Goal: Information Seeking & Learning: Learn about a topic

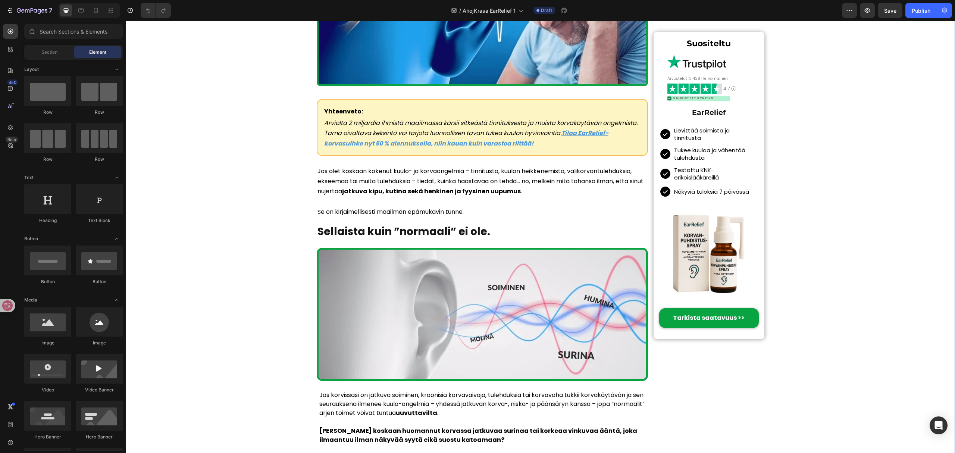
scroll to position [348, 0]
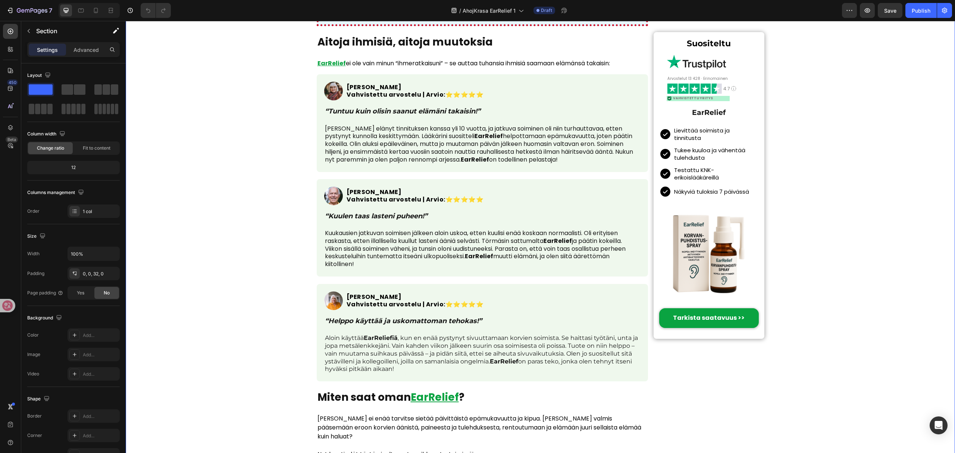
scroll to position [1691, 0]
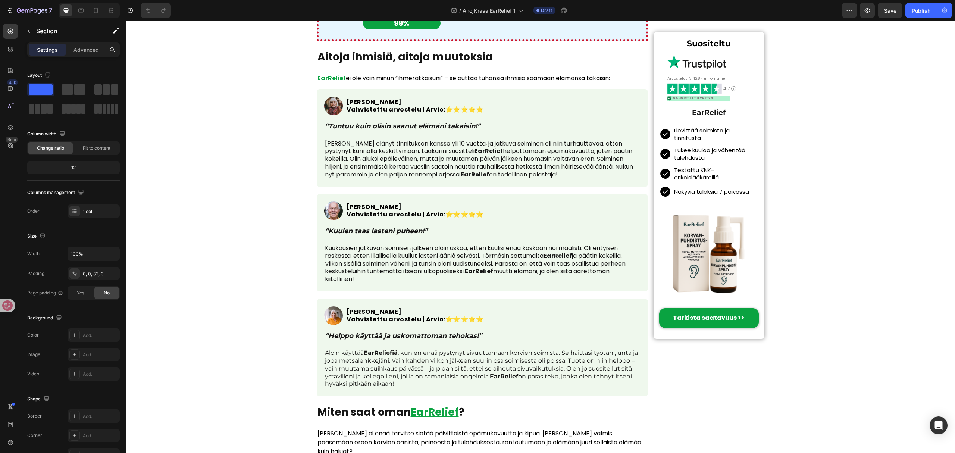
scroll to position [1442, 0]
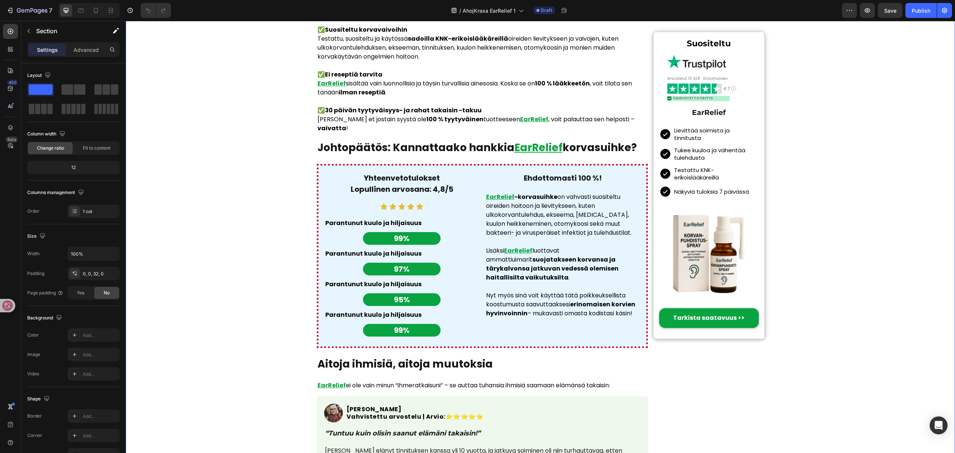
scroll to position [1293, 0]
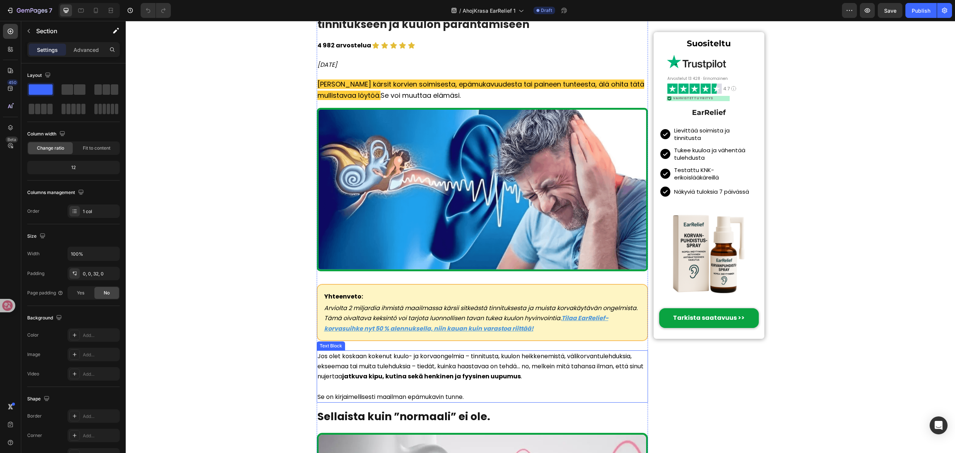
scroll to position [0, 0]
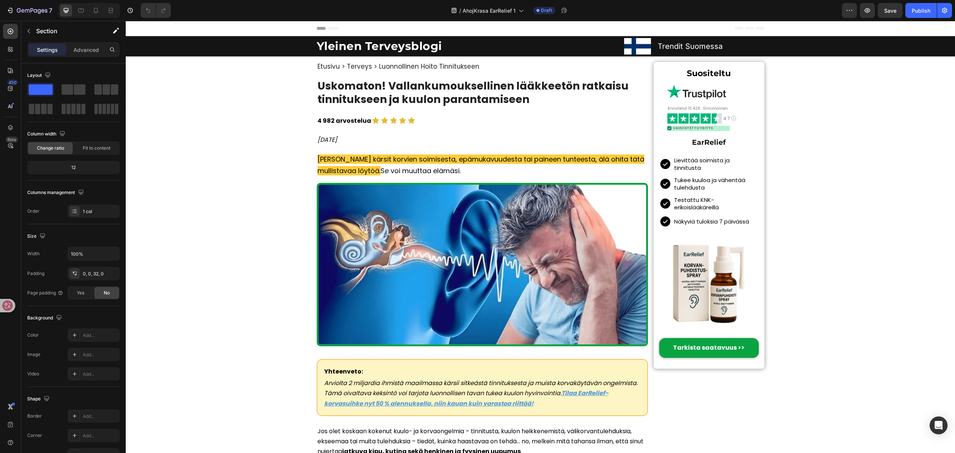
drag, startPoint x: 368, startPoint y: 60, endPoint x: 369, endPoint y: 65, distance: 4.7
click at [369, 65] on h1 "Etusivu > Terveys > Luonnollinen Hoito Tinnitukseen" at bounding box center [483, 66] width 332 height 9
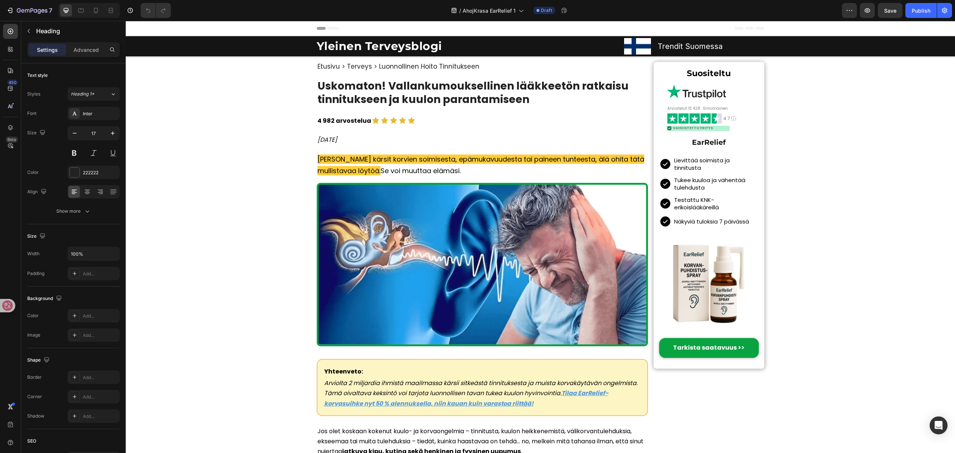
click at [369, 65] on h1 "Etusivu > Terveys > Luonnollinen Hoito Tinnitukseen" at bounding box center [483, 66] width 332 height 9
click at [370, 66] on p "Etusivu > Terveys > Luonnollinen Hoito Tinnitukseen" at bounding box center [482, 66] width 330 height 7
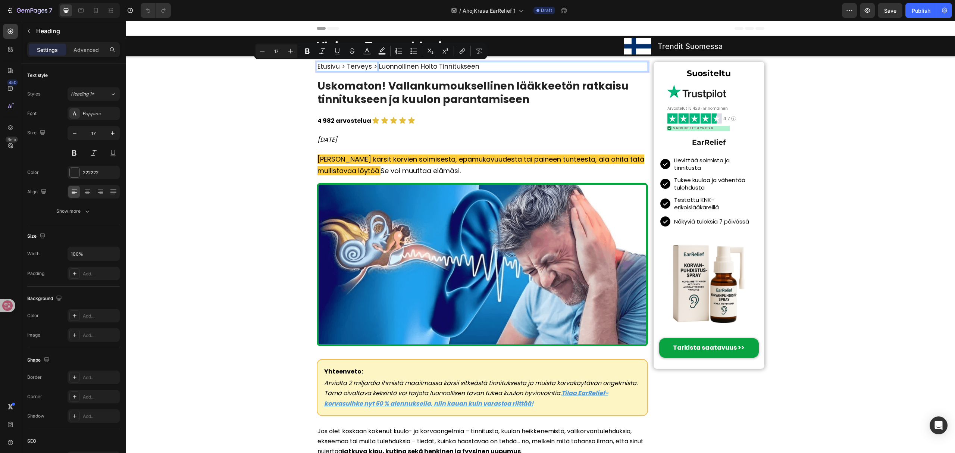
click at [370, 66] on p "Etusivu > Terveys > Luonnollinen Hoito Tinnitukseen" at bounding box center [482, 66] width 330 height 7
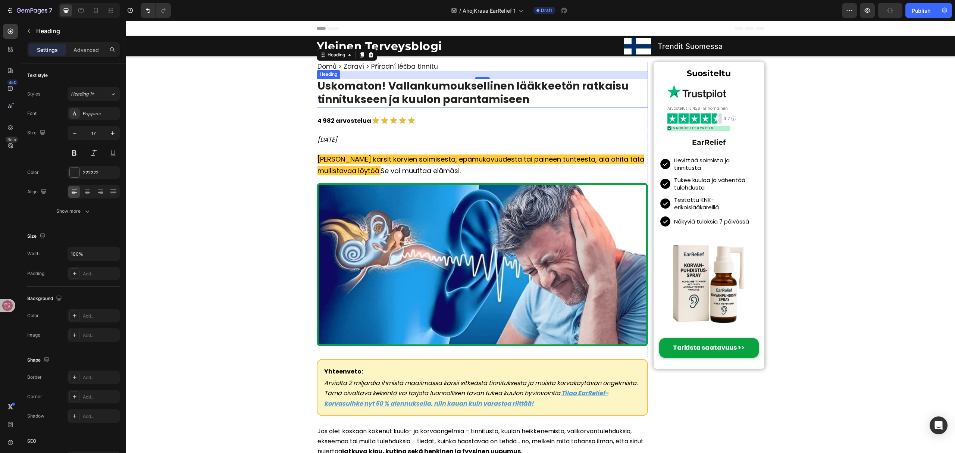
click at [441, 93] on h1 "Uskomaton! Vallankumouksellinen lääkkeetön ratkaisu tinnitukseen ja kuulon para…" at bounding box center [483, 93] width 332 height 29
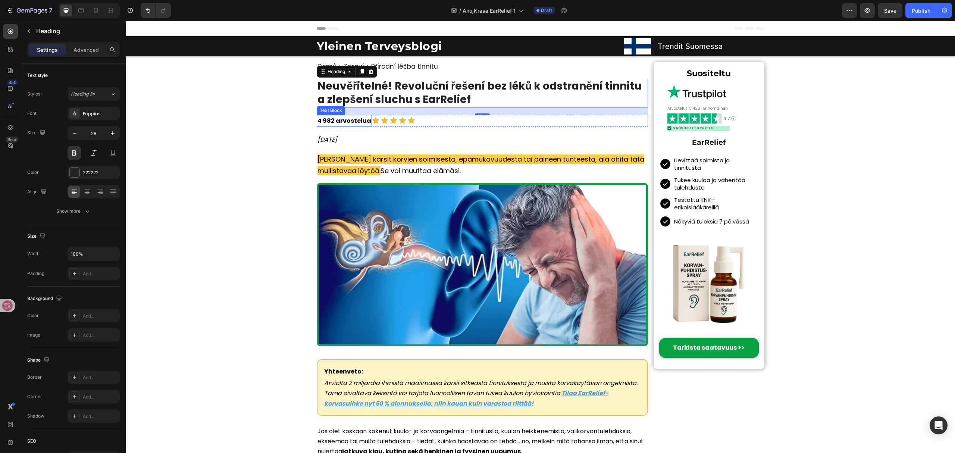
click at [351, 120] on p "4 982 arvostelua" at bounding box center [344, 121] width 54 height 10
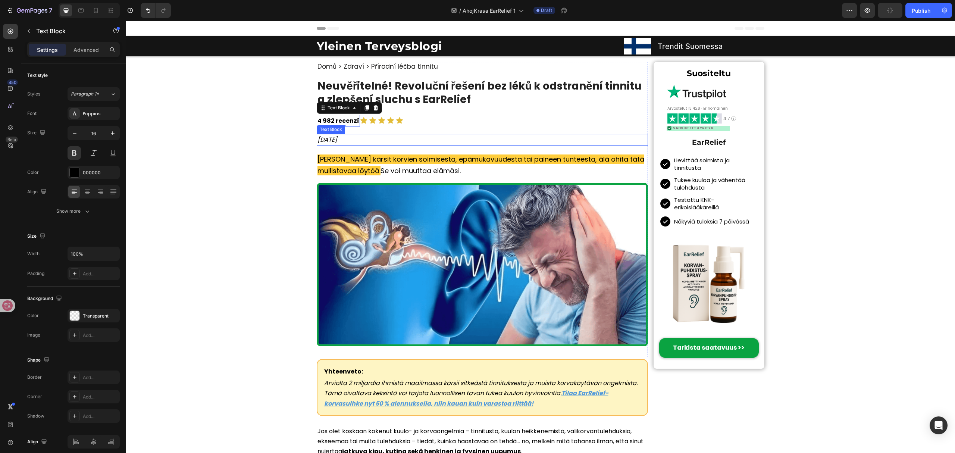
click at [378, 136] on p "[DATE]" at bounding box center [482, 140] width 330 height 10
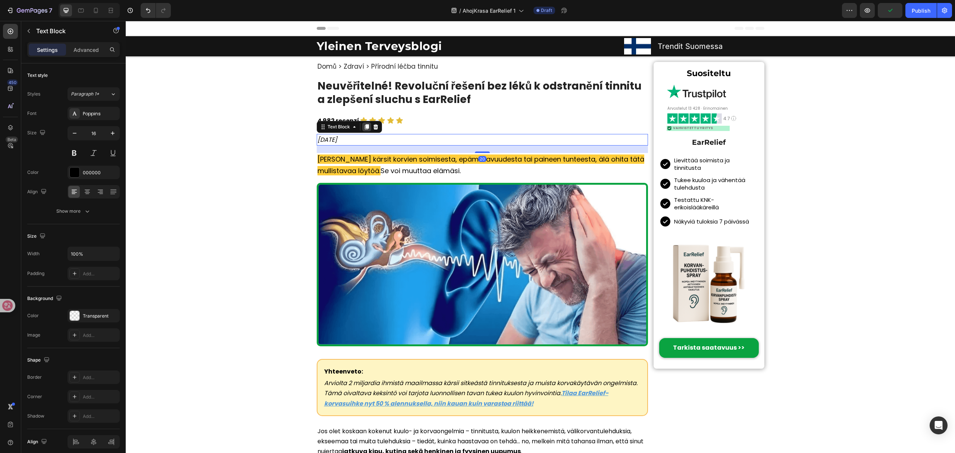
click at [364, 127] on icon at bounding box center [366, 126] width 4 height 5
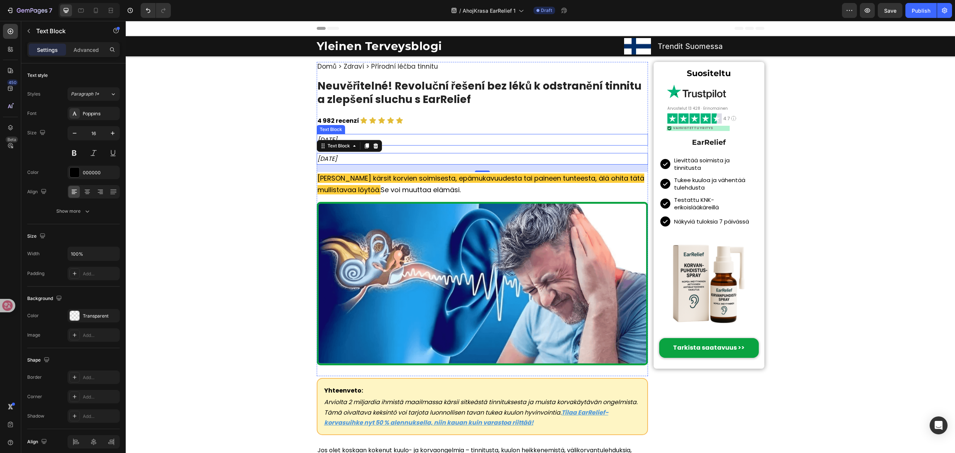
click at [393, 142] on p "[DATE]" at bounding box center [482, 140] width 330 height 10
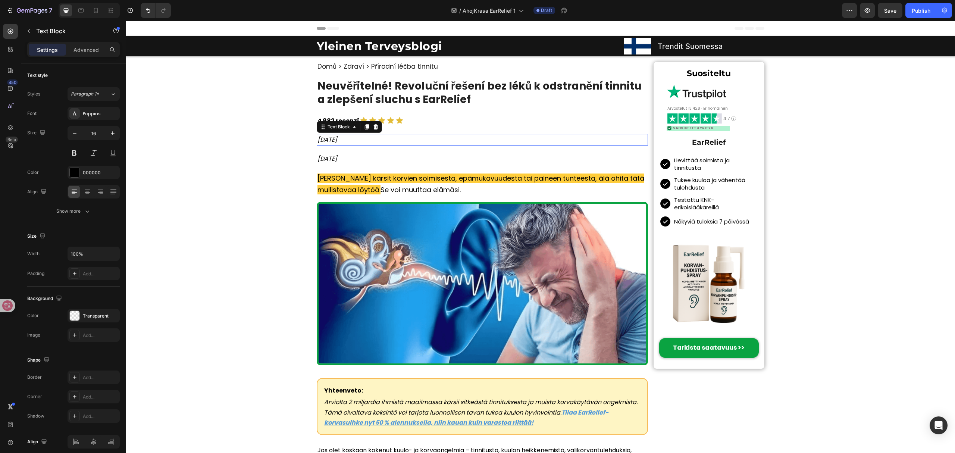
click at [393, 142] on p "[DATE]" at bounding box center [482, 140] width 330 height 10
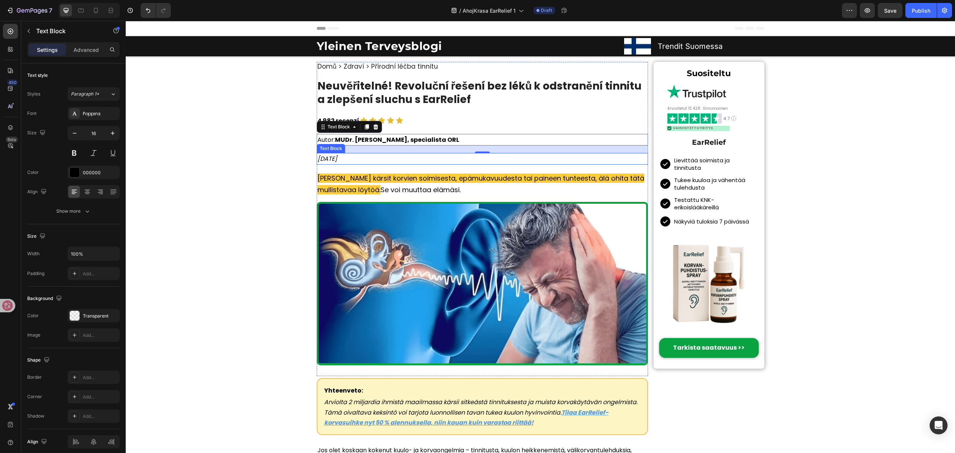
click at [331, 156] on icon "[DATE]" at bounding box center [327, 158] width 20 height 9
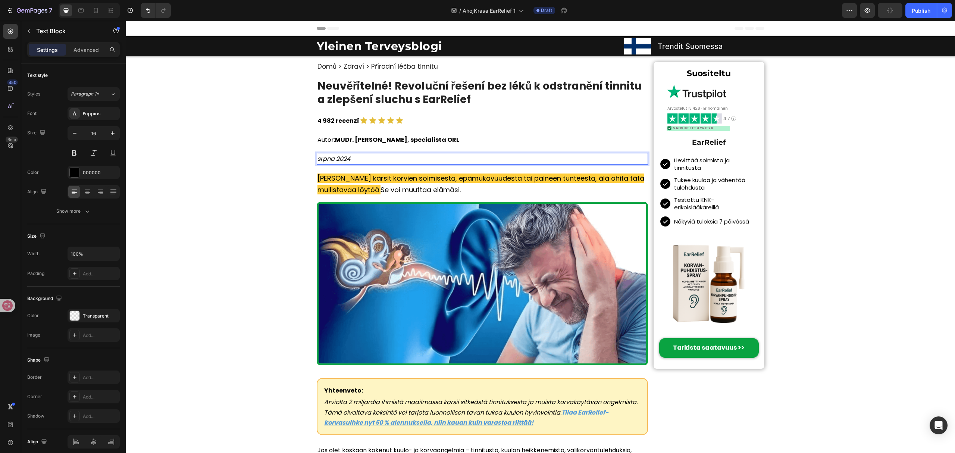
click at [317, 157] on icon "srpna 2024" at bounding box center [333, 158] width 33 height 9
click at [317, 160] on icon "srpna 2024" at bounding box center [333, 158] width 33 height 9
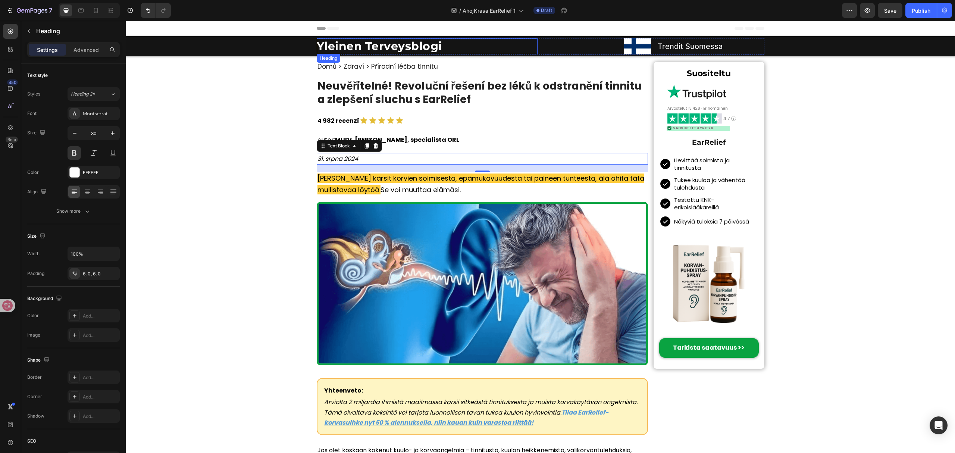
drag, startPoint x: 371, startPoint y: 44, endPoint x: 376, endPoint y: 42, distance: 5.9
click at [371, 44] on h2 "Yleinen Terveysblogi" at bounding box center [427, 46] width 221 height 16
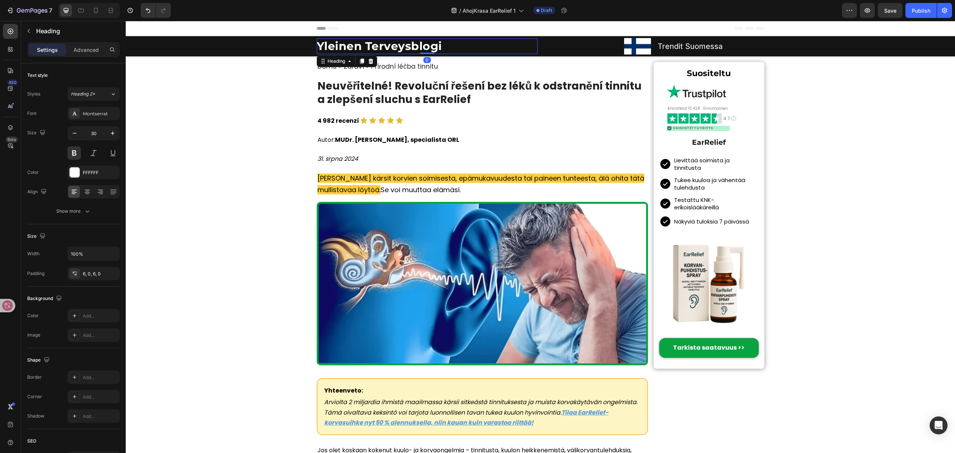
click at [377, 42] on h2 "Yleinen Terveysblogi" at bounding box center [427, 46] width 221 height 16
click at [354, 184] on p "[PERSON_NAME] kärsit korvien soimisesta, epämukavuudesta tai paineen tunteesta,…" at bounding box center [482, 184] width 330 height 23
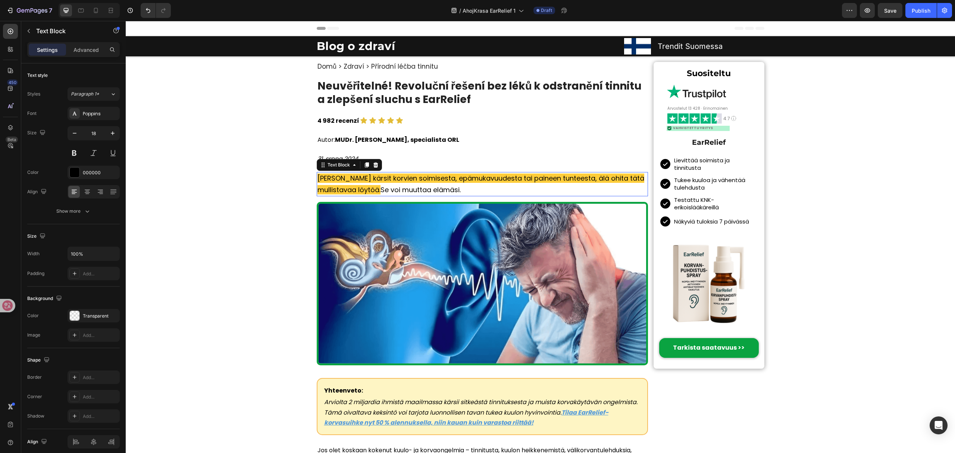
click at [354, 184] on p "[PERSON_NAME] kärsit korvien soimisesta, epämukavuudesta tai paineen tunteesta,…" at bounding box center [482, 184] width 330 height 23
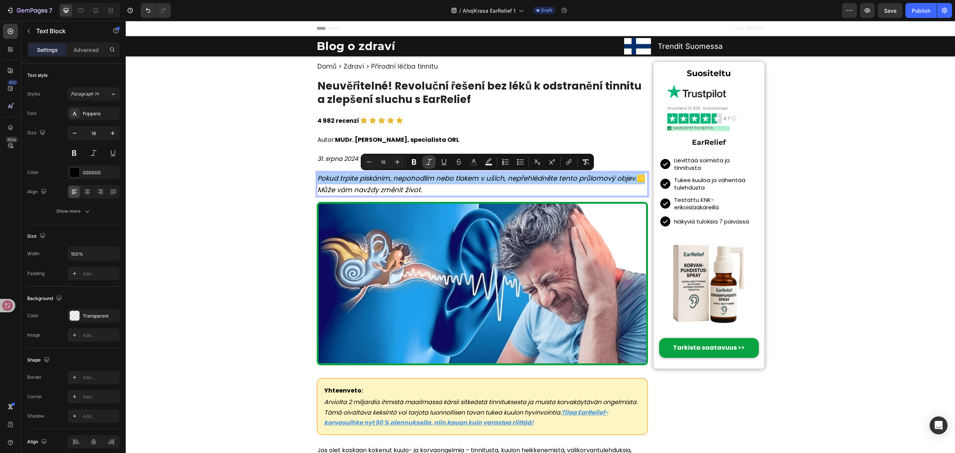
click at [431, 159] on icon "Editor contextual toolbar" at bounding box center [429, 162] width 6 height 6
click at [549, 190] on p "Pokud trpíte pískáním, nepohodlím nebo tlakem v uších, nepřehlédněte tento průl…" at bounding box center [482, 184] width 330 height 23
click at [629, 181] on p "Pokud trpíte pískáním, nepohodlím nebo tlakem v uších, nepřehlédněte tento průl…" at bounding box center [482, 184] width 330 height 23
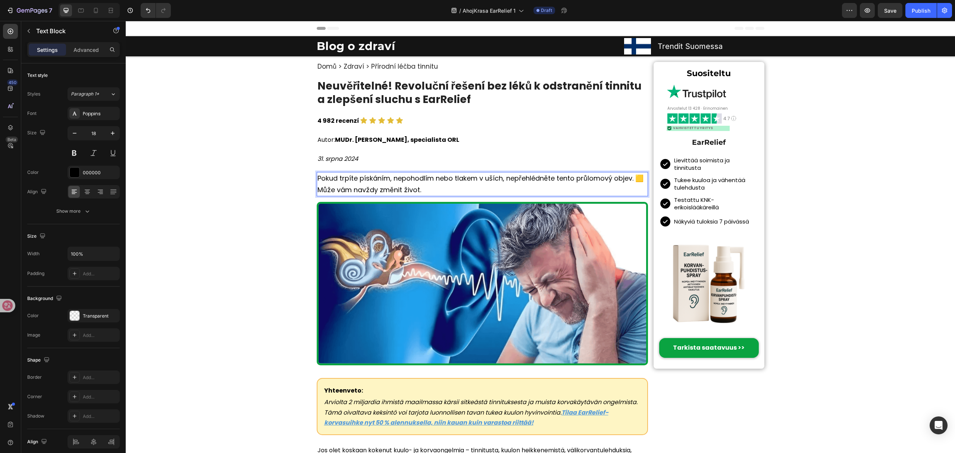
click at [641, 179] on p "Pokud trpíte pískáním, nepohodlím nebo tlakem v uších, nepřehlédněte tento průl…" at bounding box center [482, 184] width 330 height 23
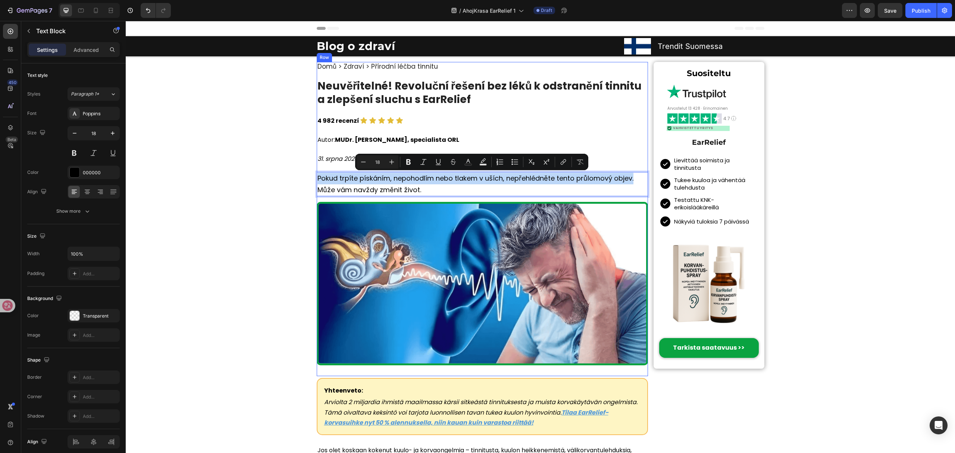
drag, startPoint x: 632, startPoint y: 178, endPoint x: 313, endPoint y: 172, distance: 319.4
click at [317, 172] on div "Domů > Zdraví > Přírodní léčba tinnitu Heading Neuvěřitelné! Revoluční řešení b…" at bounding box center [483, 219] width 332 height 314
click at [484, 164] on rect "Editor contextual toolbar" at bounding box center [483, 165] width 7 height 2
type input "000000"
type input "77"
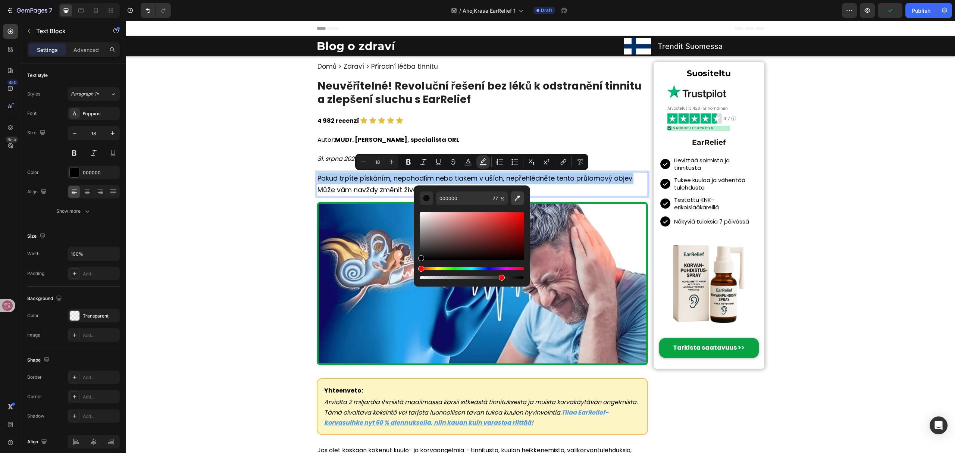
click at [515, 195] on icon "Editor contextual toolbar" at bounding box center [517, 197] width 7 height 7
type input "E3BC37"
type input "100"
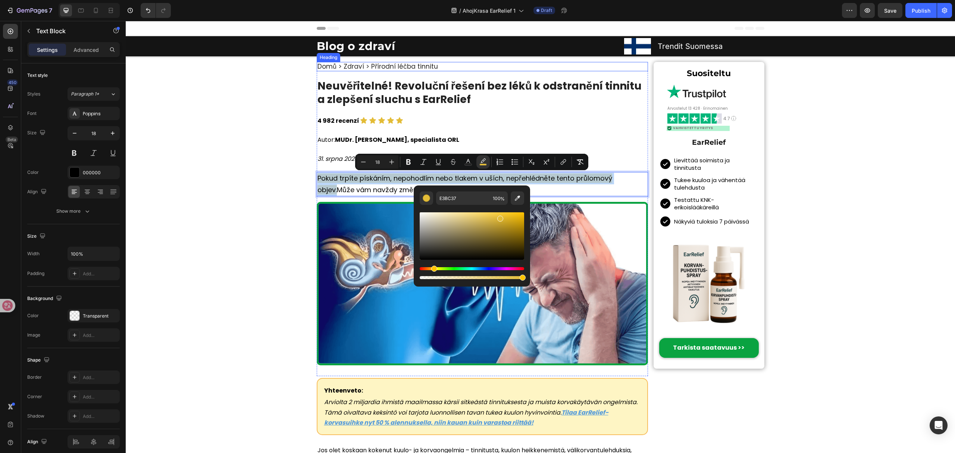
click at [574, 84] on p "Neuvěřitelné! Revoluční řešení bez léků k odstranění tinnitu a zlepšení sluchu …" at bounding box center [482, 92] width 330 height 27
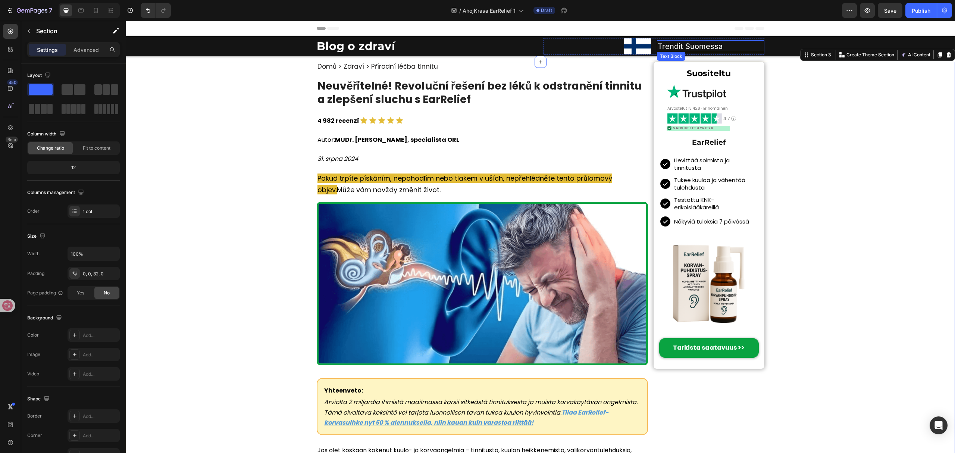
click at [658, 44] on p "Trendit Suomessa" at bounding box center [711, 46] width 106 height 10
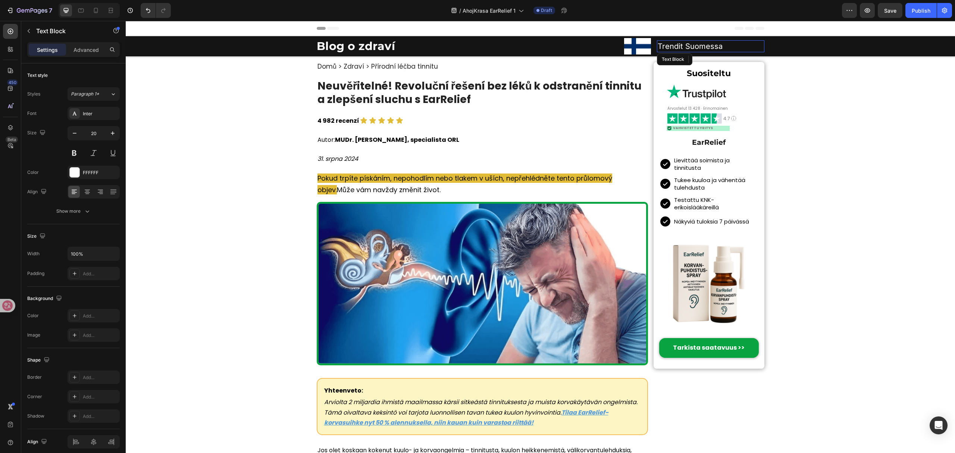
click at [658, 44] on p "Trendit Suomessa" at bounding box center [711, 46] width 106 height 10
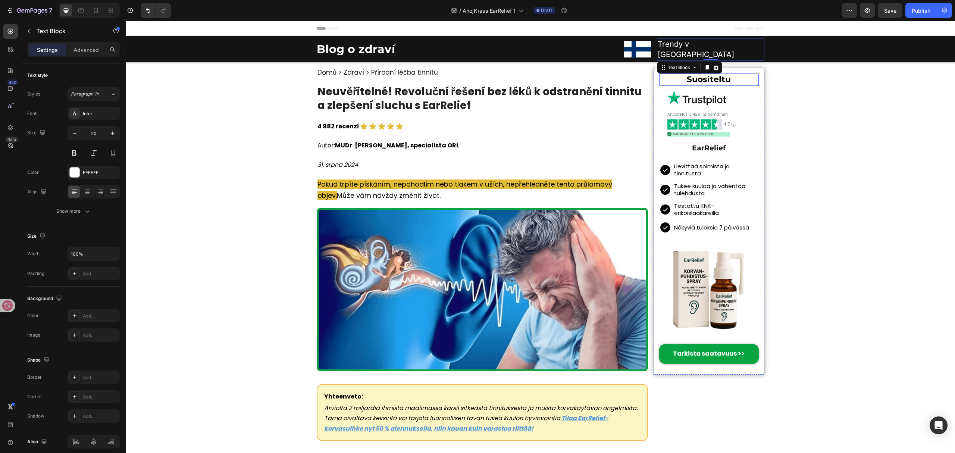
click at [697, 74] on strong "Suositeltu" at bounding box center [709, 79] width 44 height 10
click at [677, 112] on span "Arvostelut 13 428 · Erinomainen" at bounding box center [697, 115] width 60 height 6
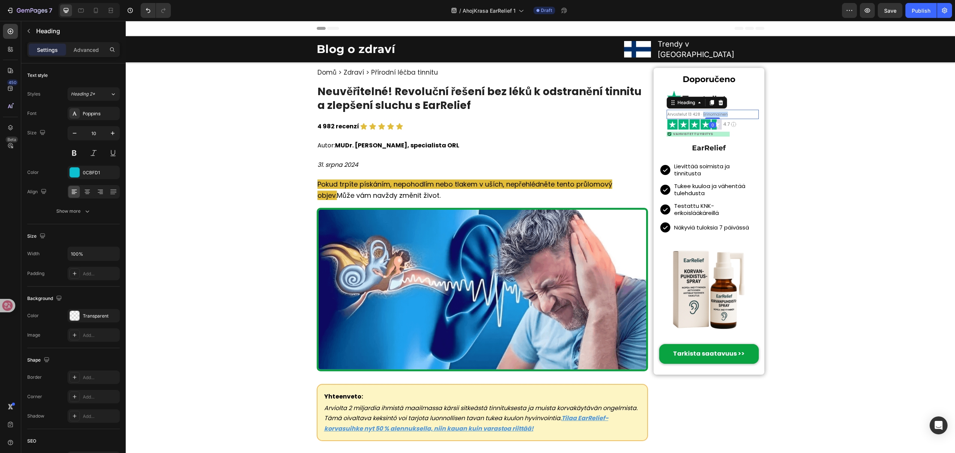
click at [715, 112] on span "Arvostelut 13 428 · Erinomainen" at bounding box center [697, 115] width 60 height 6
click at [681, 132] on span "Vahvistettu yritys" at bounding box center [693, 134] width 40 height 4
click at [717, 162] on h2 "Lievittää soimista ja tinnitusta" at bounding box center [715, 170] width 85 height 16
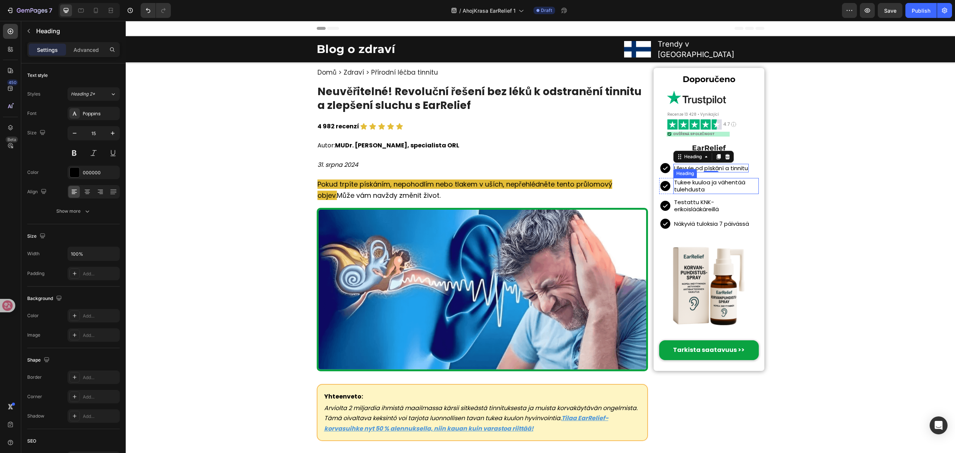
click at [714, 179] on h2 "Tukee kuuloa ja vähentää tulehdusta" at bounding box center [715, 186] width 85 height 16
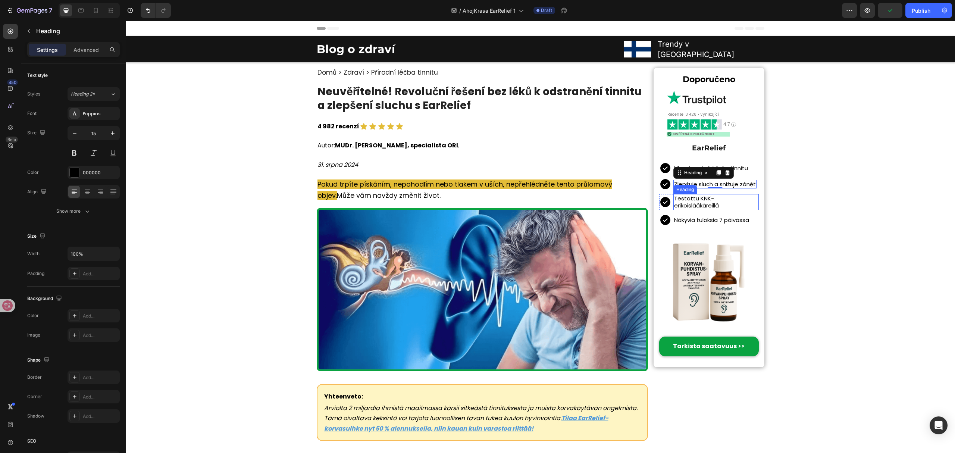
click at [701, 194] on h2 "Testattu KNK-erikoislääkäreillä" at bounding box center [715, 202] width 85 height 16
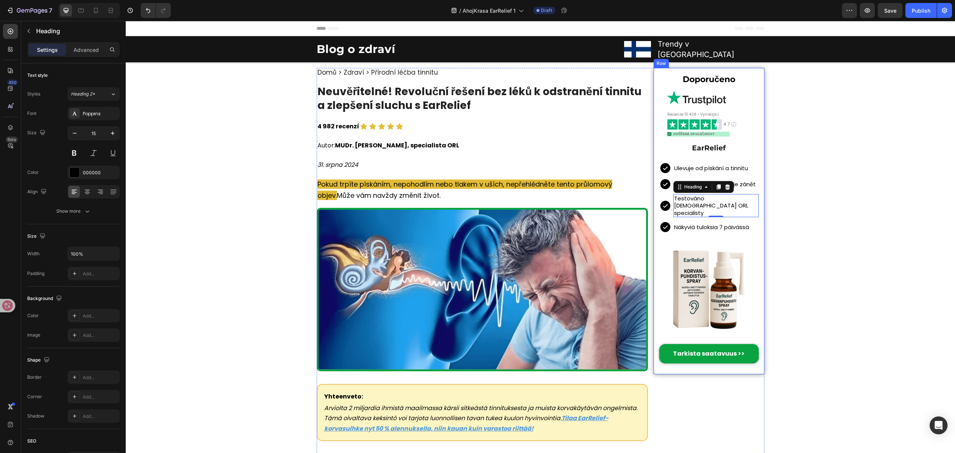
click at [721, 223] on h2 "Näkyviä tuloksia 7 päivässä" at bounding box center [711, 227] width 76 height 9
click at [725, 349] on strong "Tarkista saatavuus >>" at bounding box center [709, 353] width 72 height 9
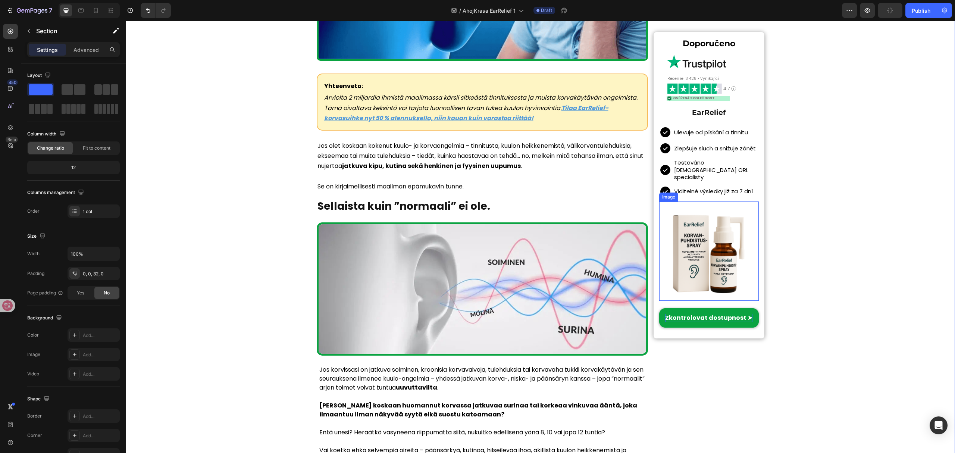
scroll to position [248, 0]
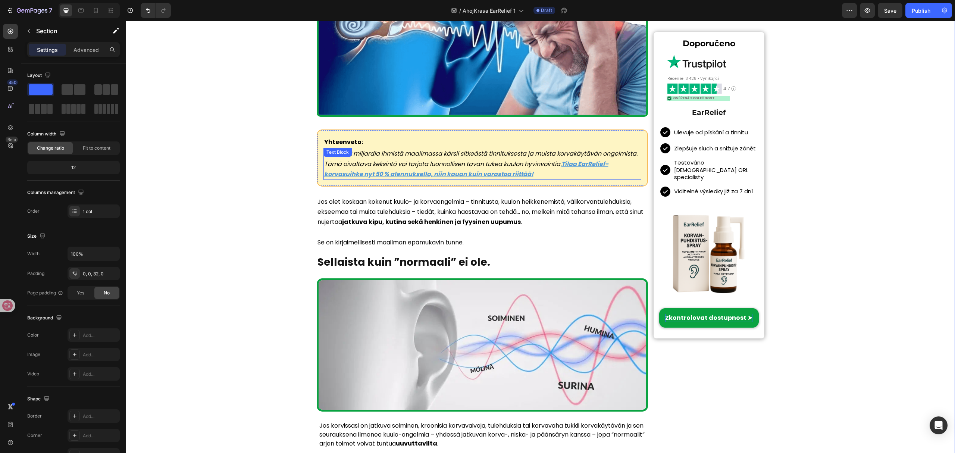
click at [410, 155] on icon "Arviolta 2 miljardia ihmistä maailmassa kärsii sitkeästä tinnituksesta ja muist…" at bounding box center [480, 158] width 313 height 19
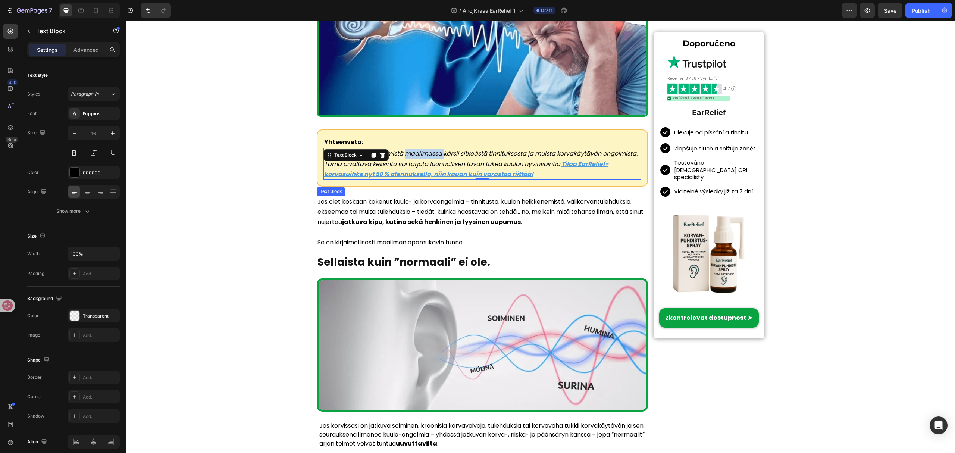
copy icon "maailmassa"
click at [480, 241] on p "Se on kirjaimellisesti maailman epämukavin tunne." at bounding box center [482, 242] width 330 height 10
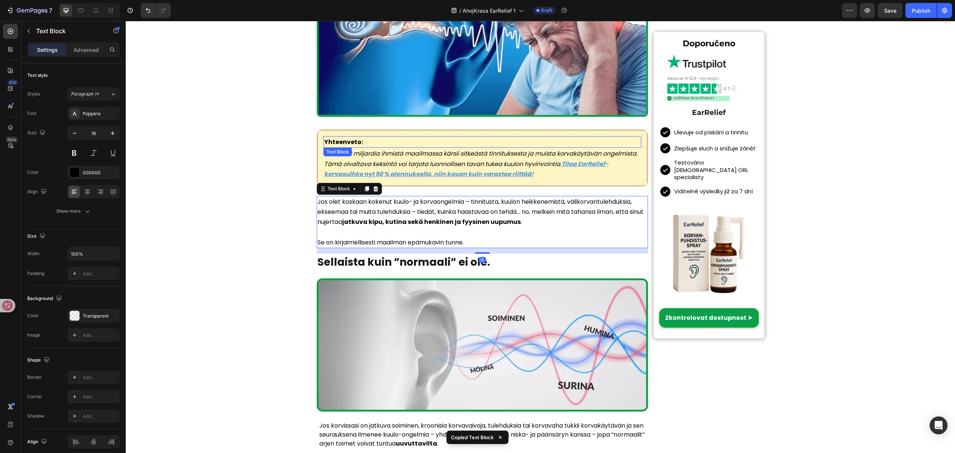
click at [336, 138] on strong "Yhteenveto:" at bounding box center [343, 142] width 39 height 9
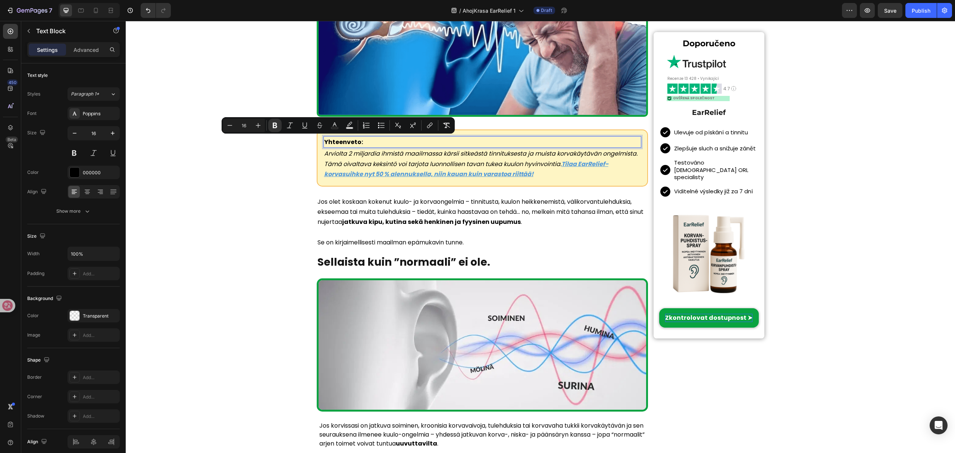
click at [344, 133] on div "Minus 16 Plus Bold Italic Underline Strikethrough Text Color Text Background Co…" at bounding box center [338, 125] width 233 height 16
click at [345, 142] on strong "Yhteenveto:" at bounding box center [343, 142] width 39 height 9
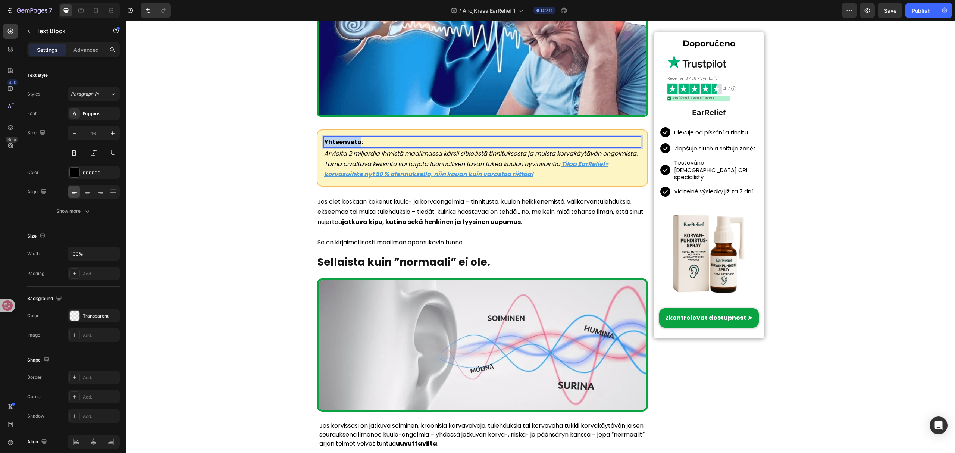
click at [345, 142] on strong "Yhteenveto:" at bounding box center [343, 142] width 39 height 9
click at [516, 157] on p "Arviolta 2 miljardia ihmistä maailmassa kärsii sitkeästä tinnituksesta ja muist…" at bounding box center [482, 163] width 317 height 31
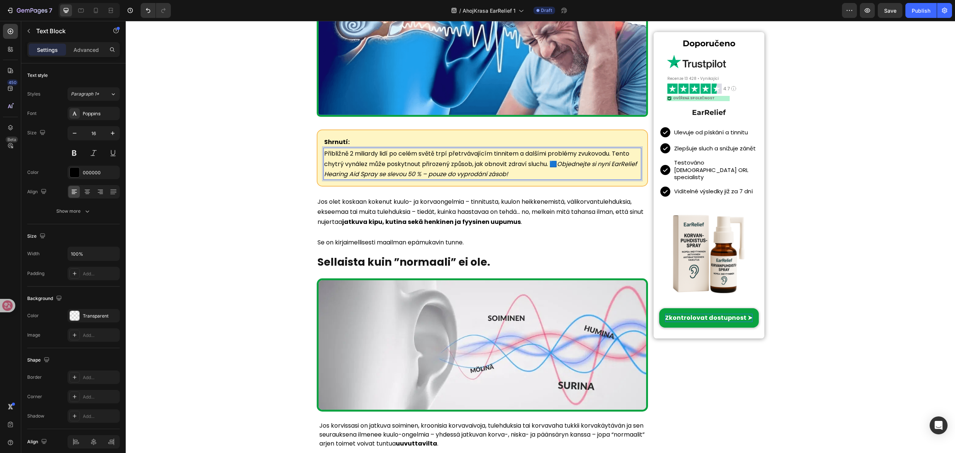
click at [555, 166] on icon "Objednejte si nyní EarRelief Hearing Aid Spray se slevou 50 % – pouze do vyprod…" at bounding box center [480, 169] width 313 height 19
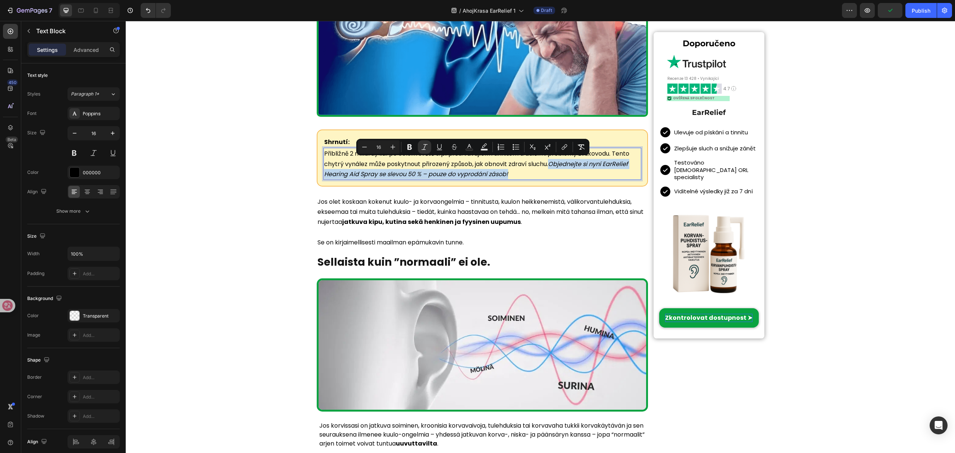
drag, startPoint x: 546, startPoint y: 163, endPoint x: 543, endPoint y: 172, distance: 9.8
click at [543, 172] on p "Přibližně 2 miliardy lidí po celém světě trpí přetrvávajícím tinnitem a dalšími…" at bounding box center [482, 163] width 317 height 31
click at [554, 168] on p "Přibližně 2 miliardy lidí po celém světě trpí přetrvávajícím tinnitem a dalšími…" at bounding box center [482, 163] width 317 height 31
drag, startPoint x: 548, startPoint y: 160, endPoint x: 561, endPoint y: 172, distance: 17.7
click at [561, 172] on p "Přibližně 2 miliardy lidí po celém světě trpí přetrvávajícím tinnitem a dalšími…" at bounding box center [482, 163] width 317 height 31
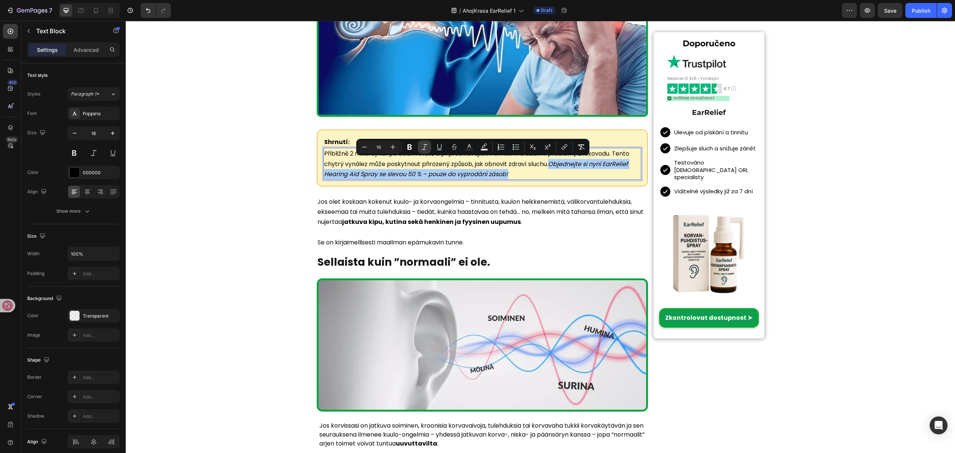
click at [424, 145] on icon "Editor contextual toolbar" at bounding box center [424, 146] width 7 height 7
click at [406, 145] on icon "Editor contextual toolbar" at bounding box center [409, 146] width 7 height 7
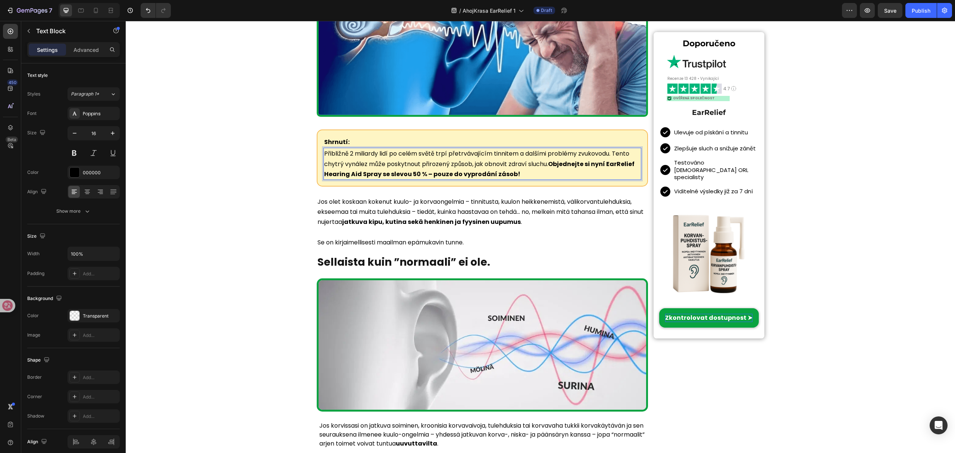
click at [548, 160] on strong "Objednejte si nyní EarRelief Hearing Aid Spray se slevou 50 % – pouze do vyprod…" at bounding box center [479, 169] width 310 height 19
drag, startPoint x: 548, startPoint y: 162, endPoint x: 549, endPoint y: 172, distance: 10.6
click at [549, 172] on p "Přibližně 2 miliardy lidí po celém světě trpí přetrvávajícím tinnitem a dalšími…" at bounding box center [482, 163] width 317 height 31
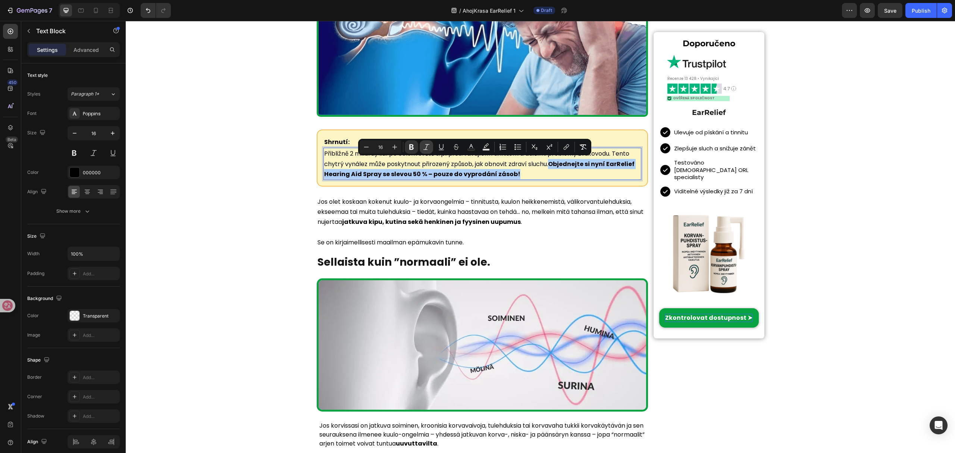
click at [426, 145] on icon "Editor contextual toolbar" at bounding box center [426, 146] width 7 height 7
click at [569, 145] on icon "Editor contextual toolbar" at bounding box center [567, 146] width 3 height 4
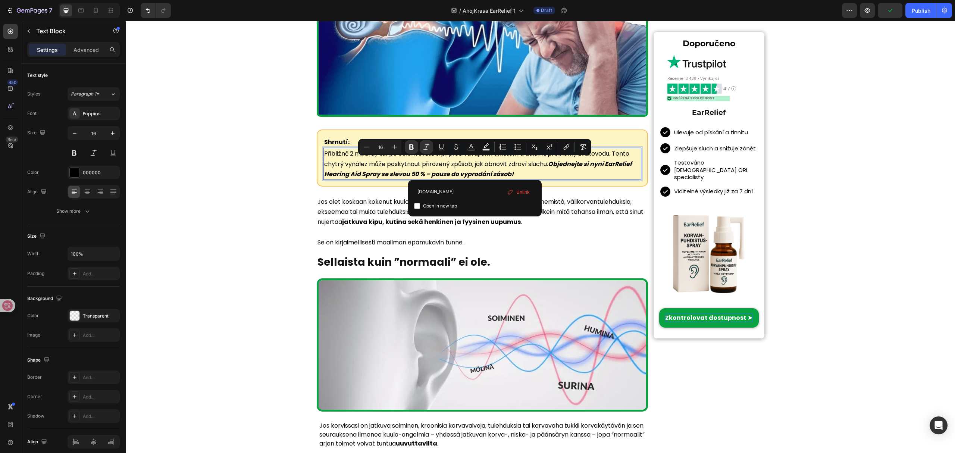
type input "[DOMAIN_NAME]"
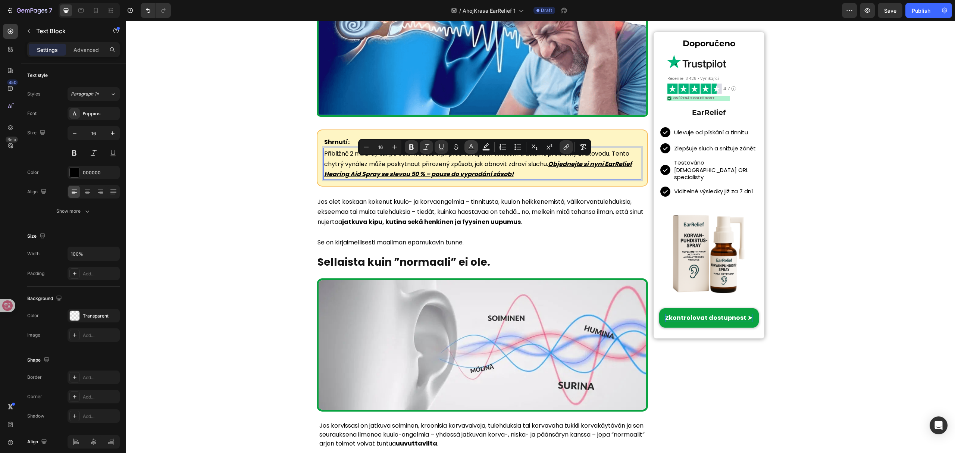
click at [472, 151] on button "Text Color" at bounding box center [470, 146] width 13 height 13
type input "000000"
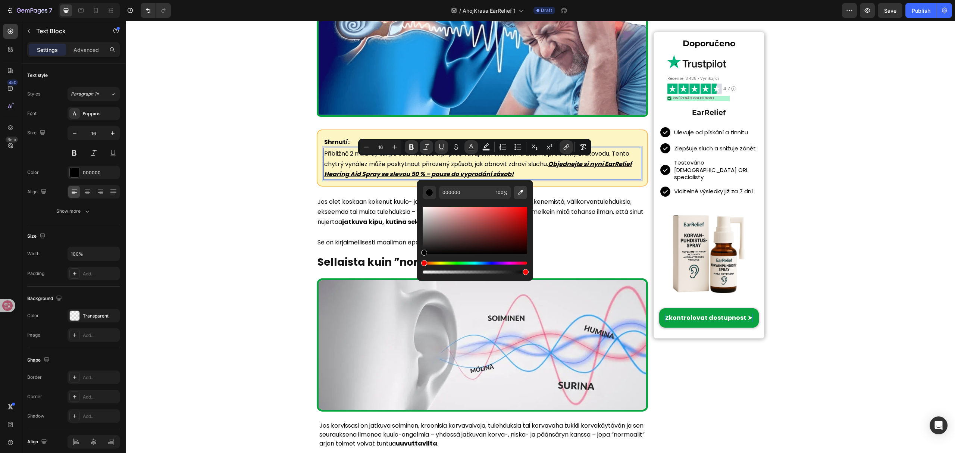
click at [524, 191] on icon "Editor contextual toolbar" at bounding box center [520, 192] width 7 height 7
type input "3C67FF"
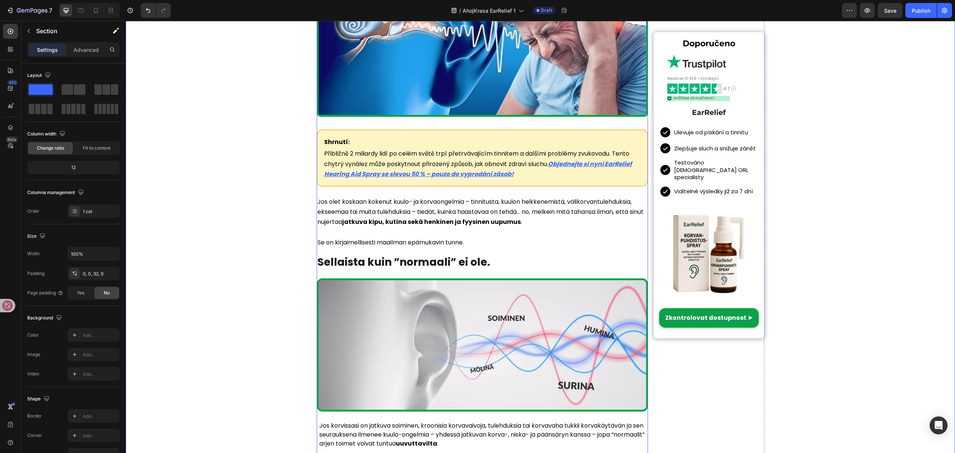
click at [515, 197] on p "Jos olet koskaan kokenut kuulo- ja korvaongelmia – tinnitusta, kuulon heikkenem…" at bounding box center [482, 212] width 330 height 31
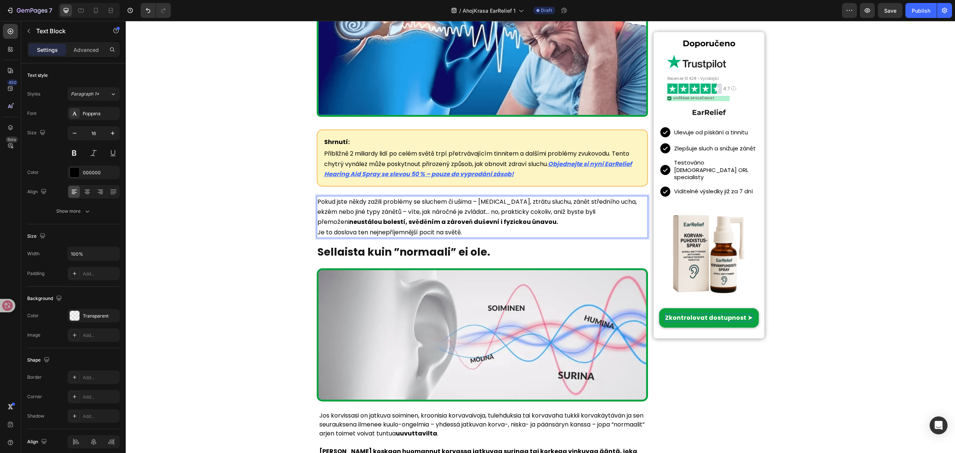
click at [547, 218] on p "Pokud jste někdy zažili problémy se sluchem či ušima – [MEDICAL_DATA], ztrátu s…" at bounding box center [482, 212] width 330 height 31
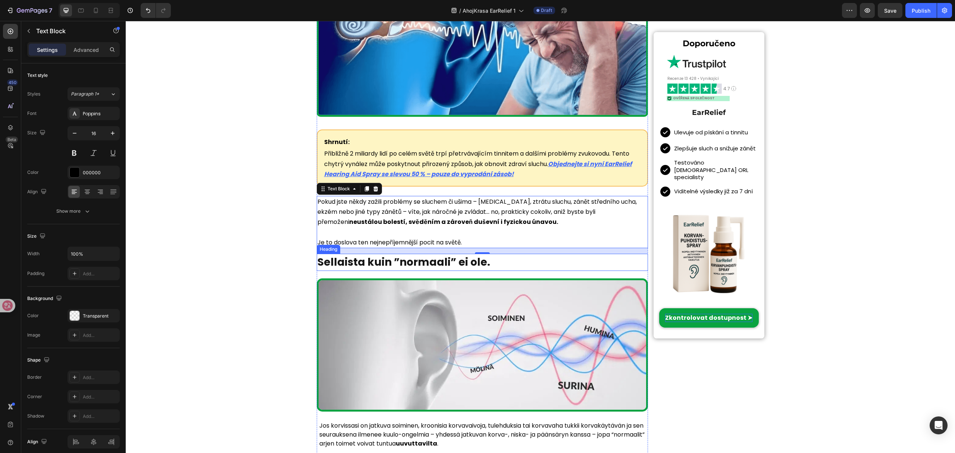
click at [434, 266] on strong "Sellaista kuin ”normaali” ei ole." at bounding box center [403, 262] width 173 height 15
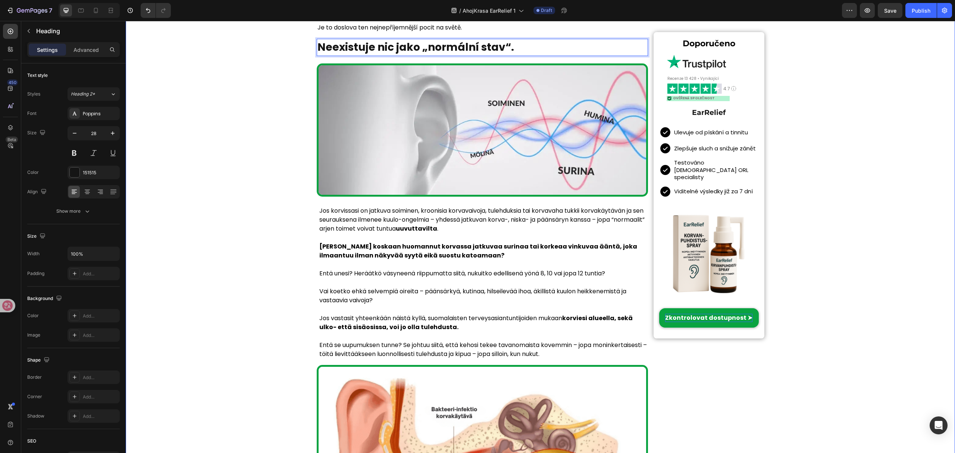
scroll to position [547, 0]
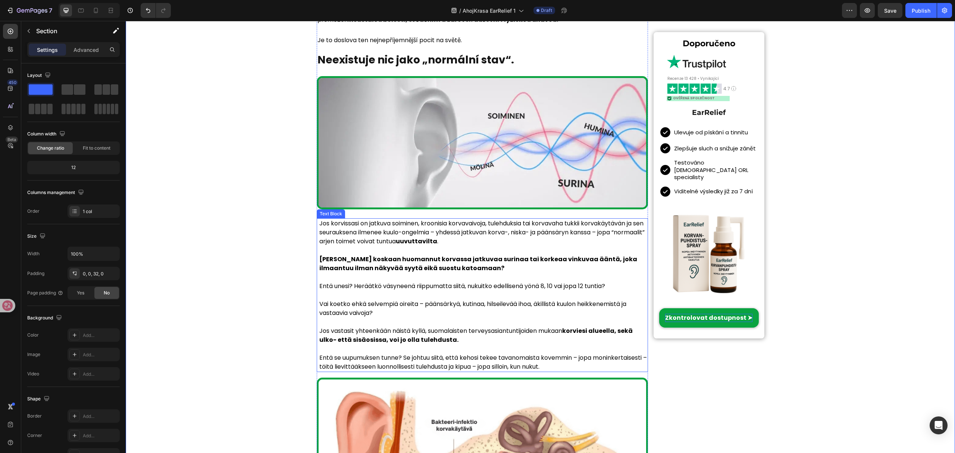
scroll to position [497, 0]
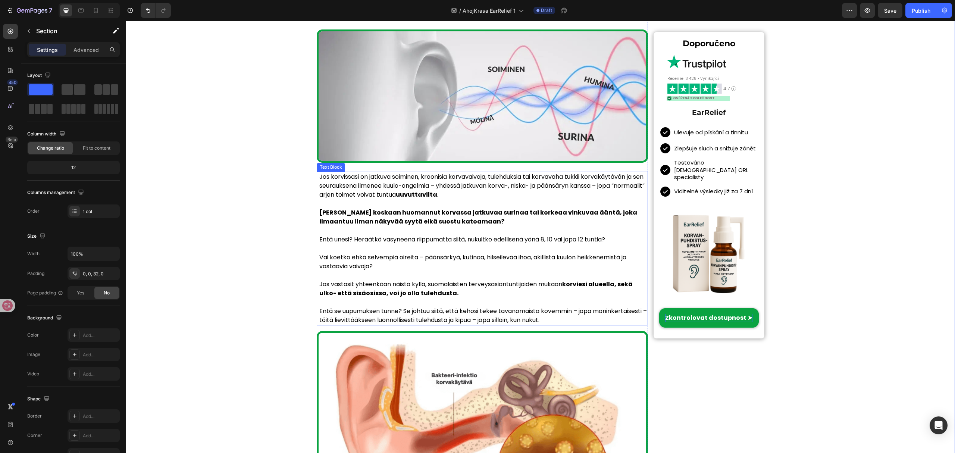
click at [481, 254] on p "Vai koetko ehkä selvempiä oireita – päänsärkyä, kutinaa, hilseilevää ihoa, äkil…" at bounding box center [483, 262] width 328 height 18
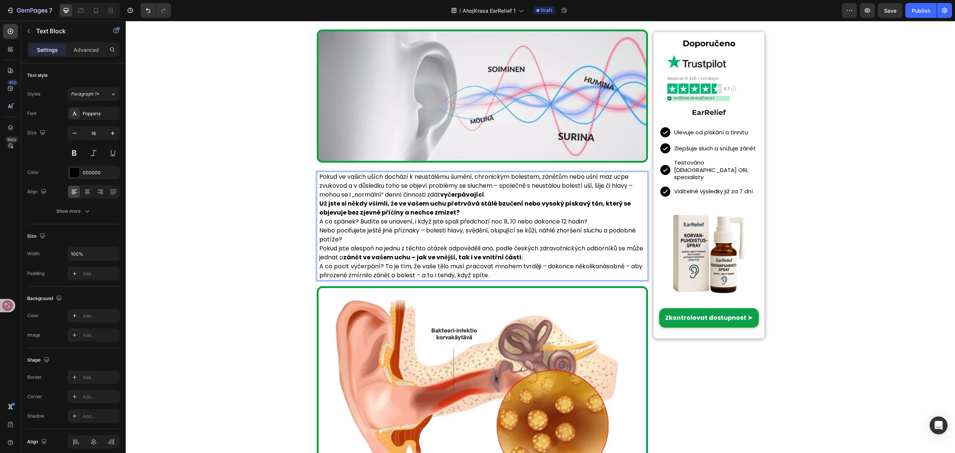
click at [518, 193] on p "Pokud ve vašich uších dochází k neustálému šumění, chronickým bolestem, zánětům…" at bounding box center [483, 185] width 328 height 27
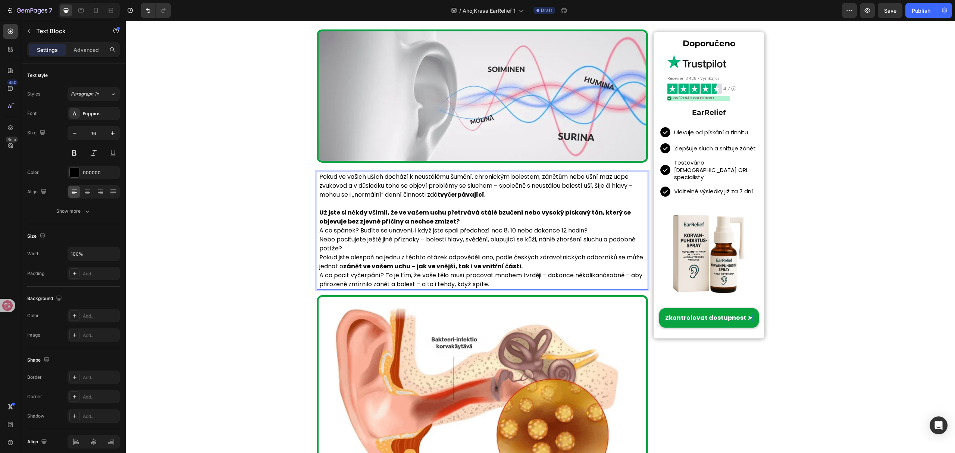
click at [475, 221] on p "Už jste si někdy všimli, že ve vašem uchu přetrvává stálé bzučení nebo vysoký p…" at bounding box center [483, 217] width 328 height 18
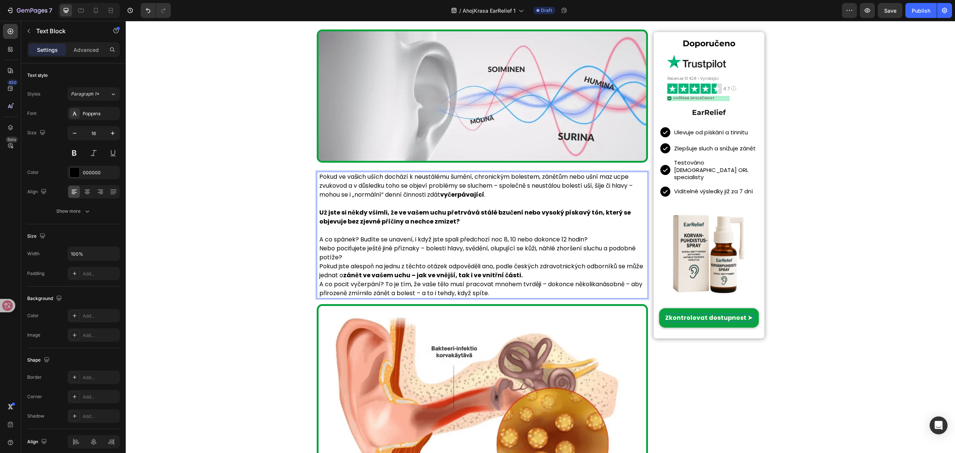
click at [592, 241] on p "A co spánek? Budíte se unavení, i když jste spali předchozí noc 8, 10 nebo doko…" at bounding box center [483, 239] width 328 height 9
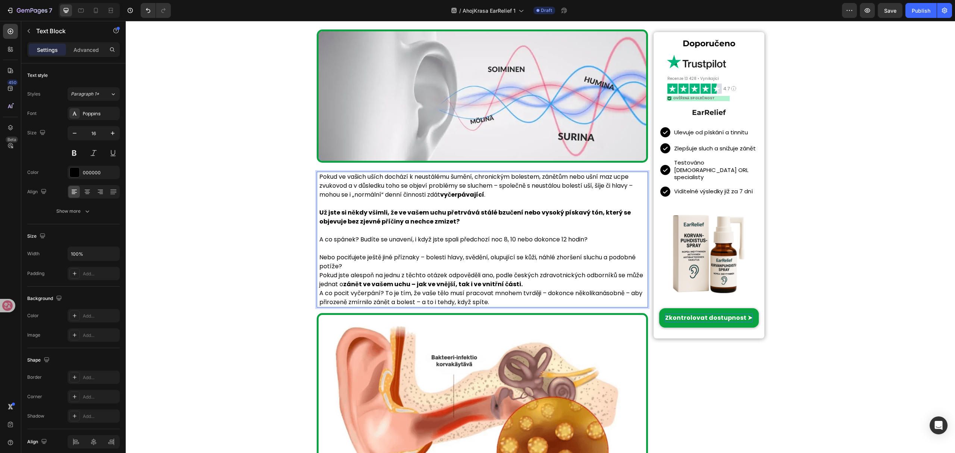
click at [392, 264] on p "Nebo pociťujete ještě jiné příznaky – bolesti hlavy, svědění, olupující se kůži…" at bounding box center [483, 262] width 328 height 18
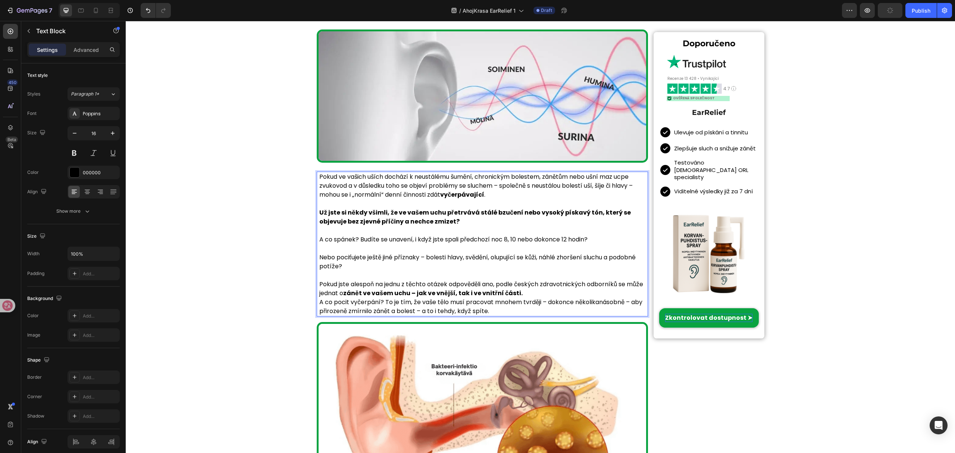
click at [563, 295] on p "Pokud jste alespoň na jednu z těchto otázek odpověděli ano, podle českých zdrav…" at bounding box center [483, 289] width 328 height 18
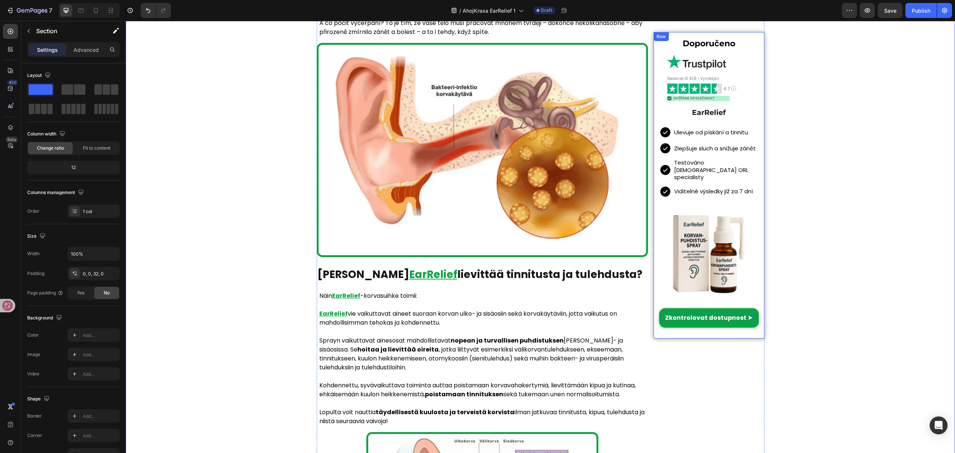
scroll to position [796, 0]
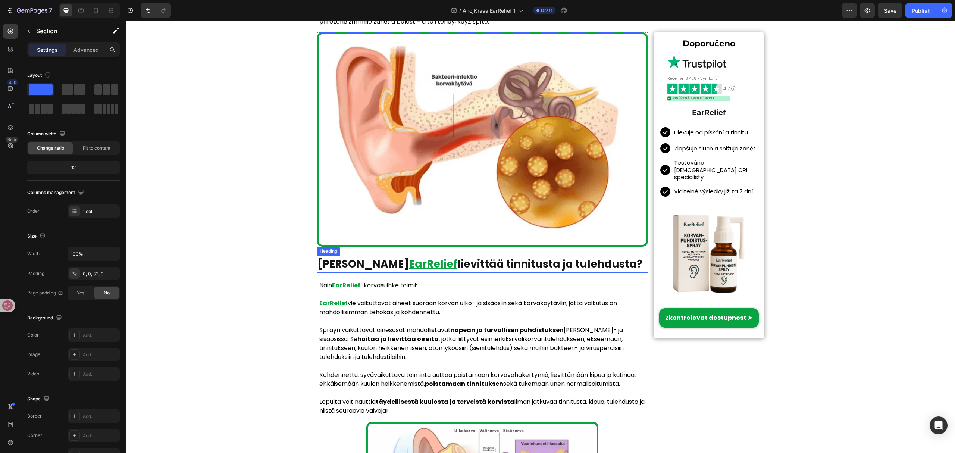
click at [393, 267] on h1 "Miten korvasuihke EarRelief lievittää tinnitusta ja tulehdusta?" at bounding box center [483, 264] width 332 height 17
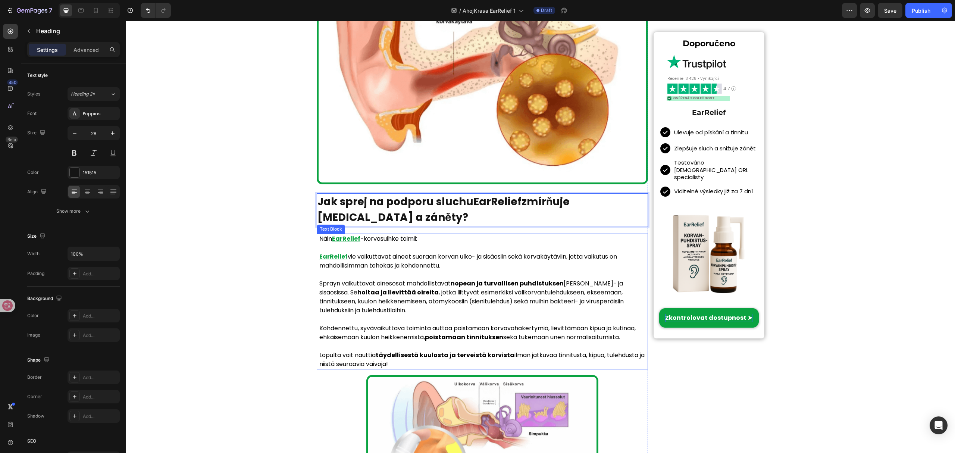
scroll to position [945, 0]
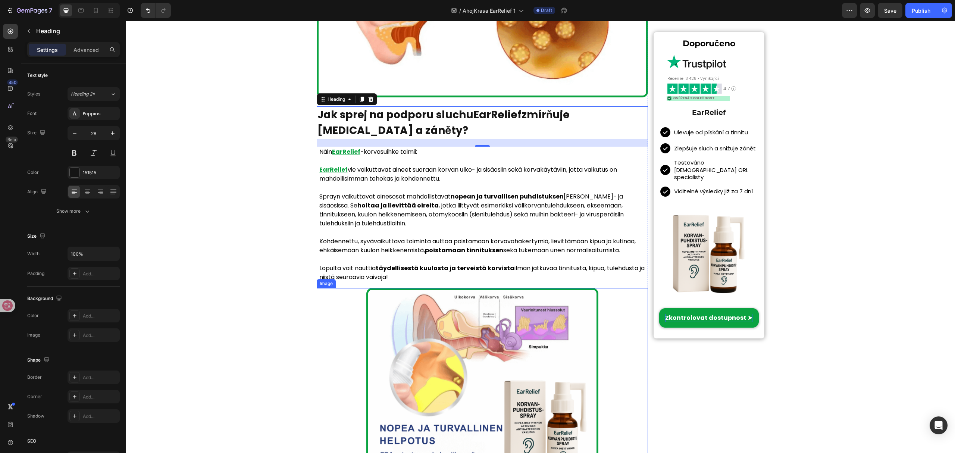
click at [515, 232] on p at bounding box center [483, 232] width 328 height 9
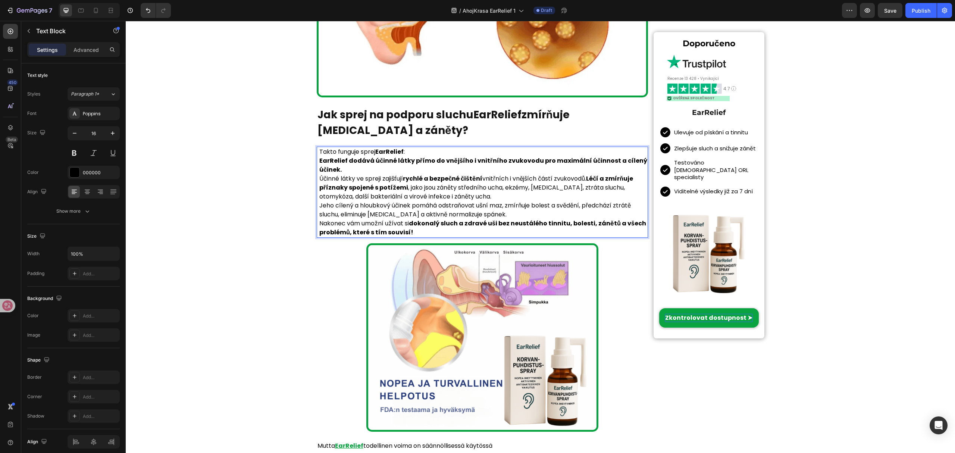
click at [428, 150] on p "Takto funguje sprej EarRelief :" at bounding box center [483, 151] width 328 height 9
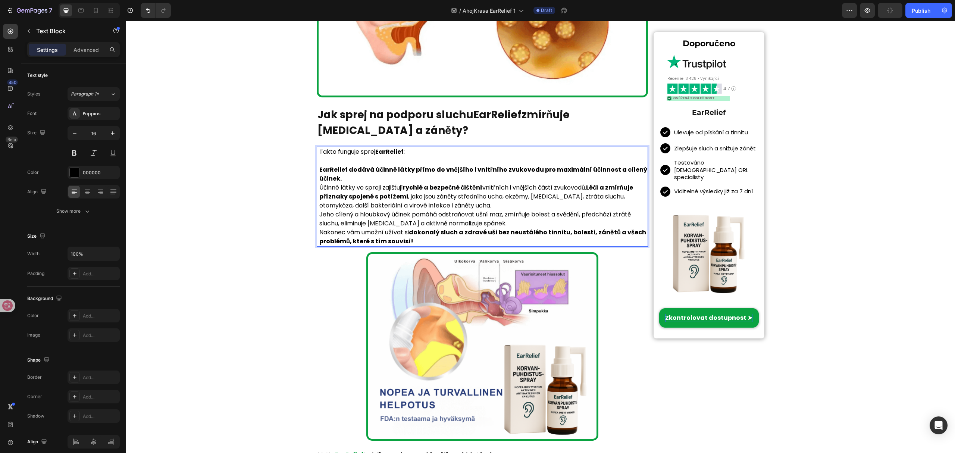
click at [394, 173] on p "EarRelief dodává účinné látky přímo do vnějšího i vnitřního zvukovodu pro maxim…" at bounding box center [483, 174] width 328 height 18
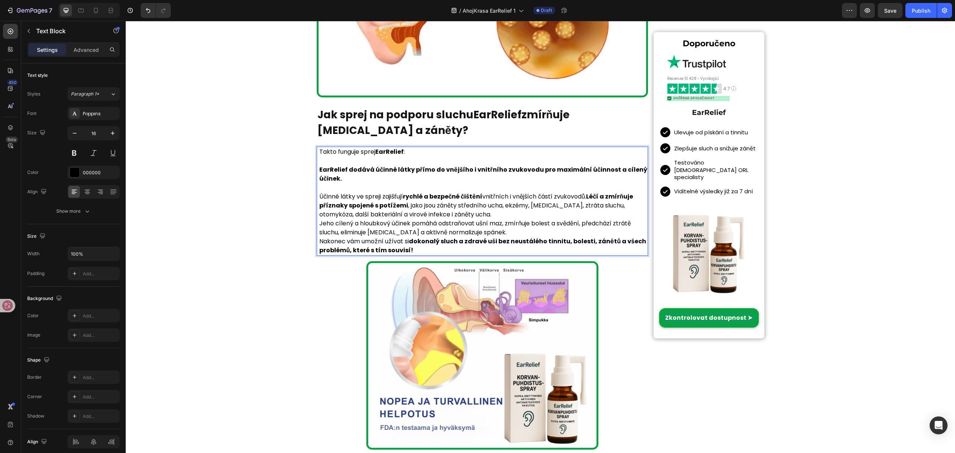
click at [457, 213] on p "Účinné látky ve spreji zajišťují rychlé a bezpečné čištění vnitřních i vnějších…" at bounding box center [483, 205] width 328 height 27
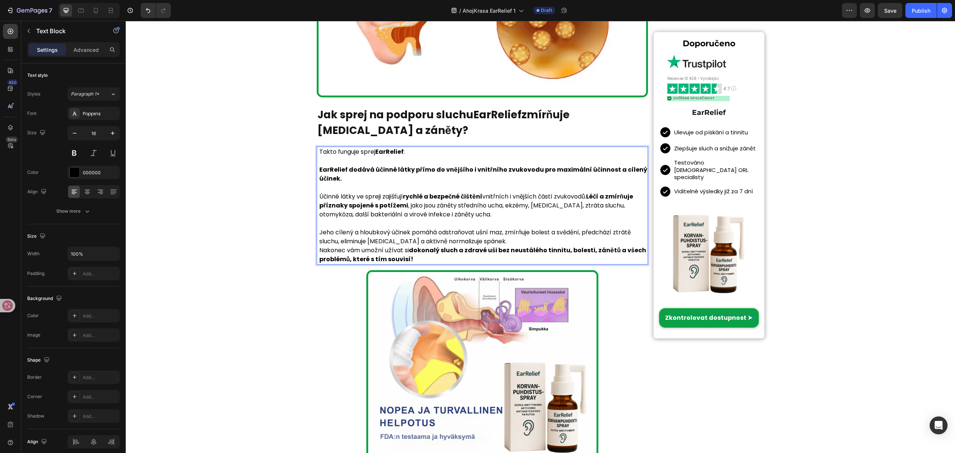
click at [496, 237] on p "Jeho cílený a hloubkový účinek pomáhá odstraňovat ušní maz, zmírňuje bolest a s…" at bounding box center [483, 237] width 328 height 18
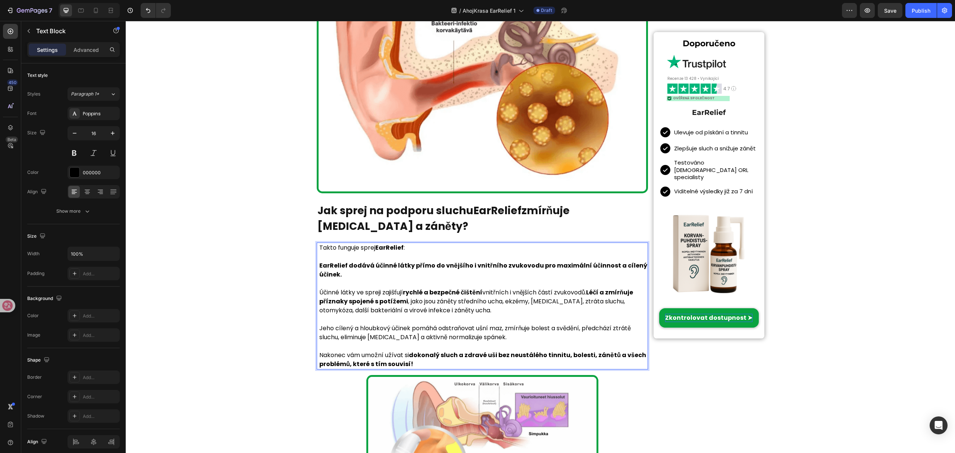
scroll to position [845, 0]
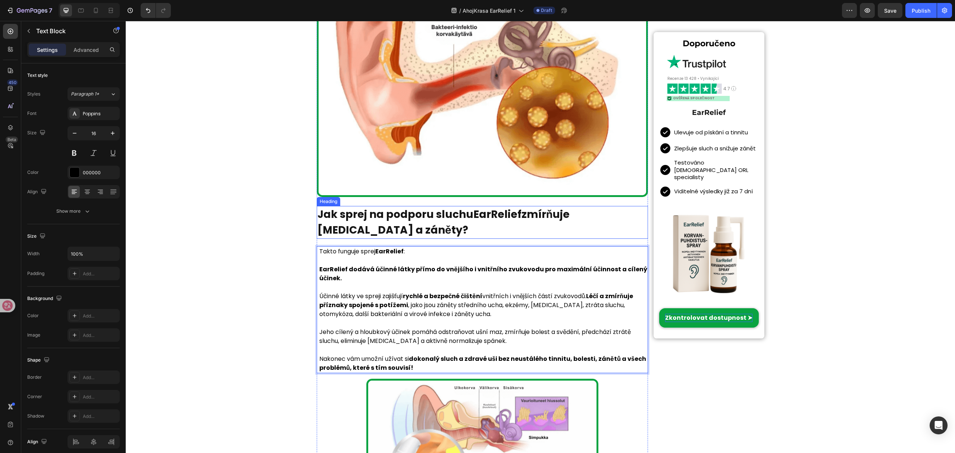
click at [466, 210] on p "Jak sprej na podporu sluchu EarRelief zmírňuje [MEDICAL_DATA] a záněty?" at bounding box center [482, 222] width 330 height 31
click at [473, 212] on strong "EarRelief" at bounding box center [497, 214] width 48 height 15
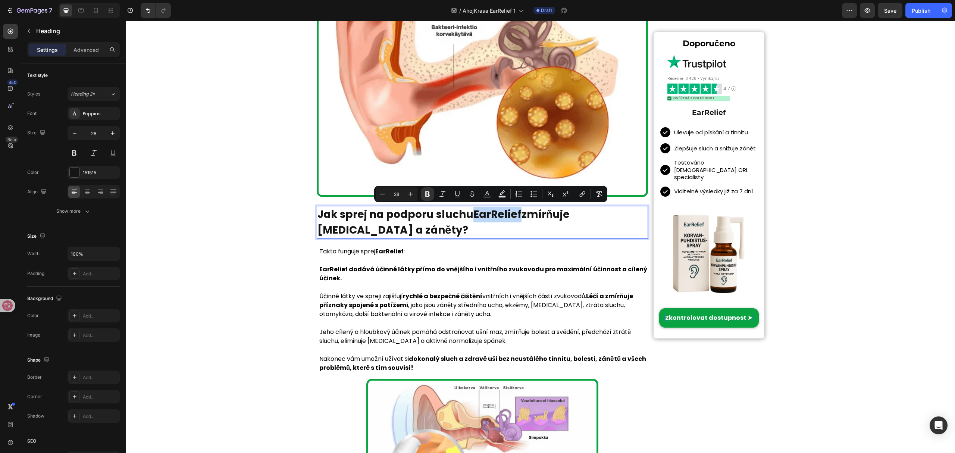
drag, startPoint x: 469, startPoint y: 212, endPoint x: 515, endPoint y: 215, distance: 46.0
click at [515, 215] on p "Jak sprej na podporu sluchu EarRelief zmírňuje [MEDICAL_DATA] a záněty?" at bounding box center [482, 222] width 330 height 31
click at [580, 194] on icon "Editor contextual toolbar" at bounding box center [582, 193] width 7 height 7
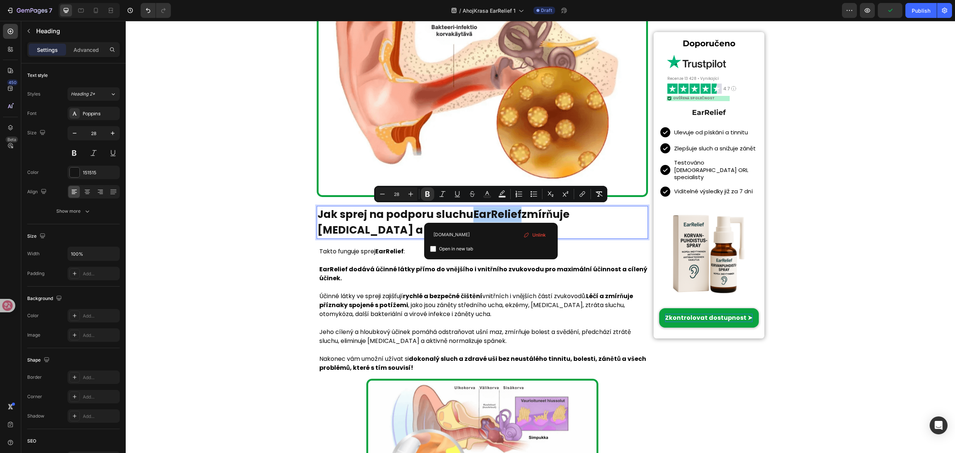
type input "[DOMAIN_NAME]"
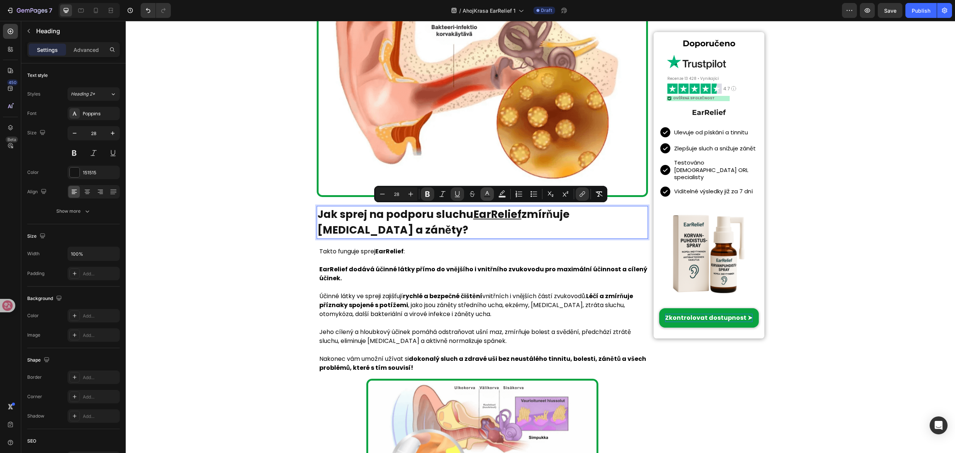
drag, startPoint x: 489, startPoint y: 190, endPoint x: 380, endPoint y: 187, distance: 108.6
click at [489, 190] on button "Text Color" at bounding box center [486, 193] width 13 height 13
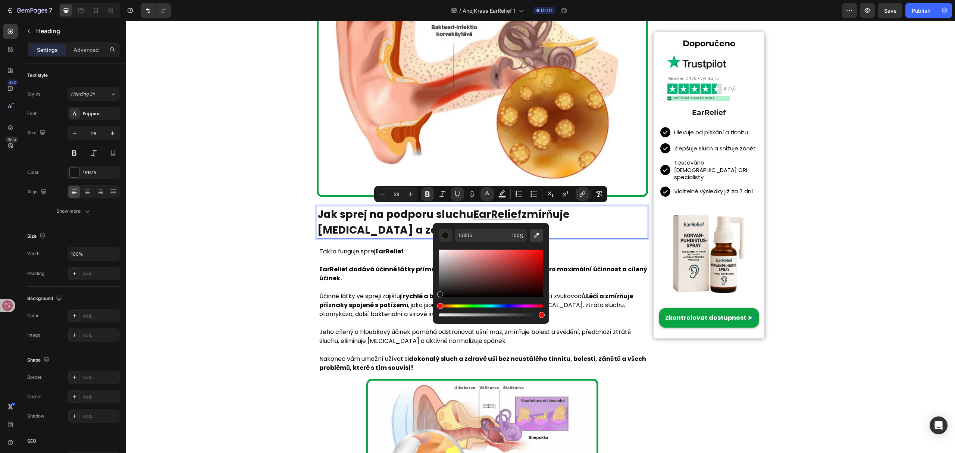
click at [539, 236] on icon "Editor contextual toolbar" at bounding box center [536, 235] width 7 height 7
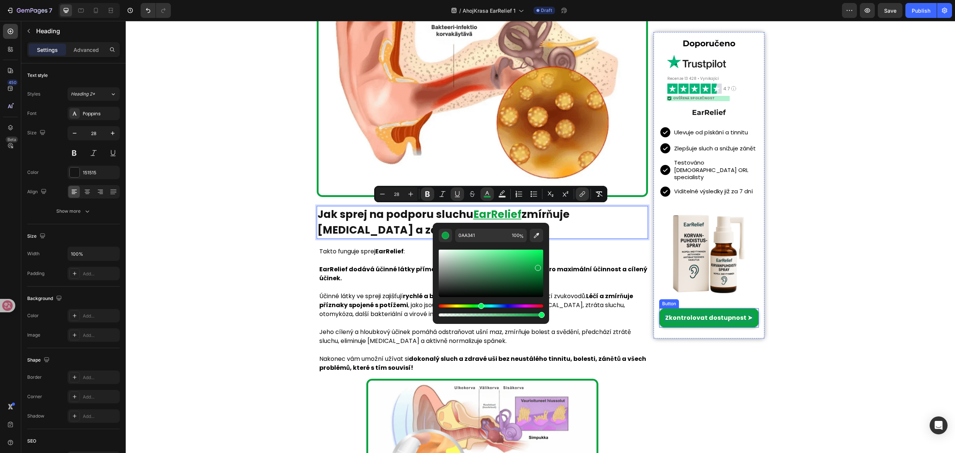
click at [622, 298] on strong "Léčí a zmírňuje příznaky spojené s potížemi" at bounding box center [476, 301] width 314 height 18
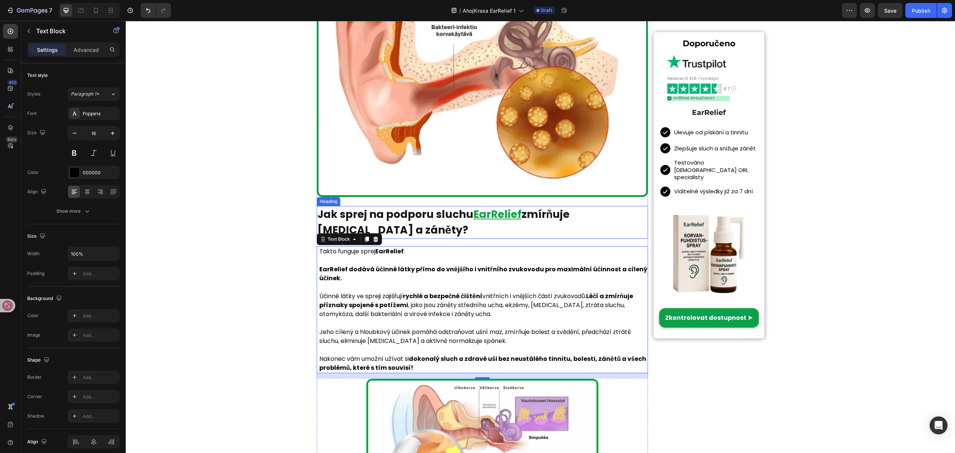
click at [473, 207] on u "EarRelief" at bounding box center [497, 214] width 48 height 15
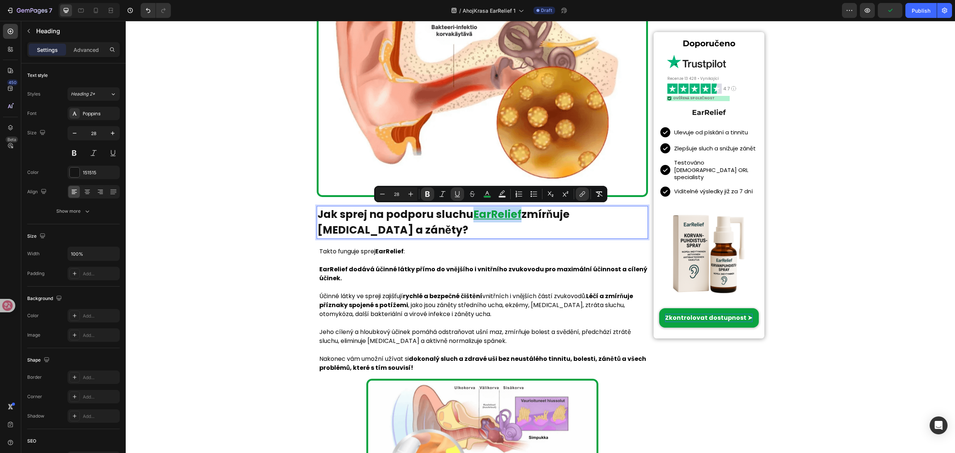
drag, startPoint x: 467, startPoint y: 211, endPoint x: 515, endPoint y: 216, distance: 48.0
click at [515, 216] on p "Jak sprej na podporu sluchu EarRelief zmírňuje [MEDICAL_DATA] a záněty?" at bounding box center [482, 222] width 330 height 31
copy u "EarRelief"
click at [398, 249] on strong "EarRelief" at bounding box center [389, 251] width 28 height 9
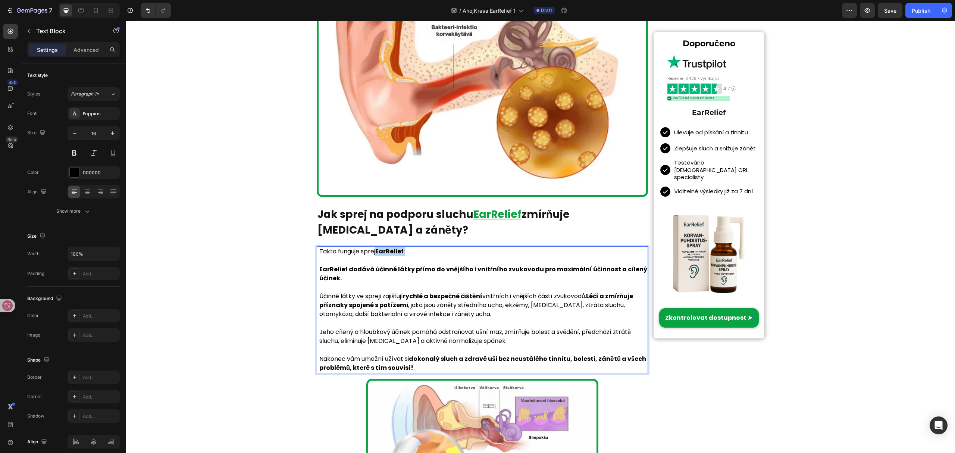
drag, startPoint x: 374, startPoint y: 247, endPoint x: 403, endPoint y: 250, distance: 29.3
click at [403, 250] on p "Takto funguje sprej EarRelief :" at bounding box center [483, 251] width 328 height 9
click at [322, 269] on strong "EarRelief dodává účinné látky přímo do vnějšího i vnitřního zvukovodu pro maxim…" at bounding box center [483, 274] width 328 height 18
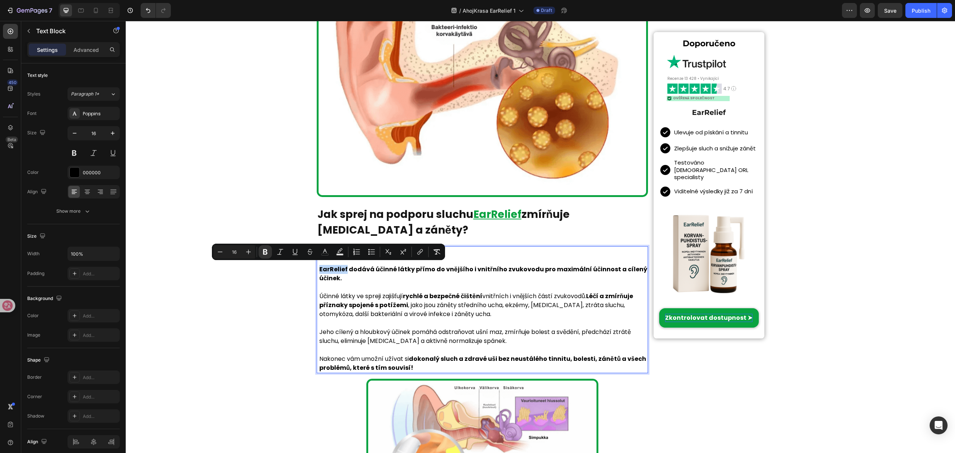
drag, startPoint x: 316, startPoint y: 265, endPoint x: 342, endPoint y: 267, distance: 25.8
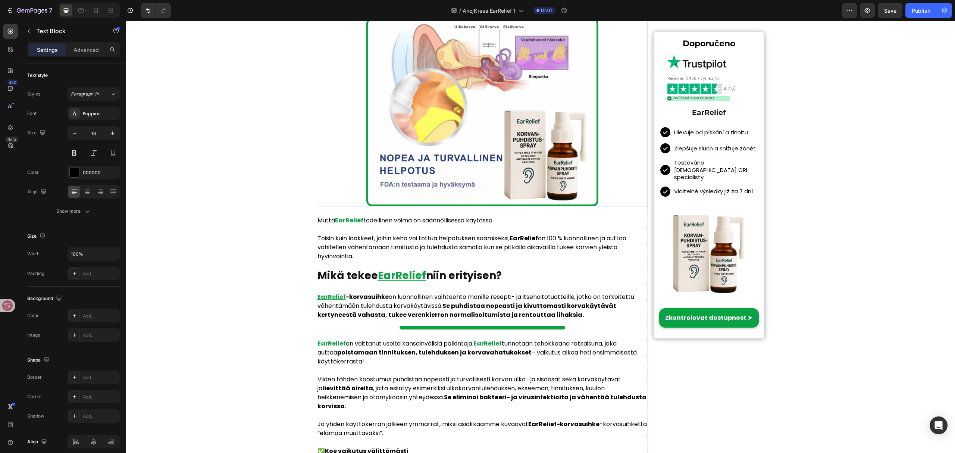
scroll to position [1243, 0]
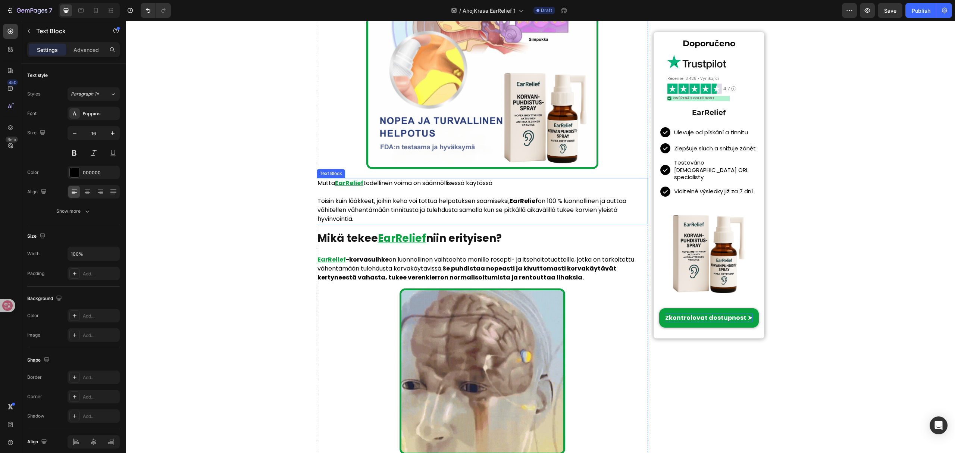
click at [533, 191] on p at bounding box center [482, 192] width 330 height 9
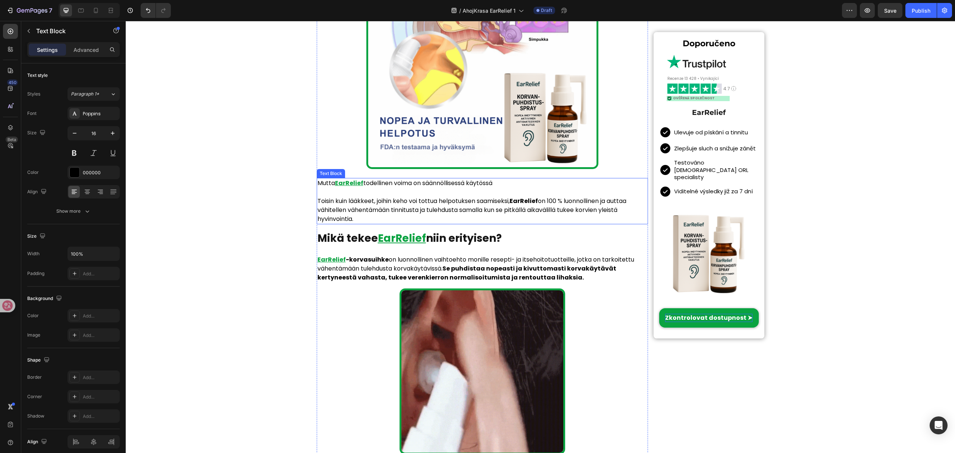
click at [533, 191] on p at bounding box center [482, 192] width 330 height 9
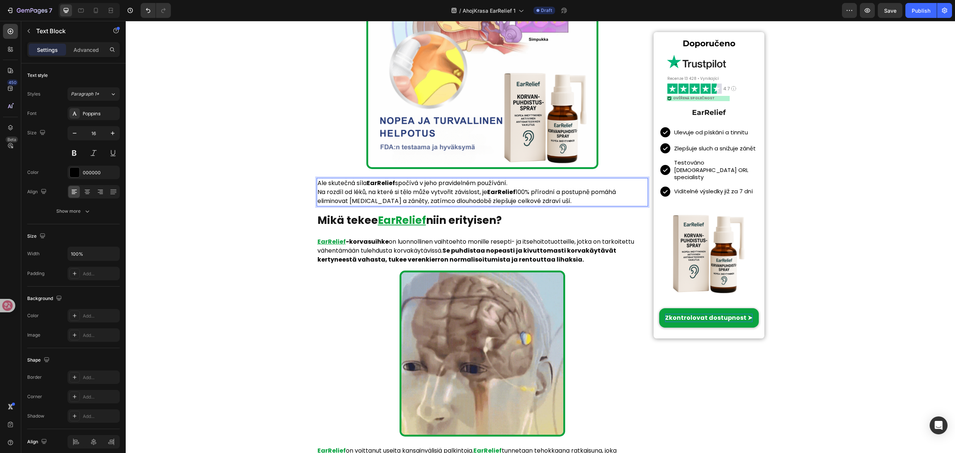
click at [534, 181] on p "Ale skutečná síla EarRelief spočívá v jeho pravidelném používání." at bounding box center [482, 183] width 330 height 9
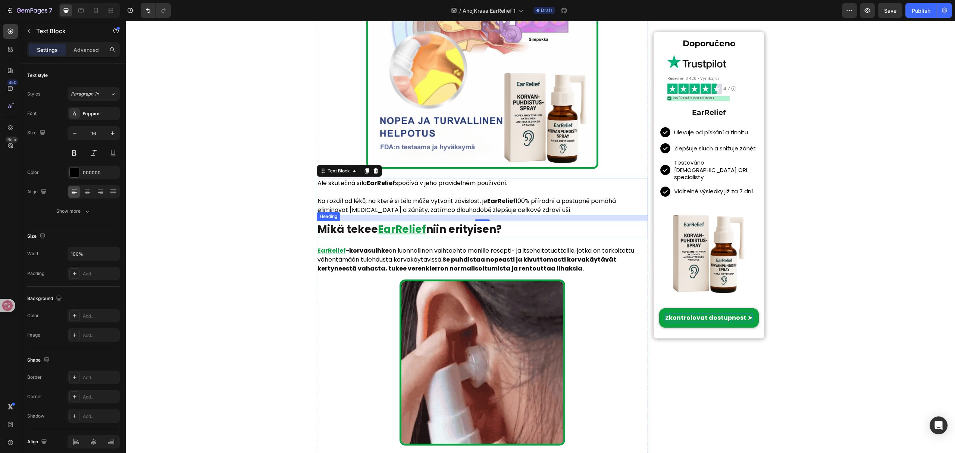
drag, startPoint x: 491, startPoint y: 228, endPoint x: 520, endPoint y: 219, distance: 30.4
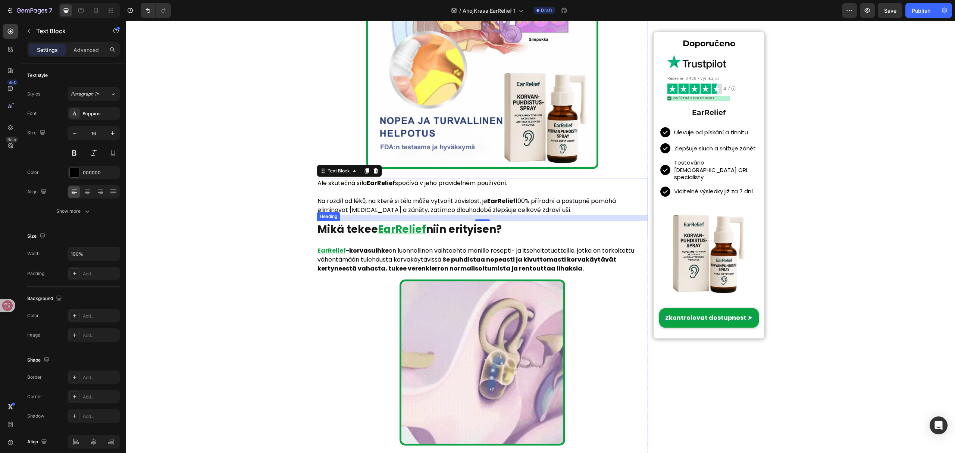
click at [491, 228] on h1 "[PERSON_NAME] tekee EarRelief niin erityisen?" at bounding box center [483, 229] width 332 height 17
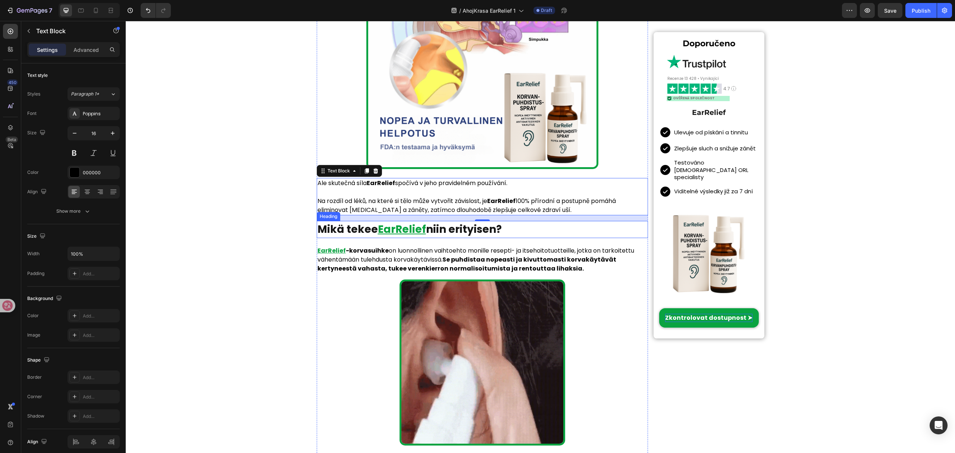
click at [491, 228] on h1 "[PERSON_NAME] tekee EarRelief niin erityisen?" at bounding box center [483, 229] width 332 height 17
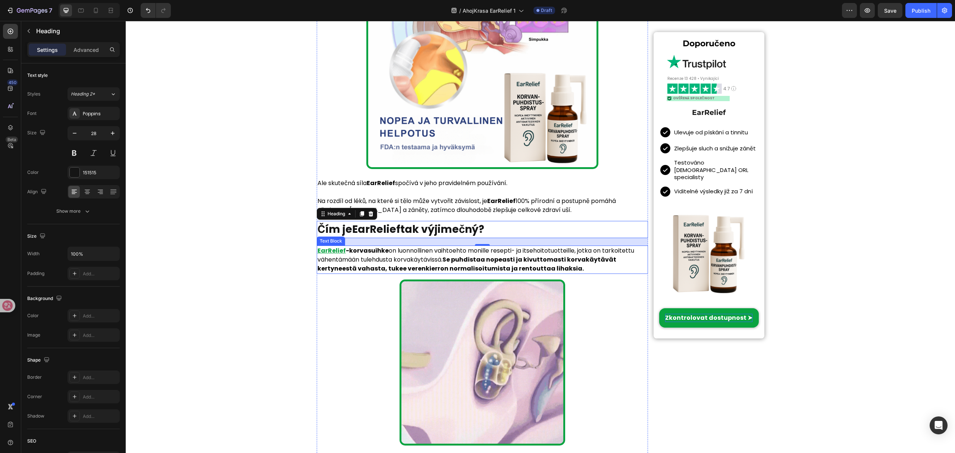
click at [495, 269] on strong "Se puhdistaa nopeasti ja kivuttomasti korvakäytävät kertyneestä vahasta, tukee …" at bounding box center [466, 264] width 299 height 18
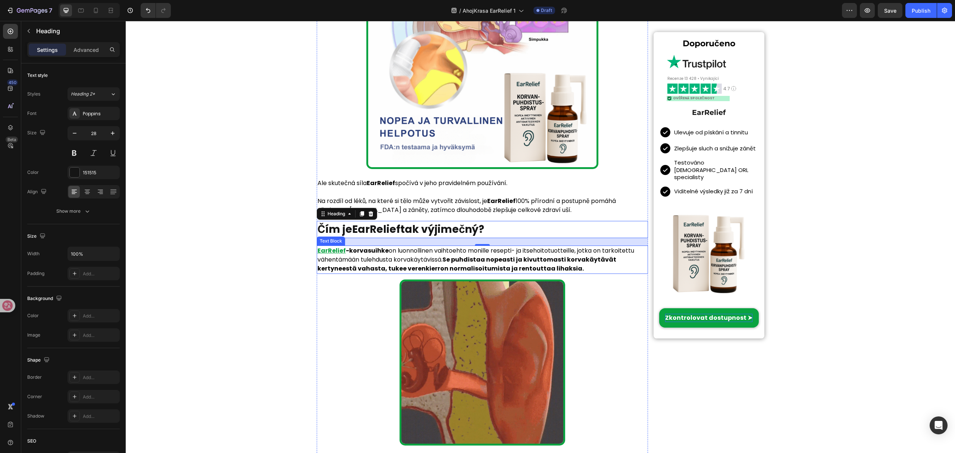
click at [495, 269] on strong "Se puhdistaa nopeasti ja kivuttomasti korvakäytävät kertyneestä vahasta, tukee …" at bounding box center [466, 264] width 299 height 18
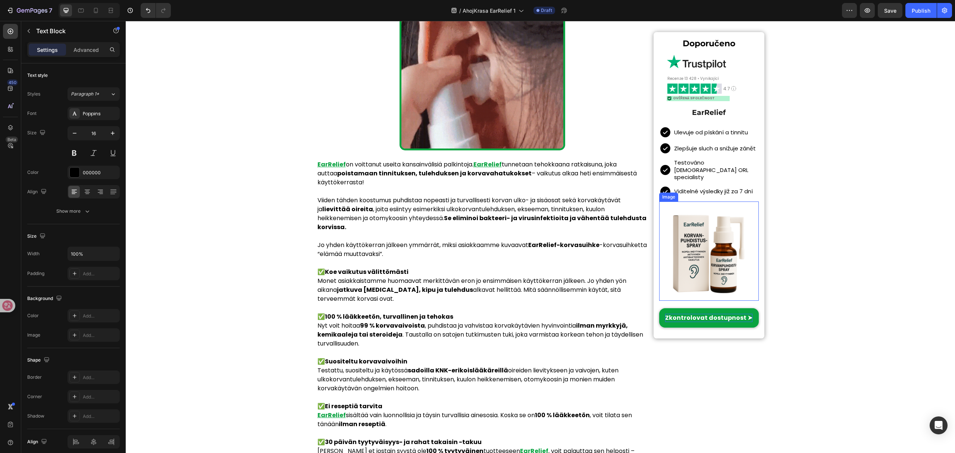
scroll to position [1591, 0]
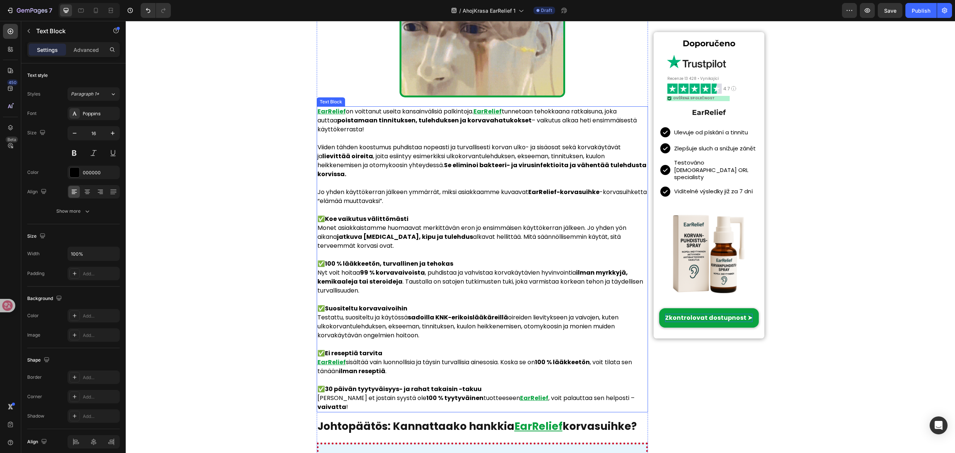
click at [436, 259] on p "✅ 100 % lääkkeetön, turvallinen ja tehokas Nyt voit hoitaa 99 % korvavaivoista …" at bounding box center [482, 277] width 330 height 36
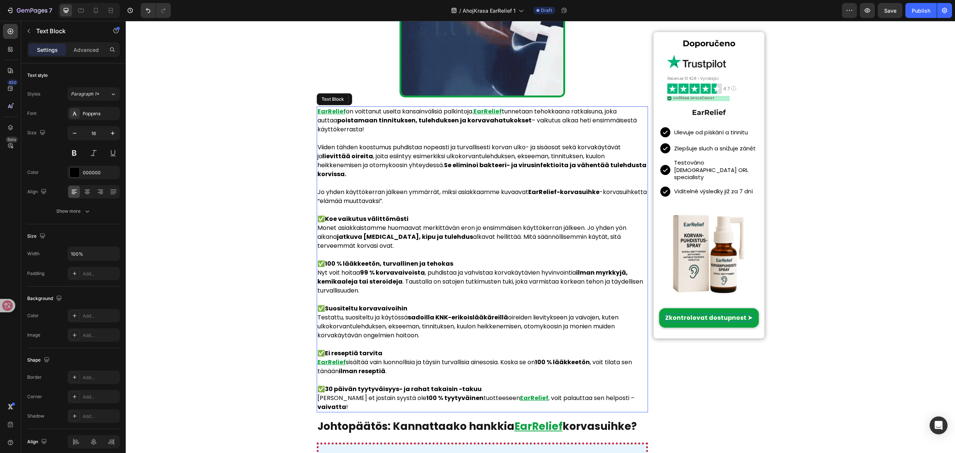
click at [436, 259] on p "✅ 100 % lääkkeetön, turvallinen ja tehokas Nyt voit hoitaa 99 % korvavaivoista …" at bounding box center [482, 277] width 330 height 36
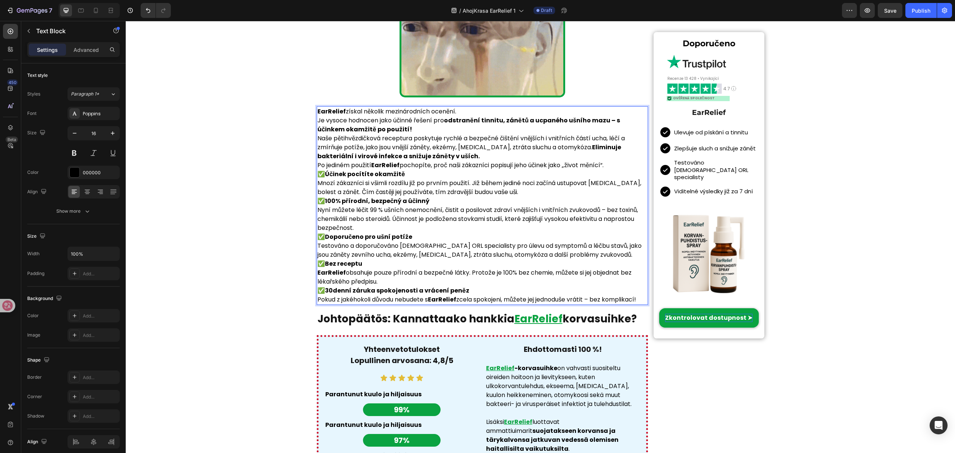
click at [412, 123] on p "Je vysoce hodnocen jako účinné řešení pro odstranění tinnitu, zánětů a ucpaného…" at bounding box center [482, 125] width 330 height 18
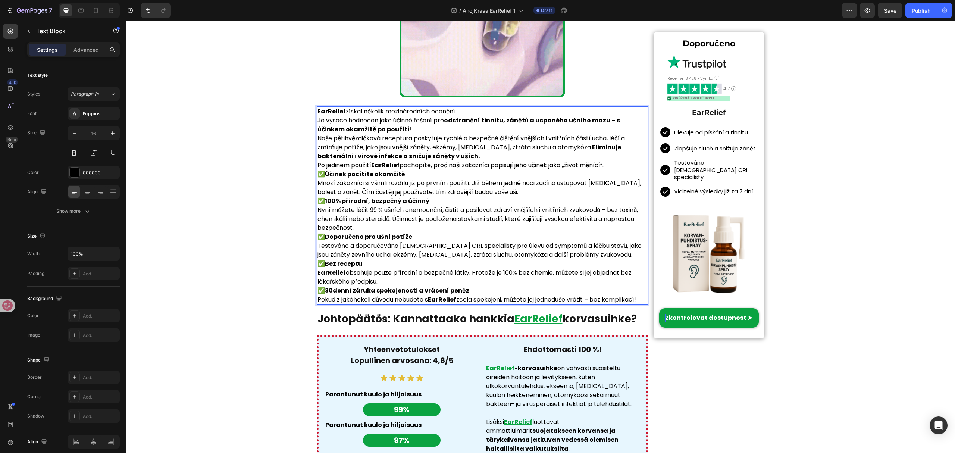
click at [394, 123] on p "Je vysoce hodnocen jako účinné řešení pro odstranění tinnitu, zánětů a ucpaného…" at bounding box center [482, 125] width 330 height 18
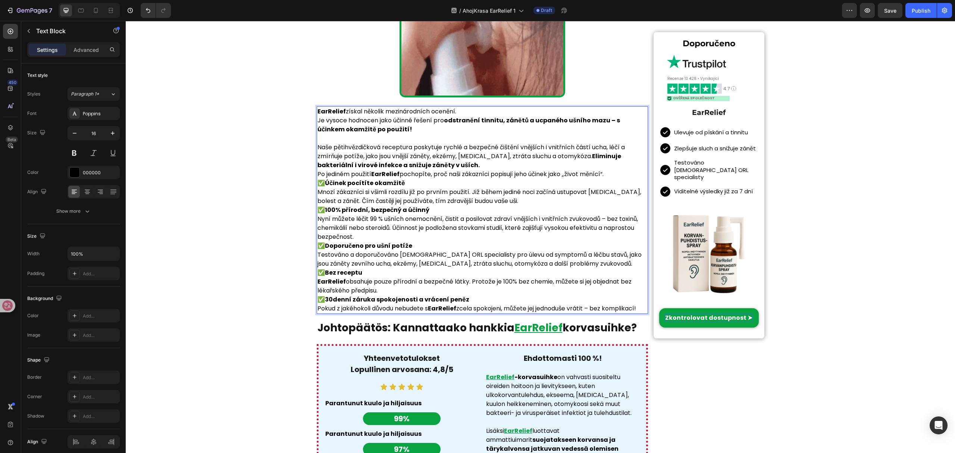
click at [438, 159] on p "Naše pětihvězdičková receptura poskytuje rychlé a bezpečné čištění vnějších i v…" at bounding box center [482, 156] width 330 height 27
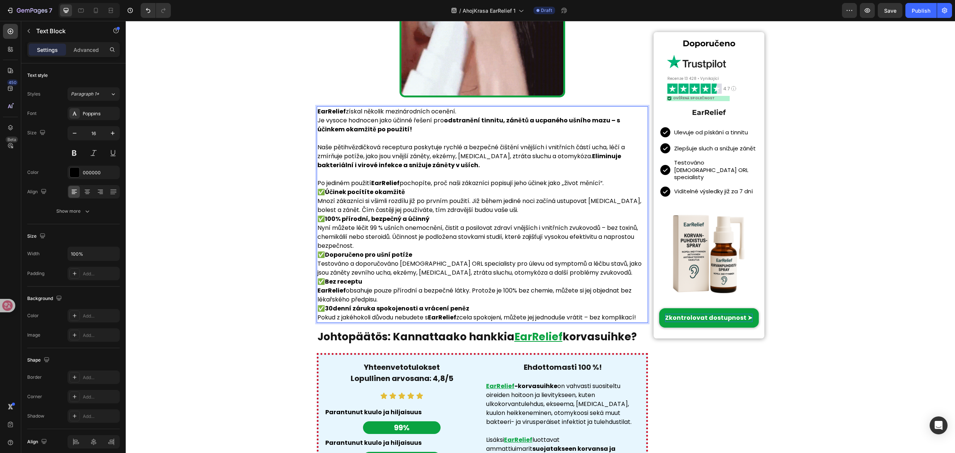
click at [617, 181] on p "Po jediném použití EarRelief pochopíte, proč naši zákazníci popisují jeho účine…" at bounding box center [482, 183] width 330 height 9
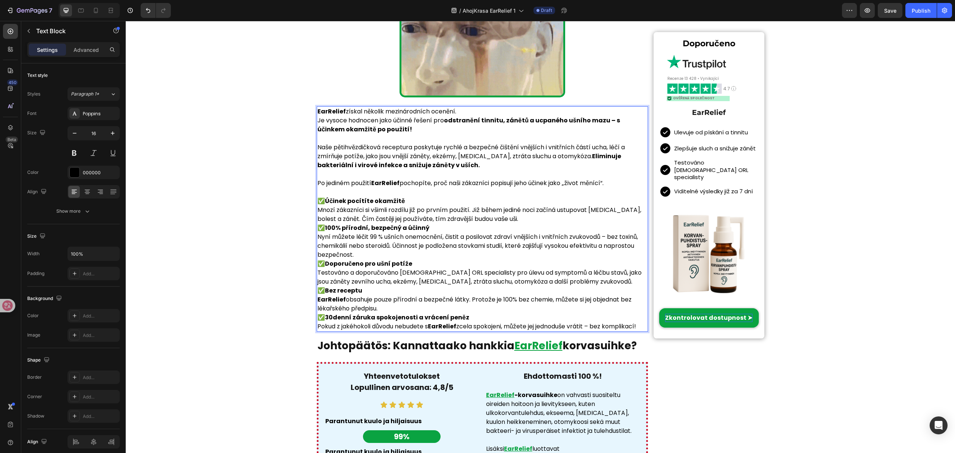
click at [509, 216] on p "✅ Účinek pocítíte okamžitě Mnozí zákazníci si všimli rozdílu již po prvním použ…" at bounding box center [482, 210] width 330 height 27
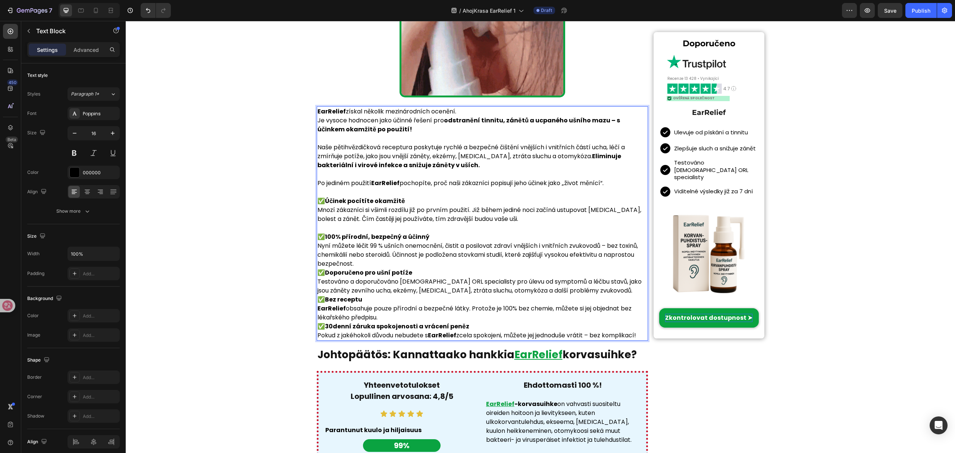
click at [379, 260] on p "✅ 100% přírodní, bezpečný a účinný Nyní můžete léčit 99 % ušních onemocnění, či…" at bounding box center [482, 250] width 330 height 36
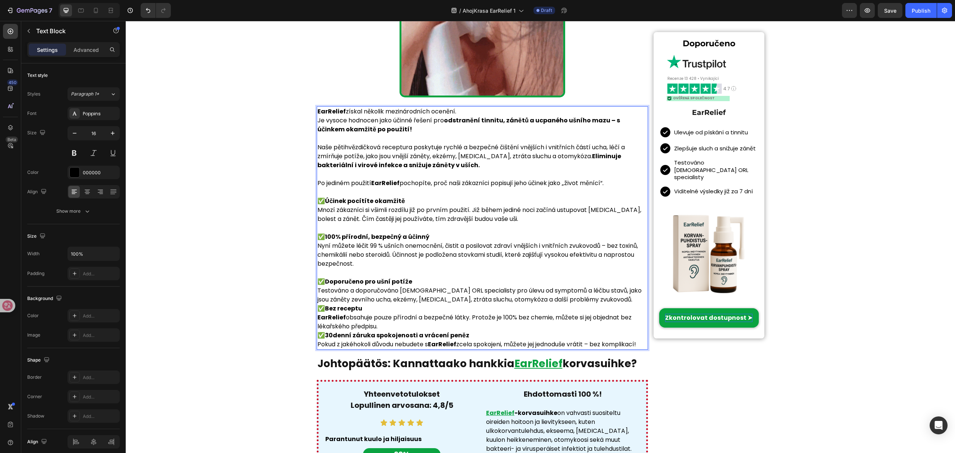
click at [584, 297] on p "✅ Doporučeno pro ušní potíže Testováno a doporučováno [DEMOGRAPHIC_DATA] ORL sp…" at bounding box center [482, 290] width 330 height 27
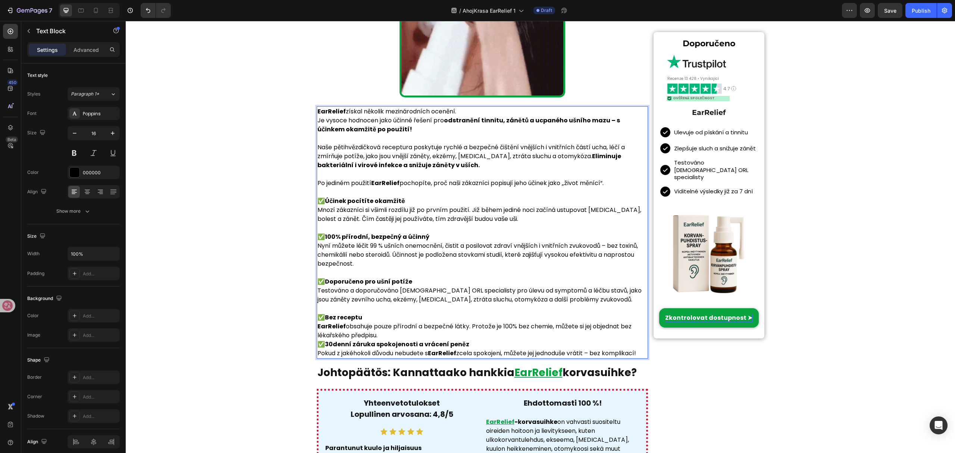
click at [381, 332] on p "✅ Bez receptu EarRelief obsahuje pouze přírodní a bezpečné látky. Protože je 10…" at bounding box center [482, 326] width 330 height 27
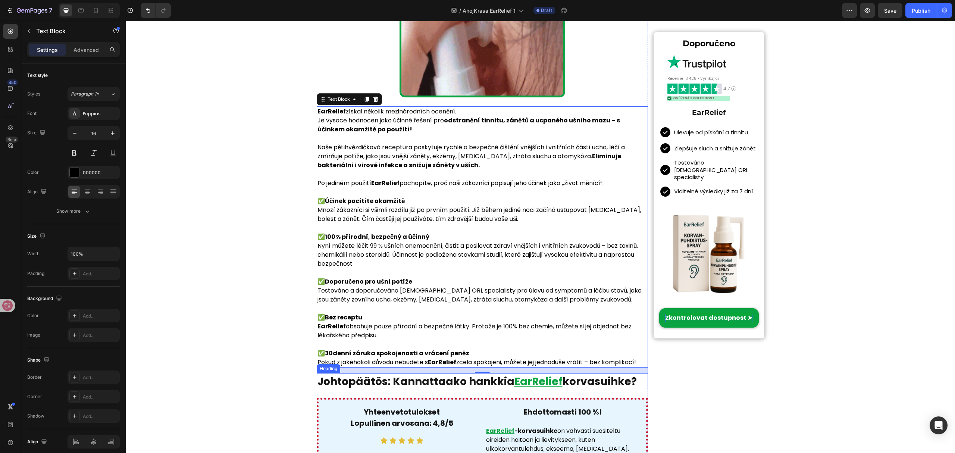
click at [467, 375] on h1 "Johtopäätös: Kannattaako hankkia EarRelief korvasuihke?" at bounding box center [483, 381] width 332 height 17
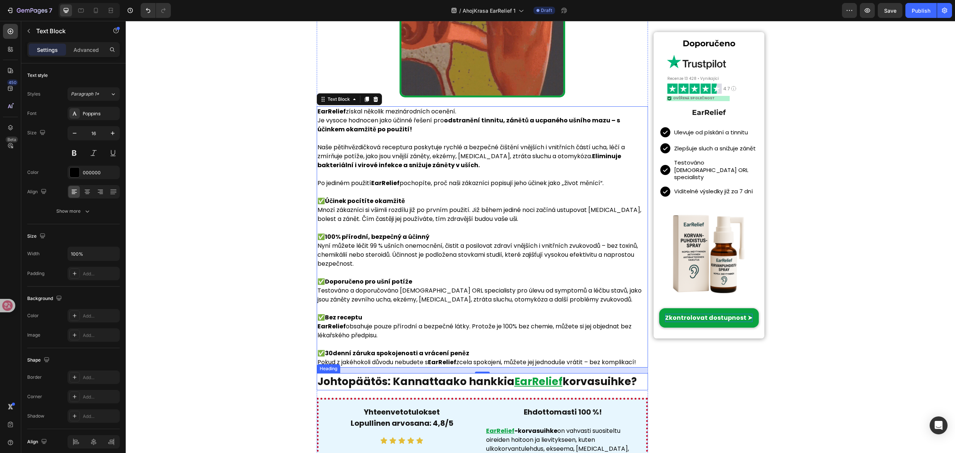
click at [467, 375] on h1 "Johtopäätös: Kannattaako hankkia EarRelief korvasuihke?" at bounding box center [483, 381] width 332 height 17
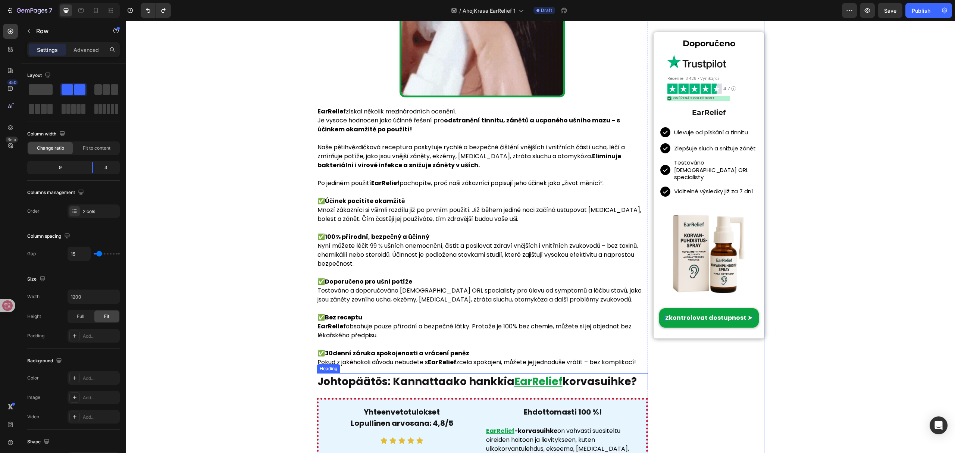
click at [603, 385] on h1 "Johtopäätös: Kannattaako hankkia EarRelief korvasuihke?" at bounding box center [483, 381] width 332 height 17
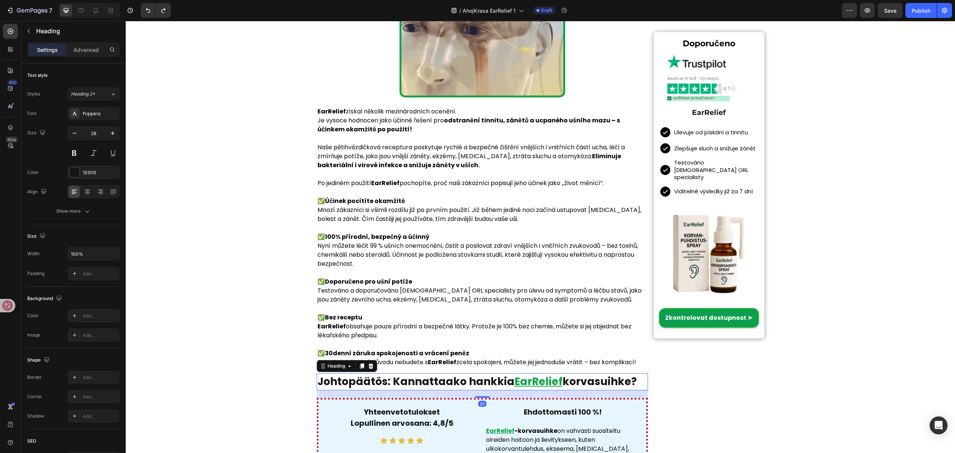
click at [602, 385] on h1 "Johtopäätös: Kannattaako hankkia EarRelief korvasuihke?" at bounding box center [483, 381] width 332 height 17
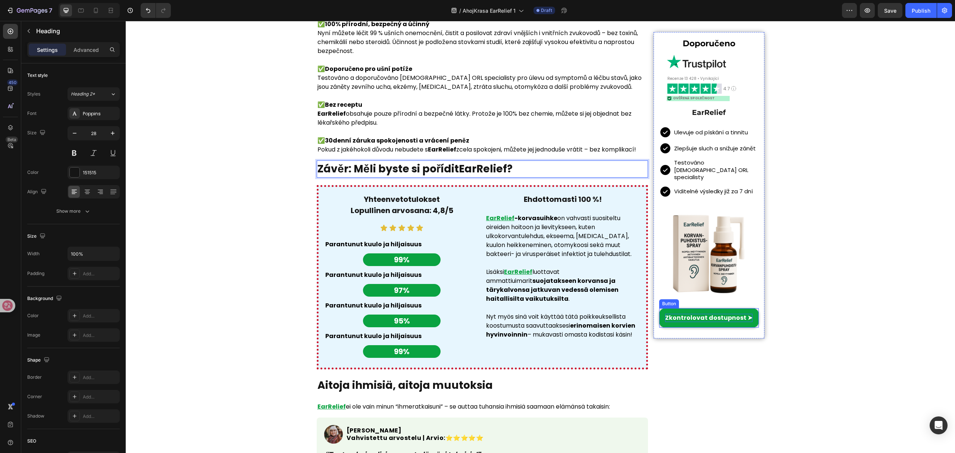
scroll to position [1890, 0]
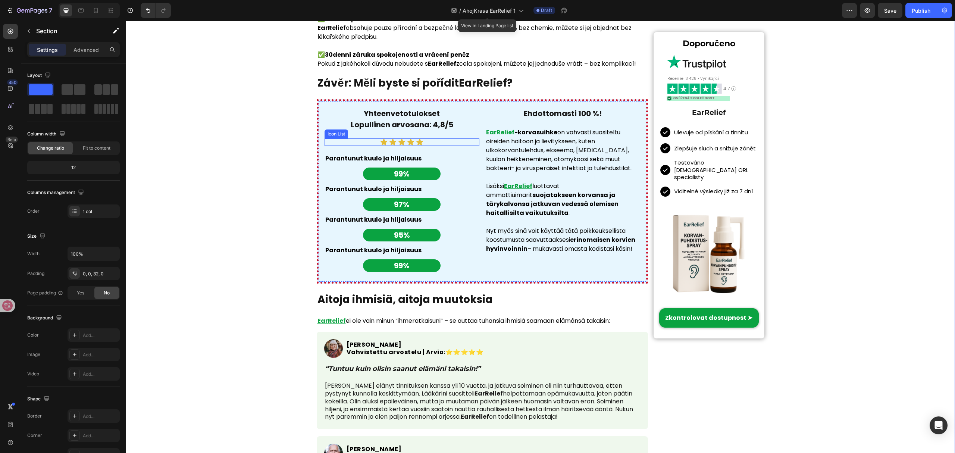
click at [419, 119] on strong "Lopullinen arvosana: 4,8/5" at bounding box center [402, 124] width 103 height 10
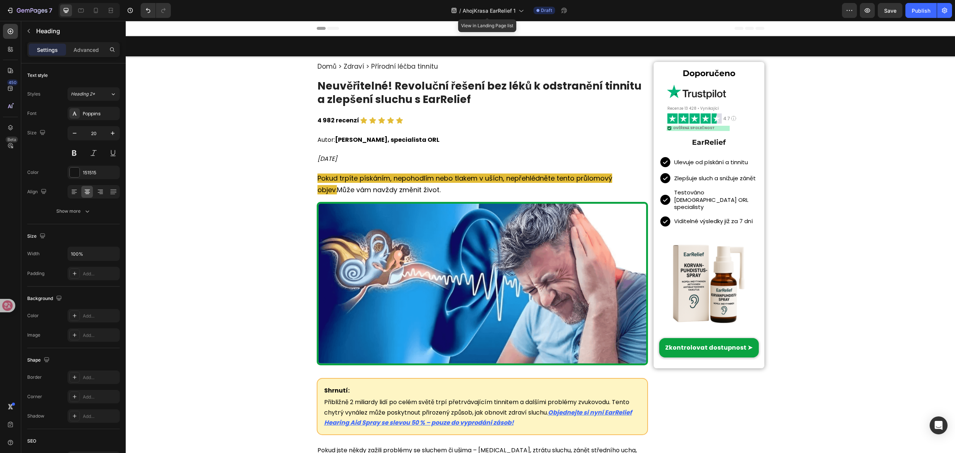
scroll to position [1890, 0]
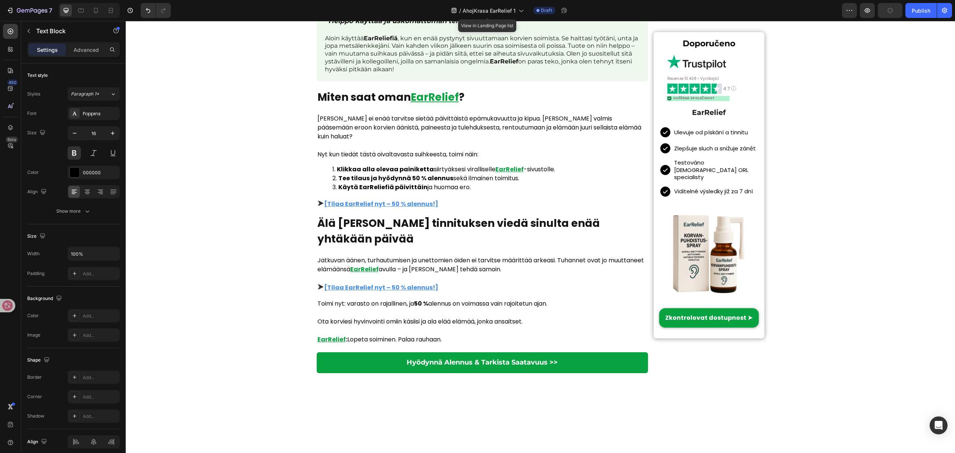
drag, startPoint x: 567, startPoint y: 198, endPoint x: 565, endPoint y: 203, distance: 5.3
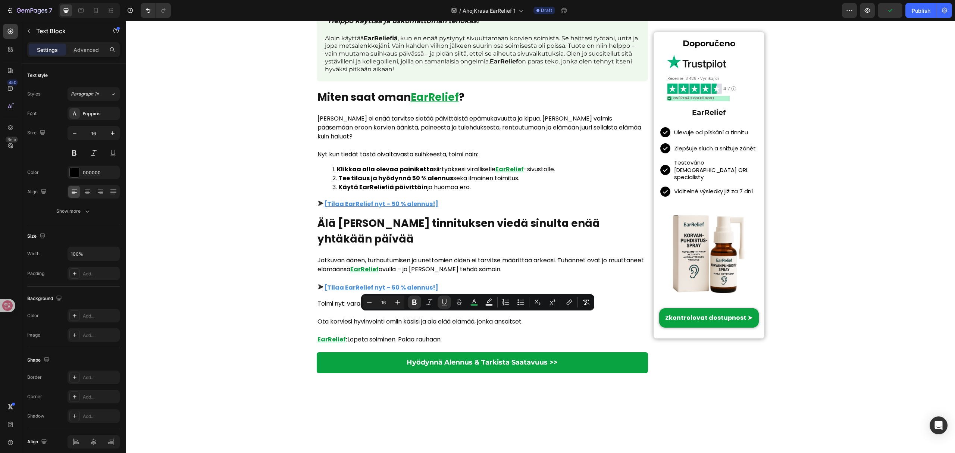
drag, startPoint x: 342, startPoint y: 316, endPoint x: 642, endPoint y: 319, distance: 299.9
click at [442, 303] on icon "Editor contextual toolbar" at bounding box center [444, 301] width 4 height 5
click at [473, 303] on icon "Editor contextual toolbar" at bounding box center [473, 301] width 7 height 7
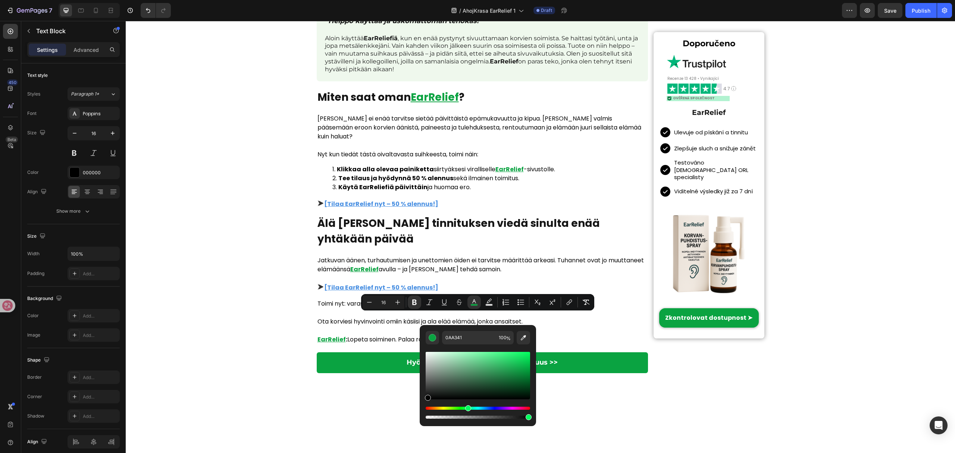
drag, startPoint x: 438, startPoint y: 380, endPoint x: 422, endPoint y: 398, distance: 23.5
click at [422, 398] on div "0AA341 100 %" at bounding box center [478, 372] width 116 height 95
type input "050505"
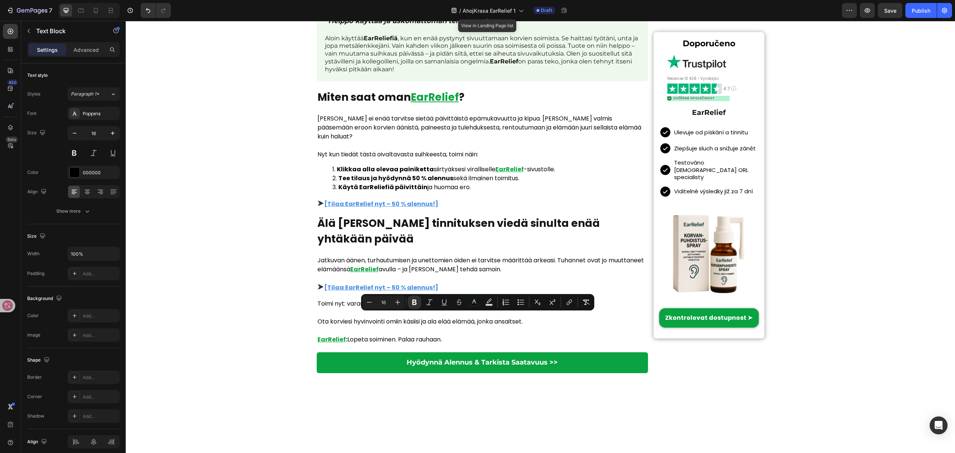
drag, startPoint x: 620, startPoint y: 318, endPoint x: 342, endPoint y: 318, distance: 277.9
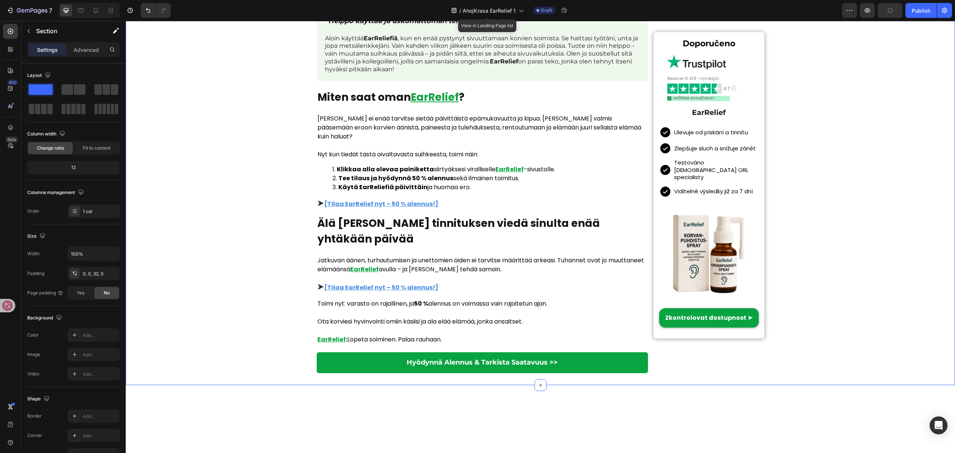
drag, startPoint x: 299, startPoint y: 257, endPoint x: 298, endPoint y: 263, distance: 6.2
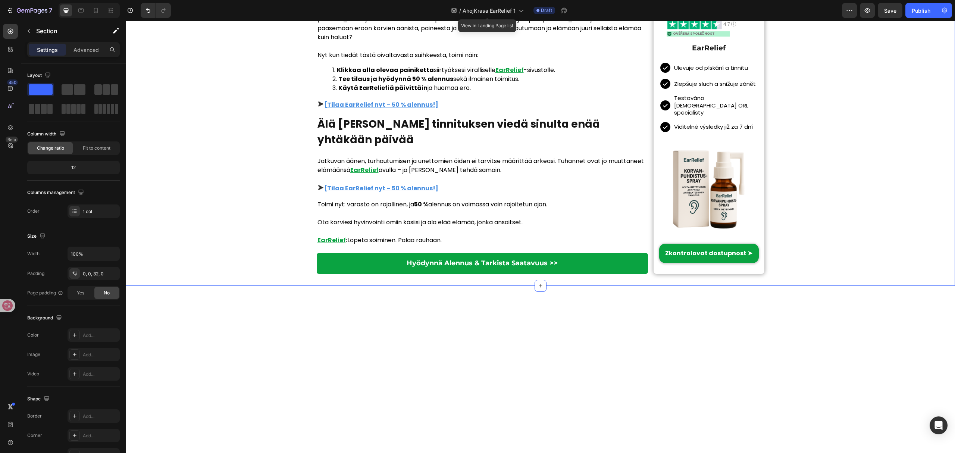
scroll to position [1989, 0]
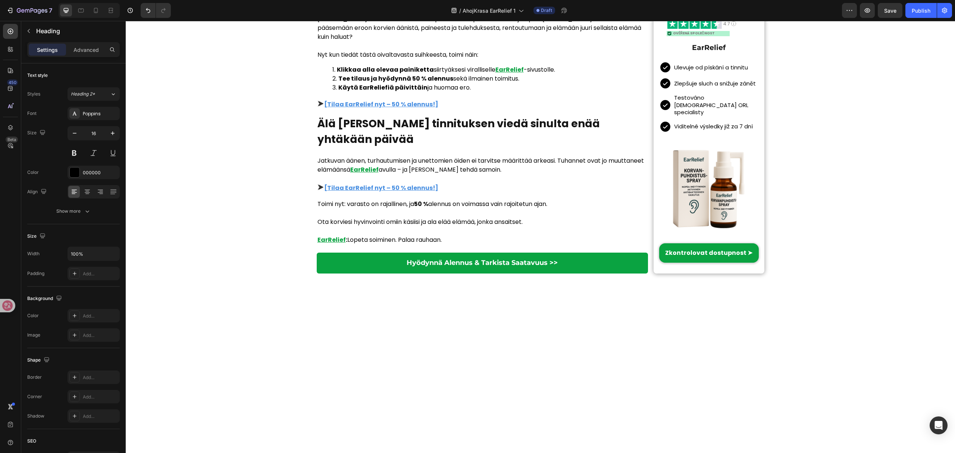
drag, startPoint x: 437, startPoint y: 250, endPoint x: 344, endPoint y: 251, distance: 93.3
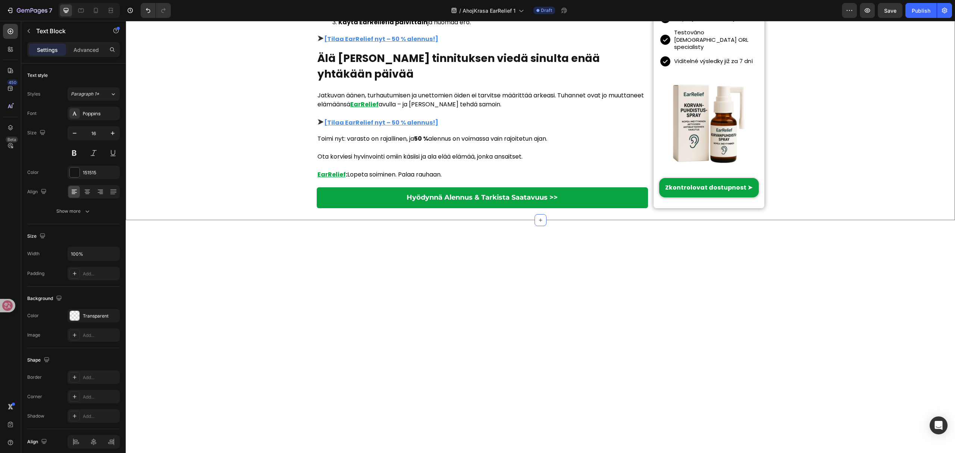
scroll to position [2188, 0]
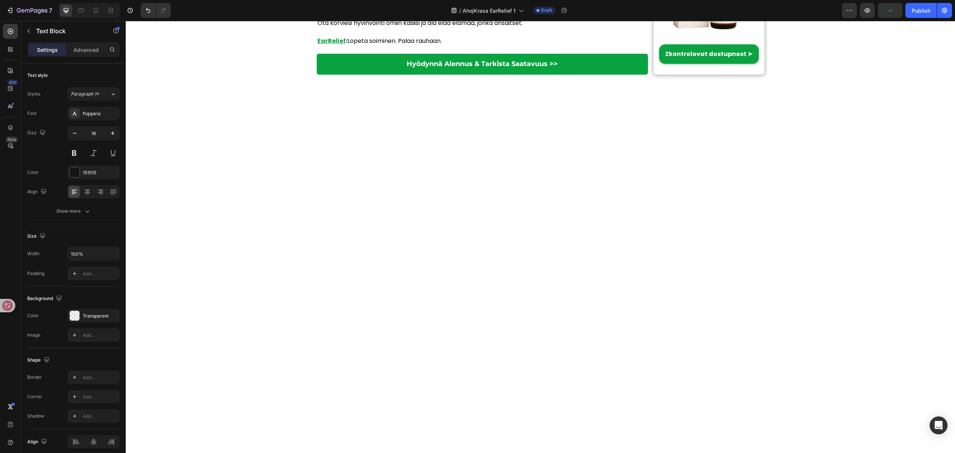
drag, startPoint x: 436, startPoint y: 154, endPoint x: 322, endPoint y: 152, distance: 114.9
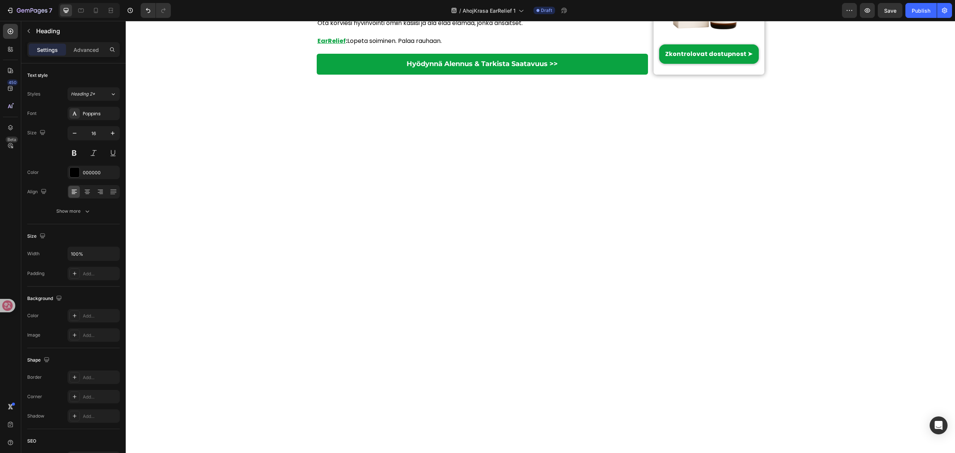
drag, startPoint x: 437, startPoint y: 260, endPoint x: 307, endPoint y: 258, distance: 130.6
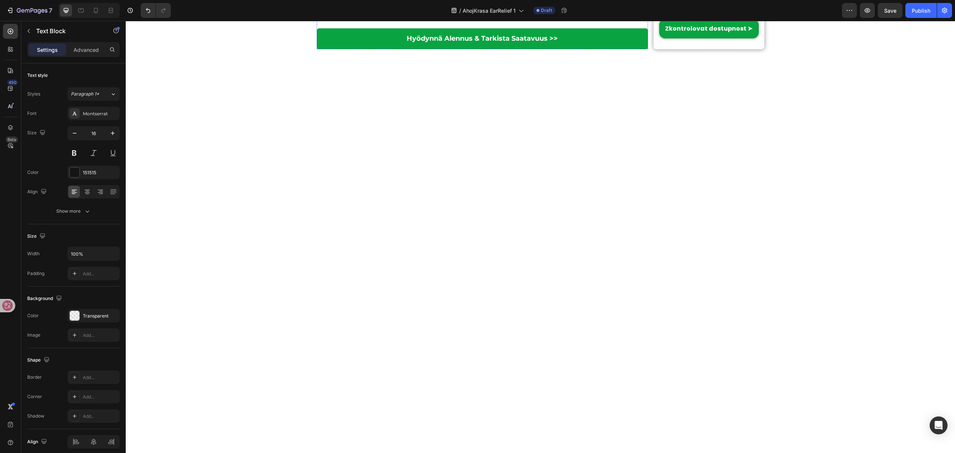
scroll to position [2238, 0]
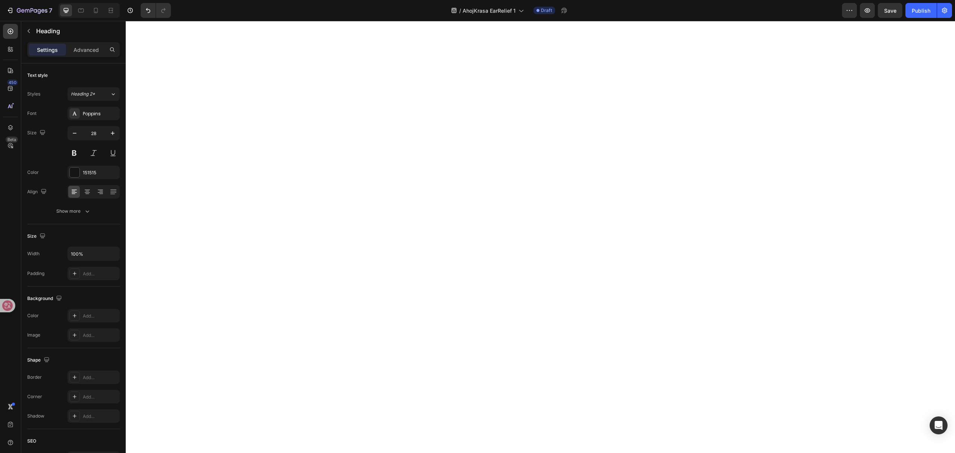
scroll to position [2288, 0]
drag, startPoint x: 464, startPoint y: 318, endPoint x: 311, endPoint y: 299, distance: 154.5
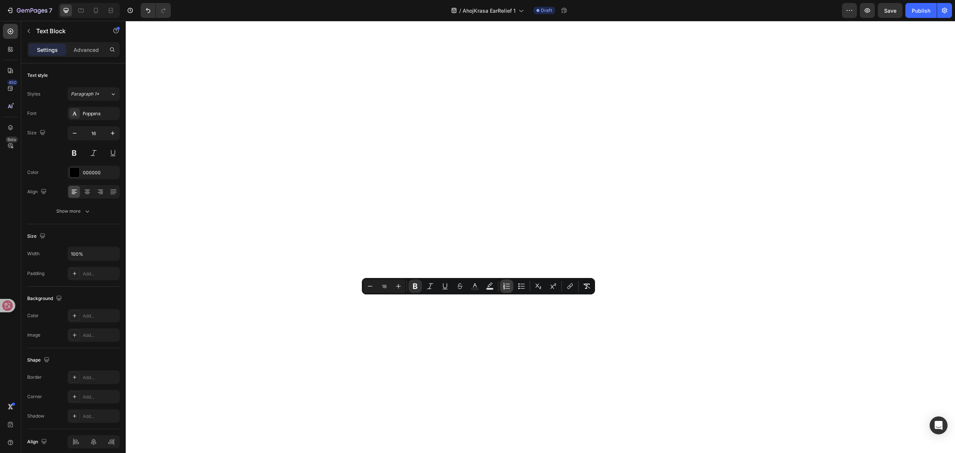
click at [506, 288] on icon "Editor contextual toolbar" at bounding box center [507, 288] width 4 height 0
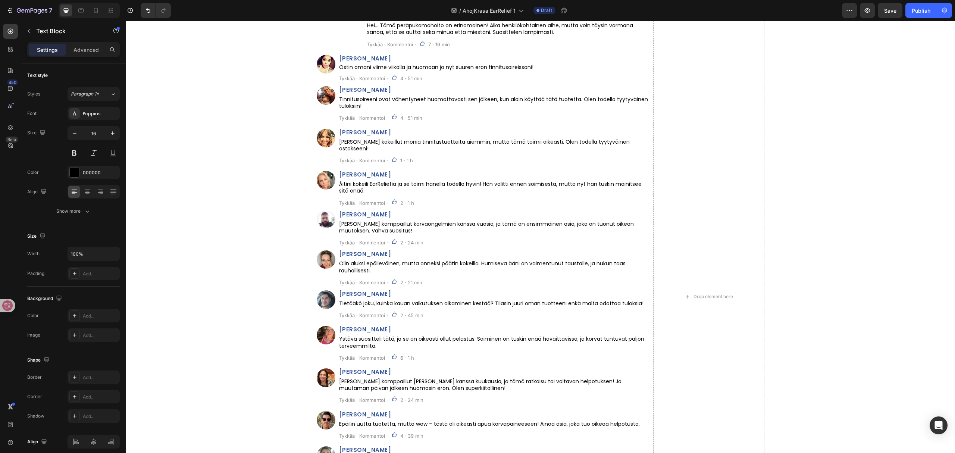
scroll to position [2387, 0]
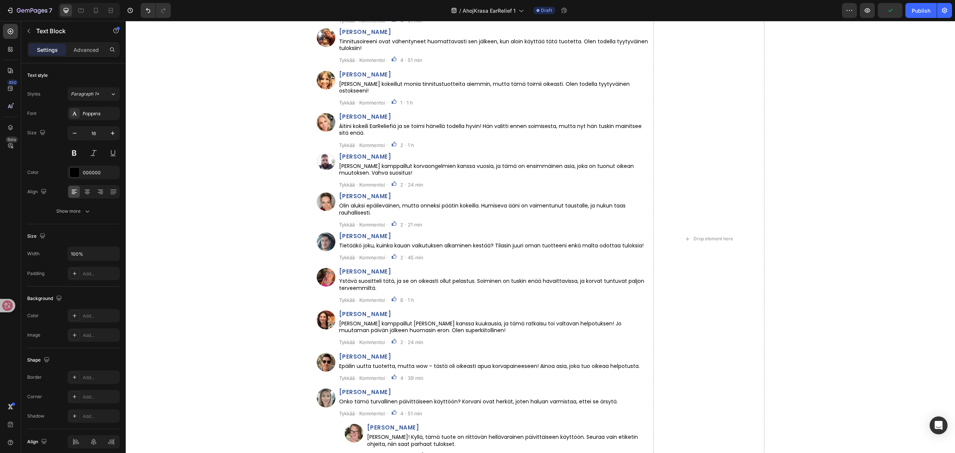
drag, startPoint x: 320, startPoint y: 253, endPoint x: 490, endPoint y: 248, distance: 169.8
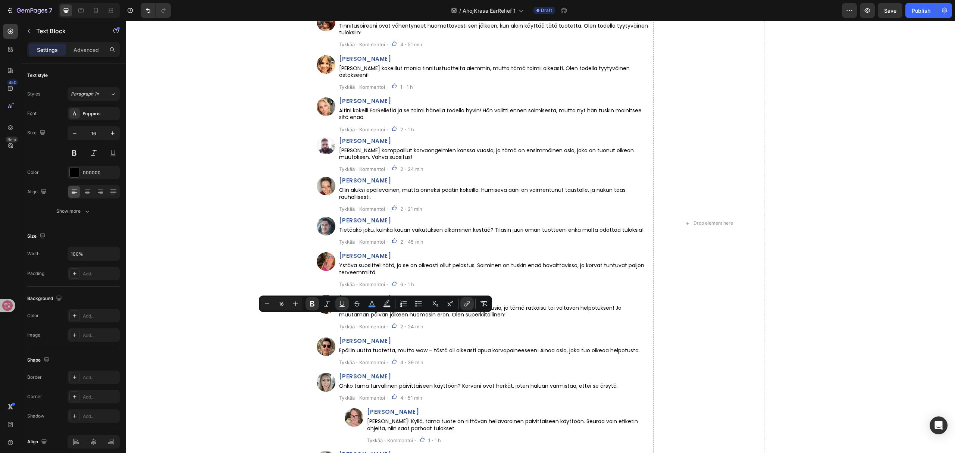
drag, startPoint x: 321, startPoint y: 316, endPoint x: 445, endPoint y: 316, distance: 124.6
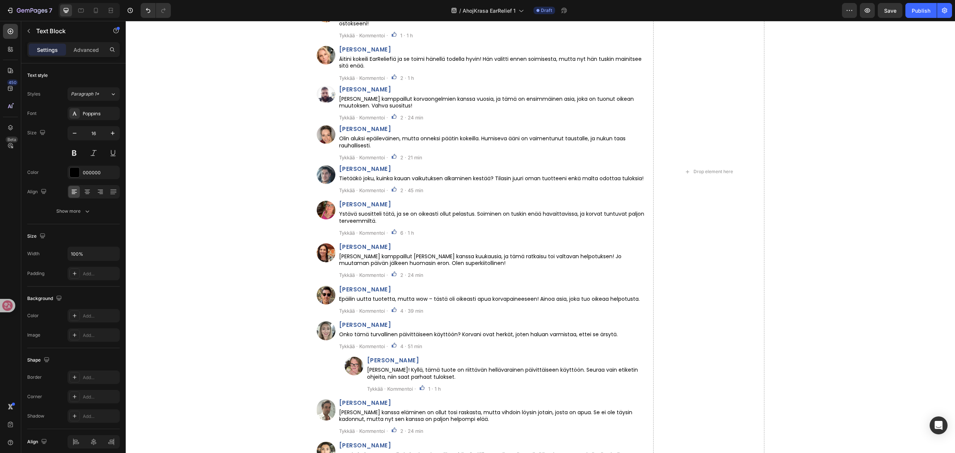
scroll to position [2487, 0]
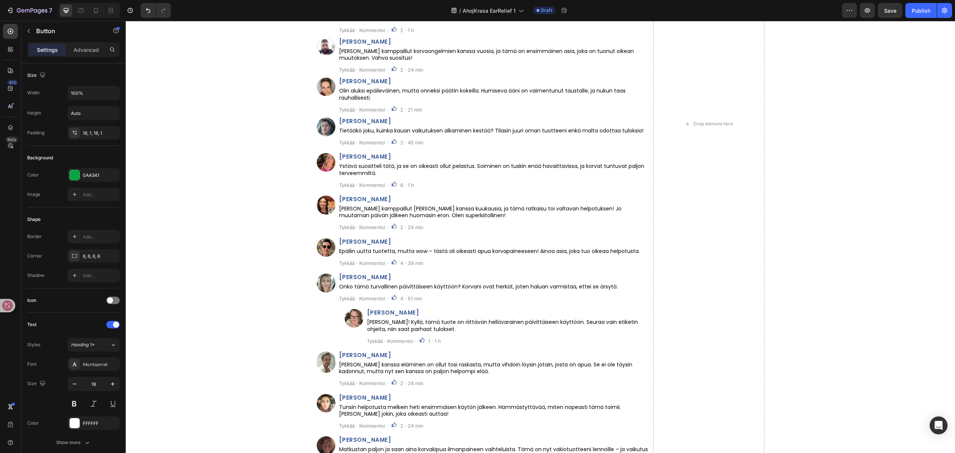
click at [335, 322] on div "Kommentit Heading Custom Code Row Image Tuomas Rantanen Heading Voiko joku vahv…" at bounding box center [540, 120] width 829 height 715
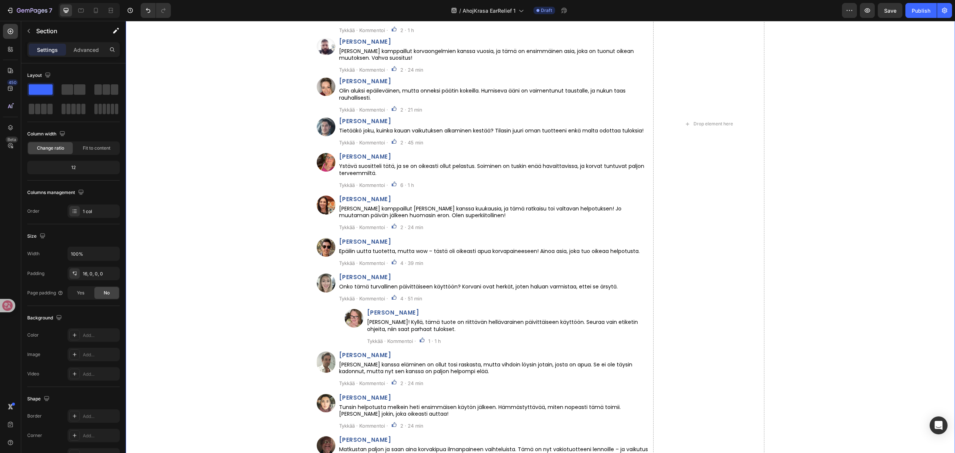
click at [346, 323] on div "⁠⁠⁠⁠⁠⁠⁠ Kommentit Heading Custom Code Row Image Tuomas Rantanen Heading Voiko j…" at bounding box center [540, 120] width 829 height 715
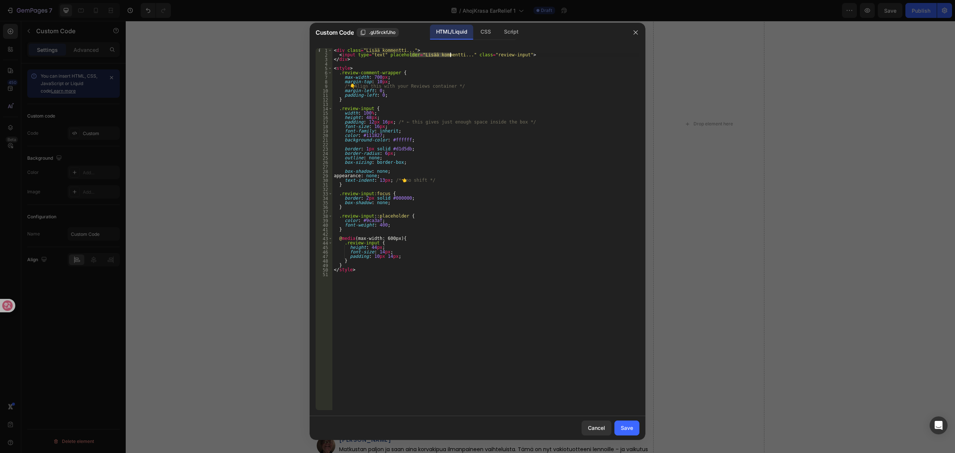
drag, startPoint x: 409, startPoint y: 53, endPoint x: 450, endPoint y: 54, distance: 40.7
click at [450, 54] on div "< div class = "Lisää kommentti..." > < input type = "text" placeholder = "Lisää…" at bounding box center [485, 233] width 307 height 371
type textarea "<input type="text" placeholder="Přidat komentář…" class="review-input">"
click at [636, 426] on button "Save" at bounding box center [626, 427] width 25 height 15
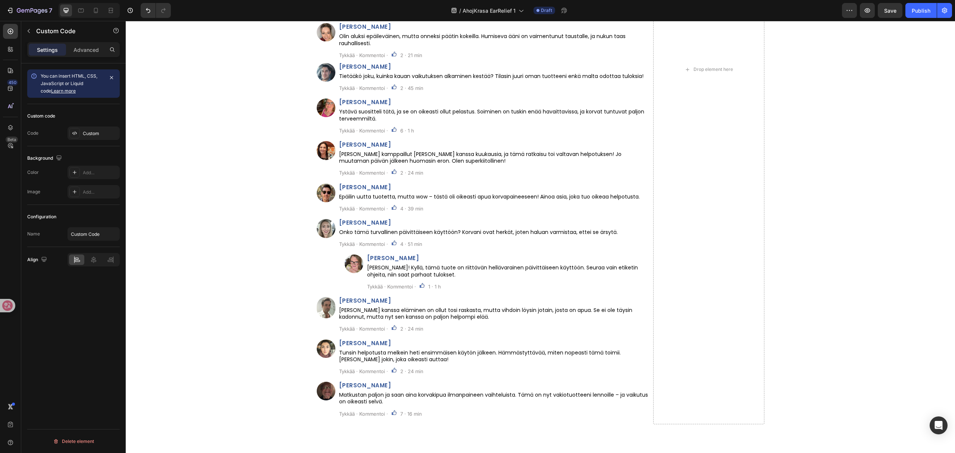
scroll to position [2636, 0]
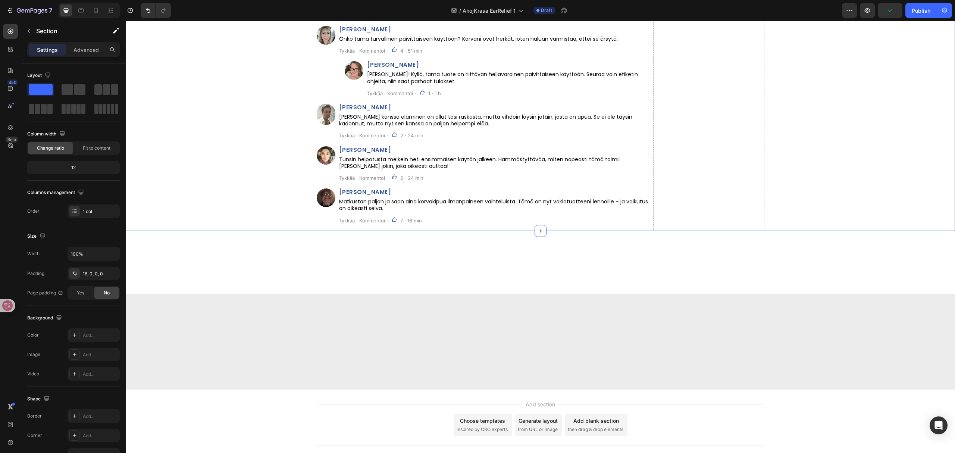
scroll to position [2736, 0]
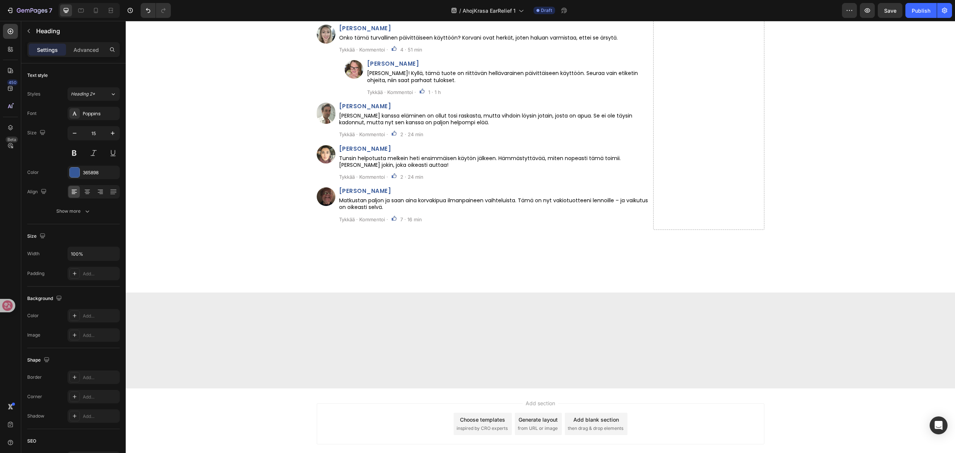
drag, startPoint x: 376, startPoint y: 148, endPoint x: 424, endPoint y: 114, distance: 58.6
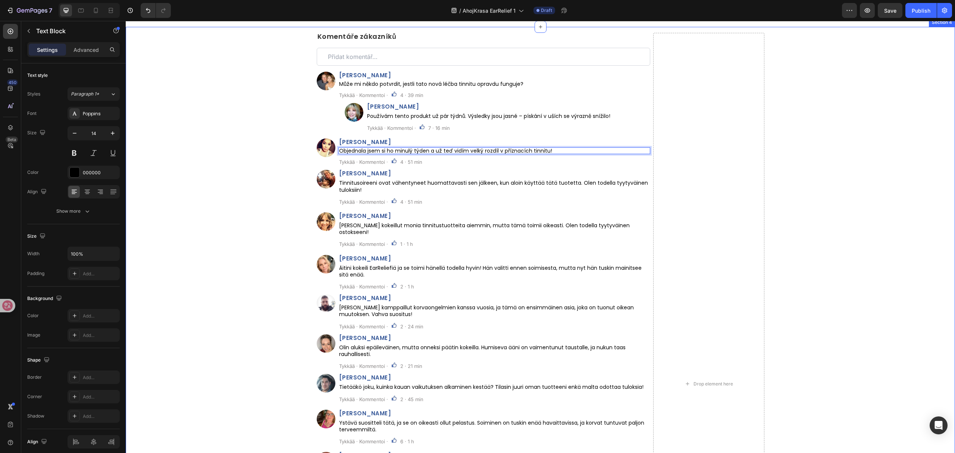
scroll to position [2835, 0]
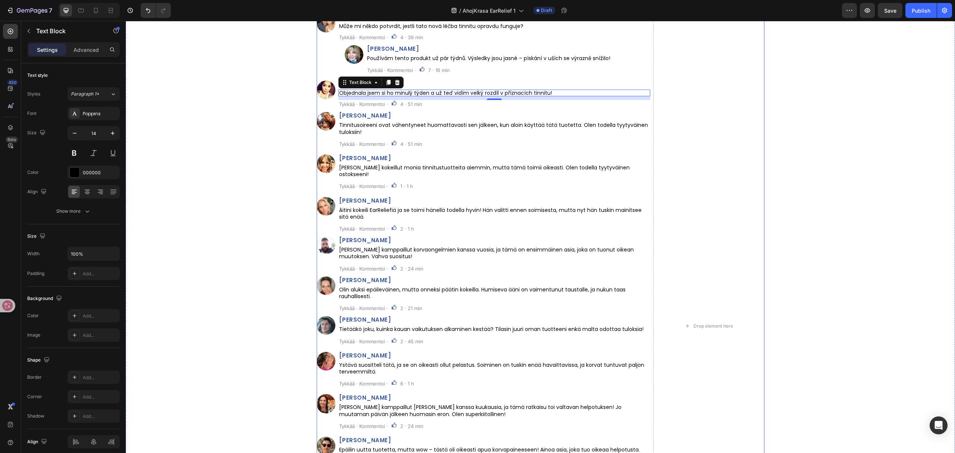
click at [367, 116] on span "[PERSON_NAME]" at bounding box center [365, 116] width 52 height 8
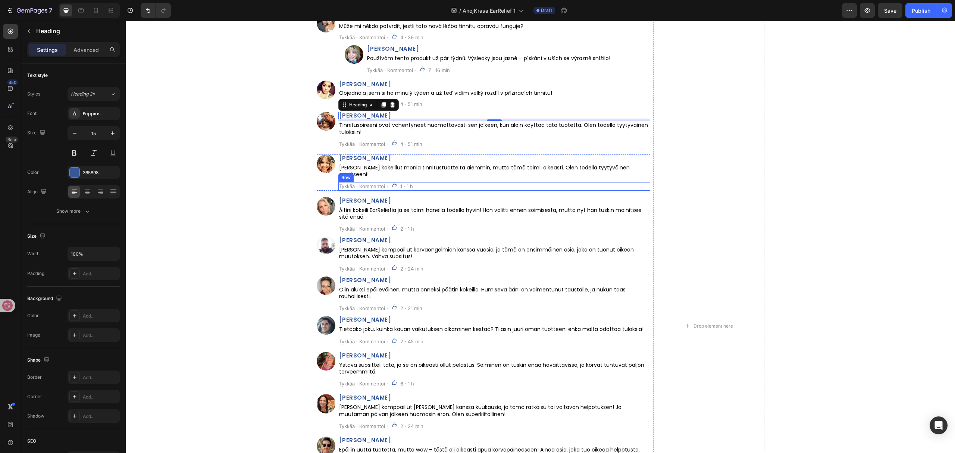
scroll to position [2796, 0]
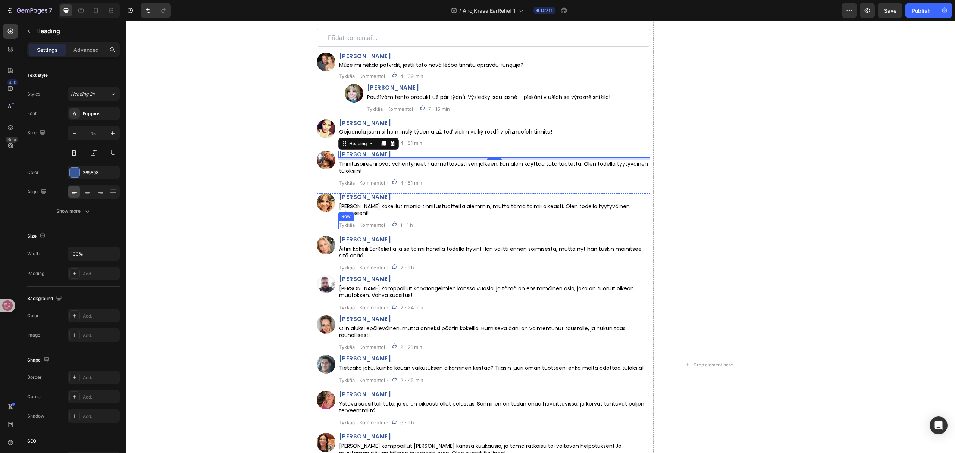
click at [386, 157] on p "Eva C." at bounding box center [494, 154] width 310 height 6
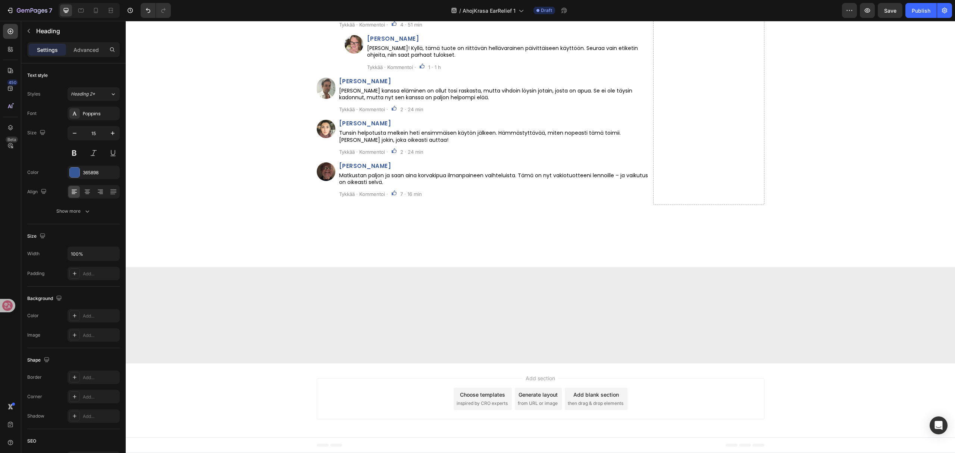
scroll to position [2736, 0]
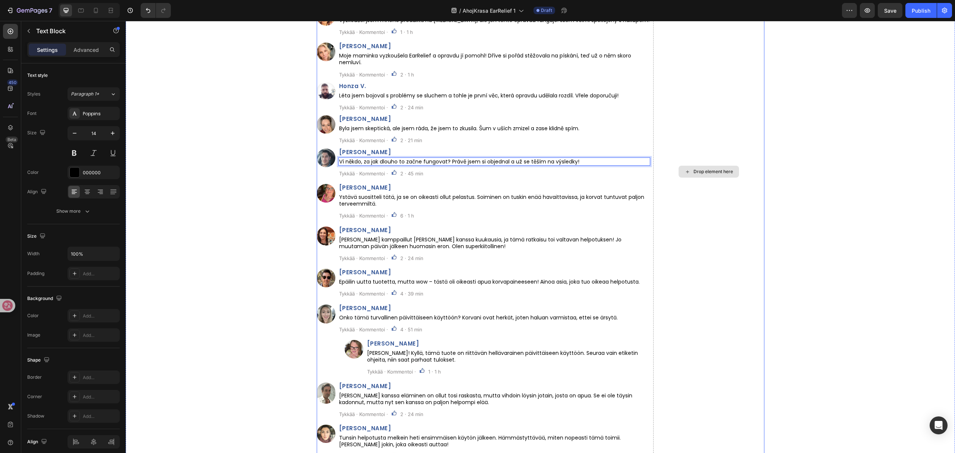
scroll to position [3084, 0]
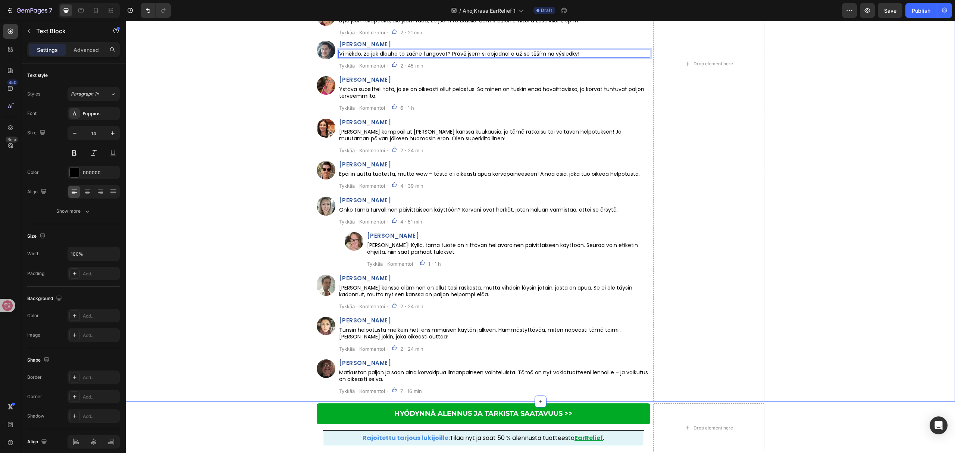
click at [858, 204] on div "⁠⁠⁠⁠⁠⁠⁠ Komentáře zákazníků Heading Custom Code Row Image František T. Heading …" at bounding box center [540, 64] width 829 height 675
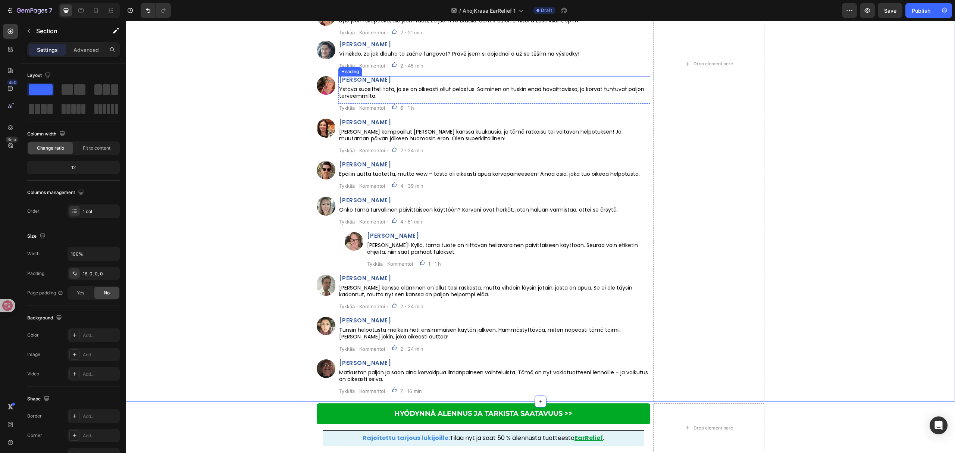
click at [375, 81] on h2 "[PERSON_NAME]" at bounding box center [494, 79] width 312 height 7
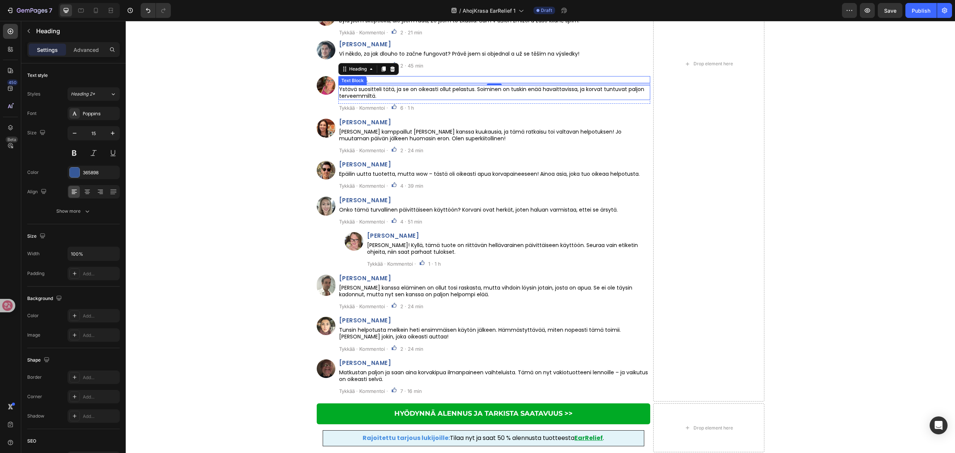
click at [485, 87] on p "Ystävä suositteli tätä, ja se on oikeasti ollut pelastus. Soiminen on tuskin en…" at bounding box center [494, 92] width 310 height 13
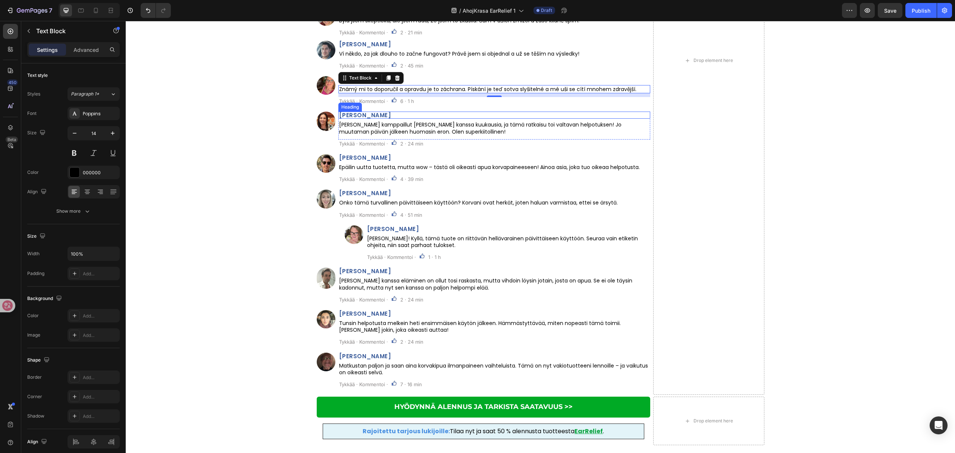
click at [380, 114] on h2 "[PERSON_NAME]" at bounding box center [494, 115] width 312 height 7
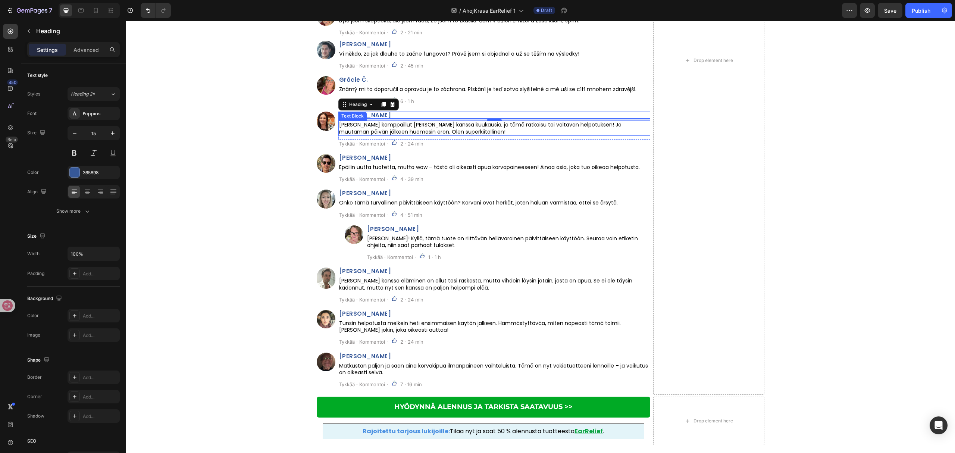
click at [432, 129] on p "[PERSON_NAME] kamppaillut [PERSON_NAME] kanssa kuukausia, ja tämä ratkaisu toi …" at bounding box center [494, 127] width 310 height 13
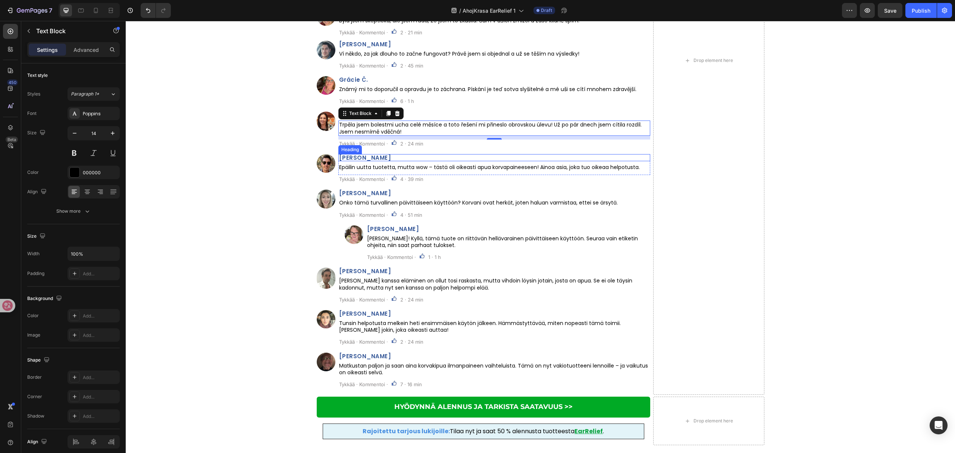
click at [348, 157] on h2 "[PERSON_NAME]" at bounding box center [494, 157] width 312 height 7
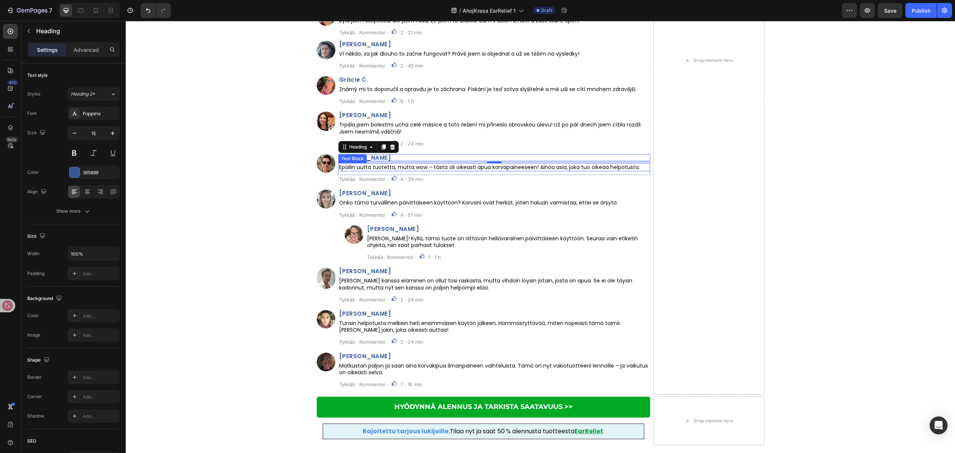
click at [425, 170] on p "Epäilin uutta tuotetta, mutta wow – tästä oli oikeasti apua korvapaineeseen! Ai…" at bounding box center [494, 167] width 310 height 7
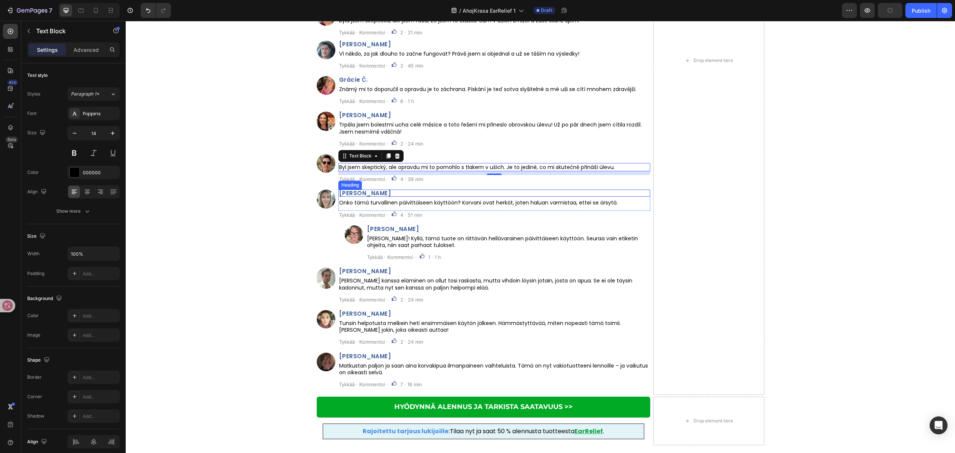
click at [430, 190] on h2 "[PERSON_NAME]" at bounding box center [494, 193] width 312 height 7
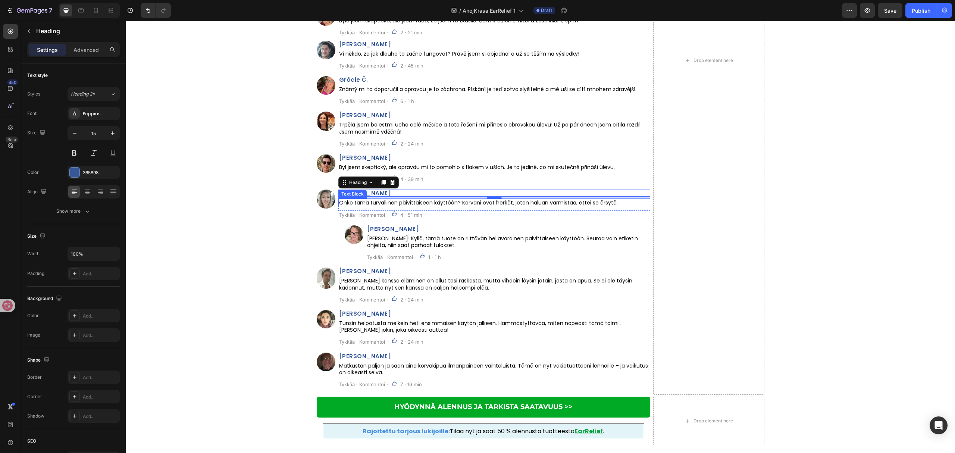
click at [453, 206] on p "Onko tämä turvallinen päivittäiseen käyttöön? Korvani ovat herkät, joten haluan…" at bounding box center [494, 202] width 310 height 7
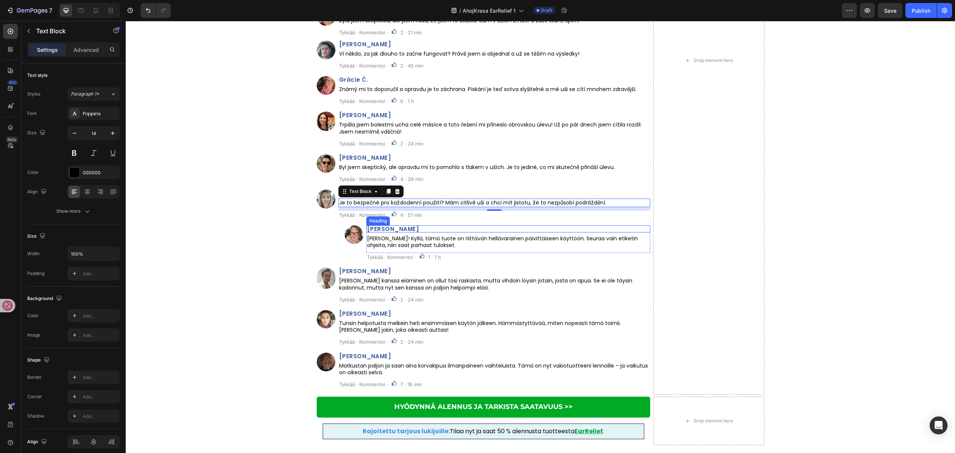
click at [406, 226] on h2 "[PERSON_NAME]" at bounding box center [508, 228] width 284 height 7
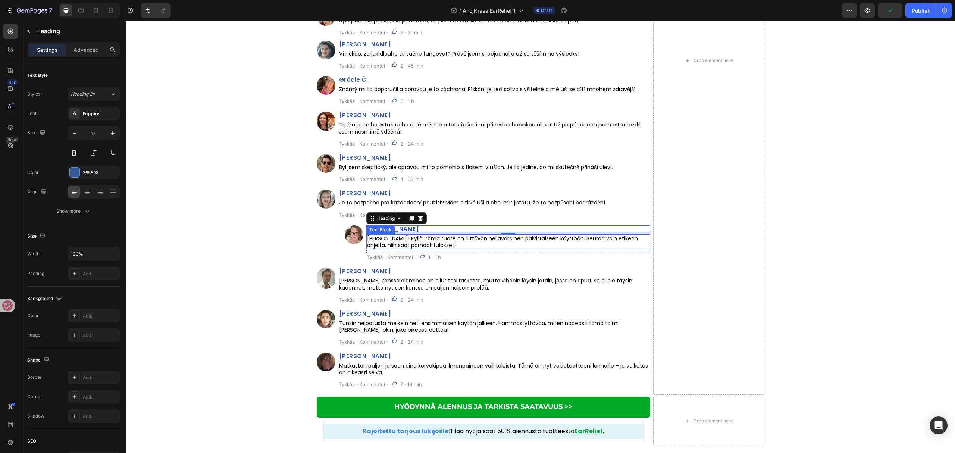
drag, startPoint x: 417, startPoint y: 244, endPoint x: 424, endPoint y: 245, distance: 7.6
click at [417, 244] on p "[PERSON_NAME]! Kyllä, tämä tuote on riittävän hellävarainen päivittäiseen käytt…" at bounding box center [508, 241] width 282 height 13
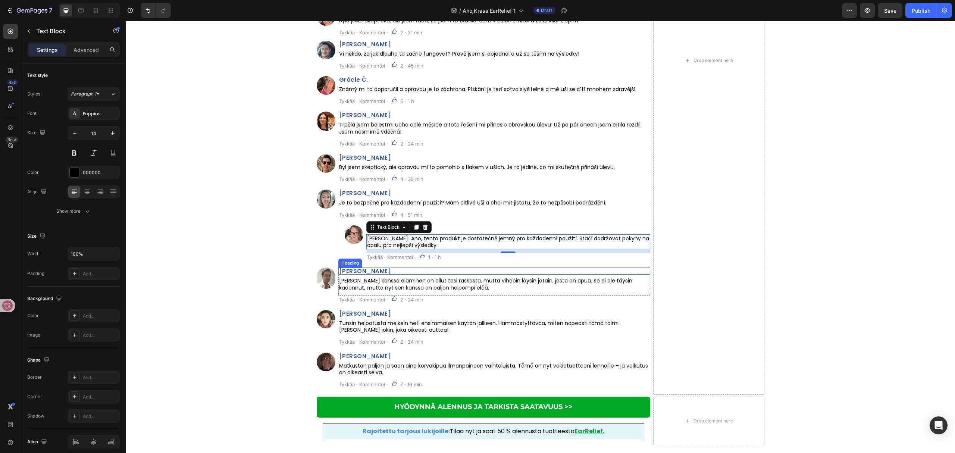
click at [373, 272] on h2 "[PERSON_NAME]" at bounding box center [494, 270] width 312 height 7
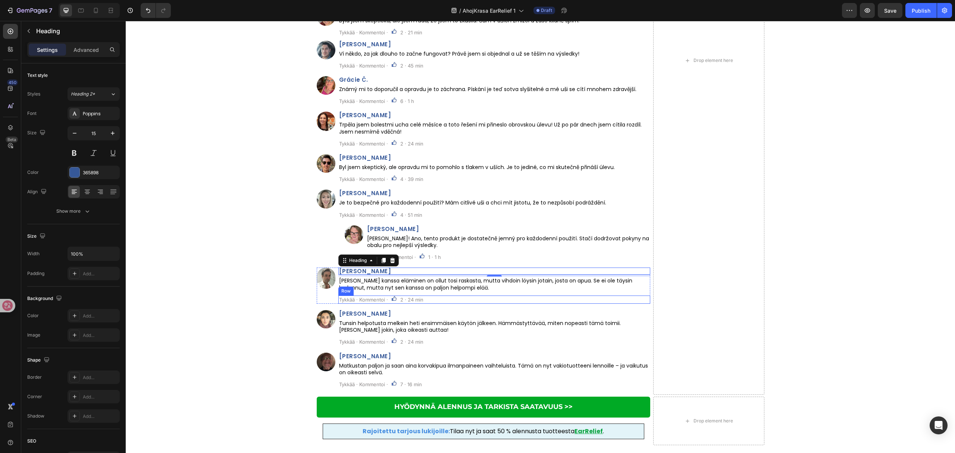
click at [472, 290] on p "[PERSON_NAME] kanssa eläminen on ollut tosi raskasta, mutta vihdoin löysin jota…" at bounding box center [494, 283] width 310 height 13
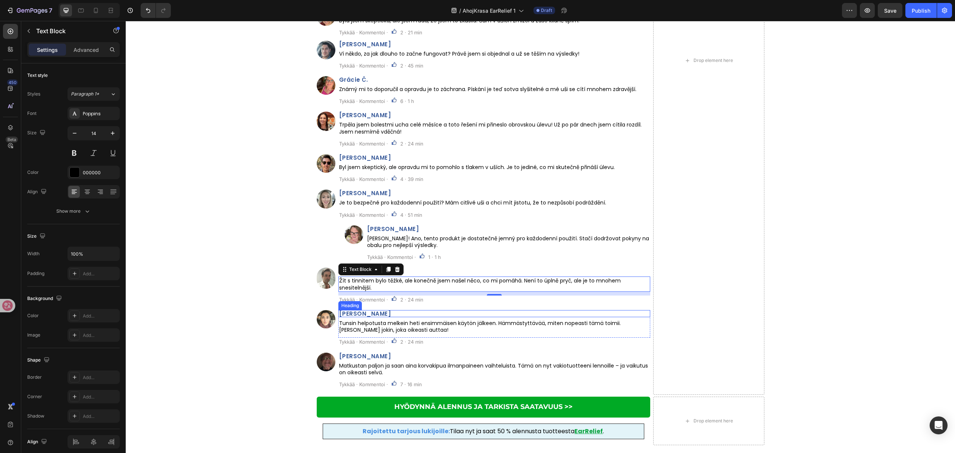
click at [364, 314] on h2 "[PERSON_NAME]" at bounding box center [494, 313] width 312 height 7
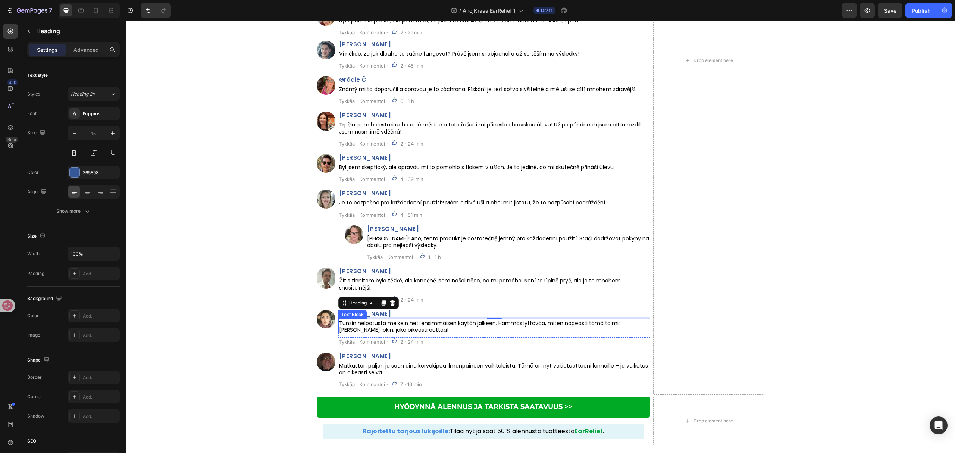
click at [449, 320] on p "Tunsin helpotusta melkein heti ensimmäisen käytön jälkeen. Hämmästyttävää, mite…" at bounding box center [494, 326] width 310 height 13
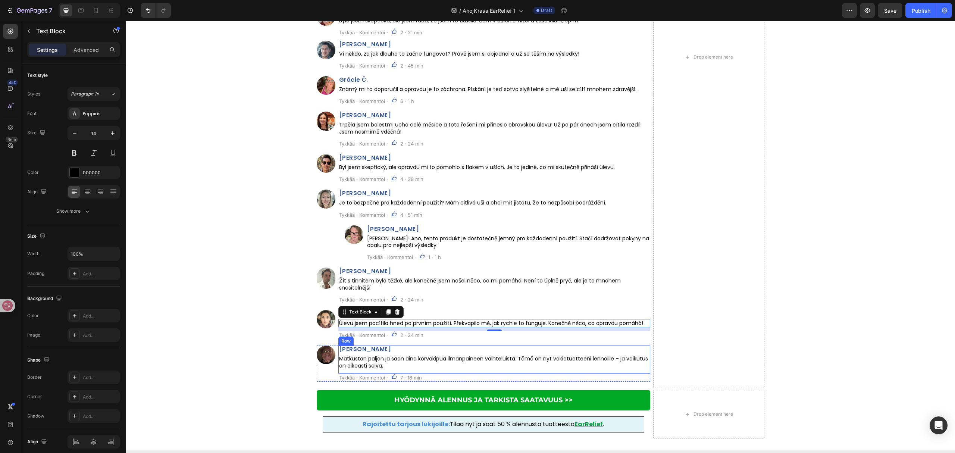
click at [375, 350] on h2 "[PERSON_NAME]" at bounding box center [494, 348] width 312 height 7
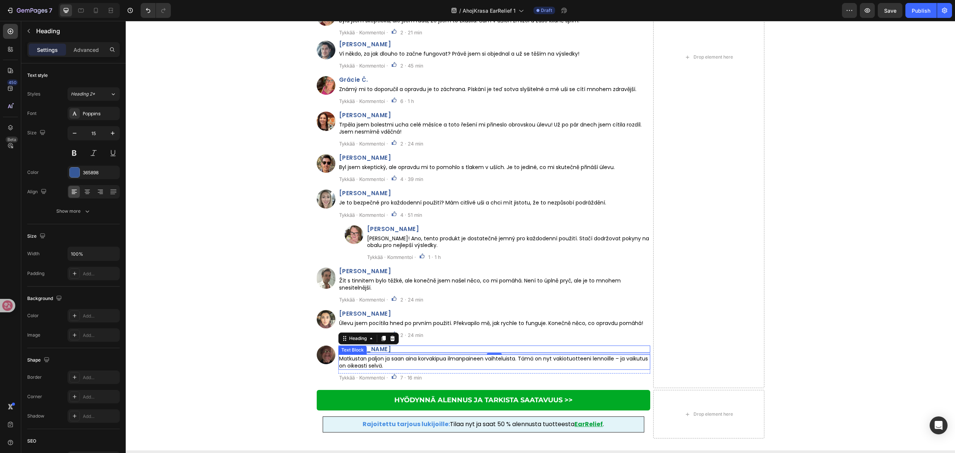
click at [409, 363] on p "Matkustan paljon ja saan aina korvakipua ilmanpaineen vaihteluista. Tämä on nyt…" at bounding box center [494, 361] width 310 height 13
drag, startPoint x: 412, startPoint y: 360, endPoint x: 400, endPoint y: 358, distance: 12.1
click at [400, 358] on p "Matkustan paljon ja saan aina korvakipua ilmanpaineen vaihteluista. Tämä on nyt…" at bounding box center [494, 361] width 310 height 13
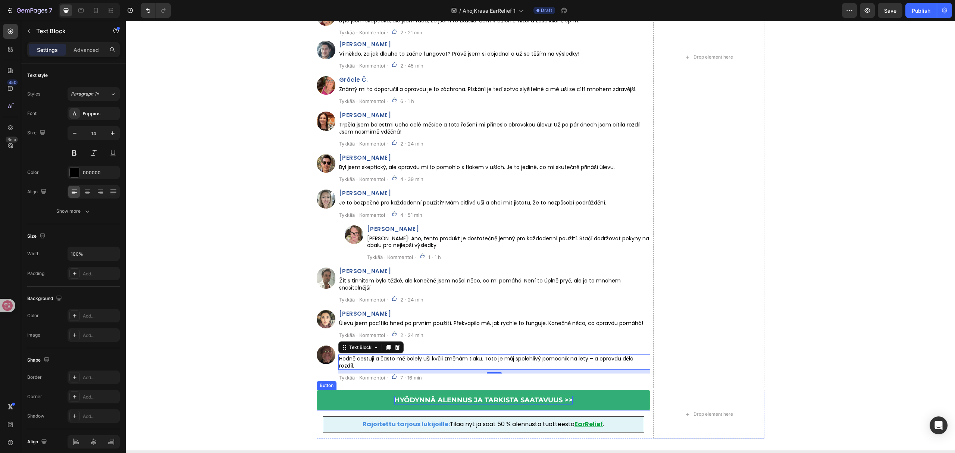
click at [503, 398] on strong "HYÖDYNNÄ ALENNUS JA TARKISTA SAATAVUUS >>" at bounding box center [483, 400] width 178 height 8
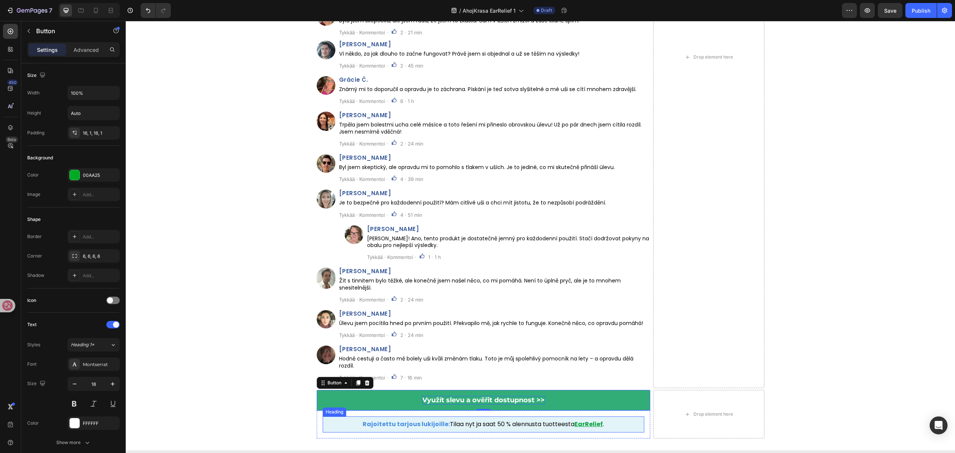
click at [518, 425] on h2 "Rajoitettu tarjous lukijoille: Tilaa nyt ja saat 50 % alennusta tuotteesta EarR…" at bounding box center [484, 424] width 322 height 16
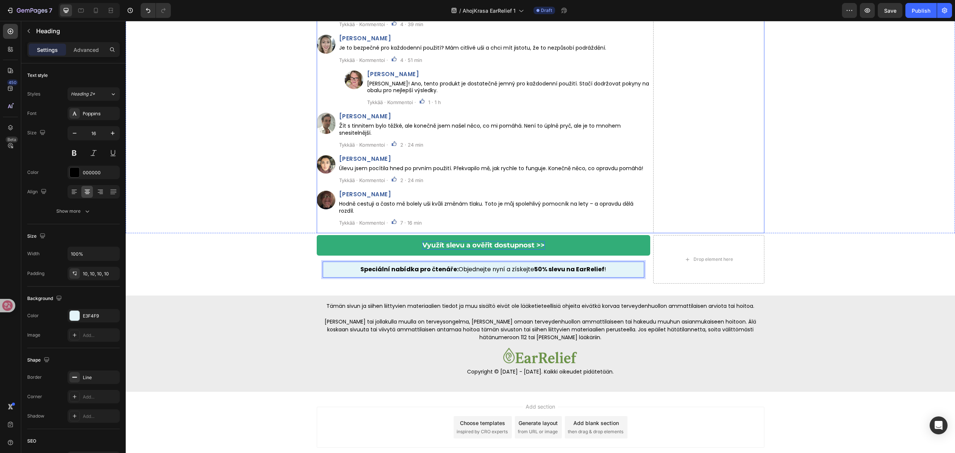
scroll to position [3267, 0]
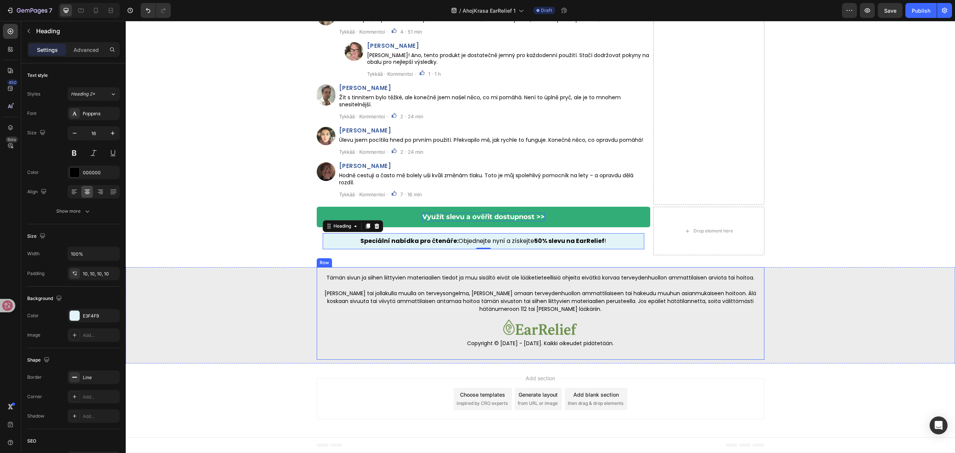
click at [545, 293] on p "[PERSON_NAME] tai jollakulla muulla on terveysongelma, ota yhteys omaan terveyd…" at bounding box center [540, 301] width 434 height 24
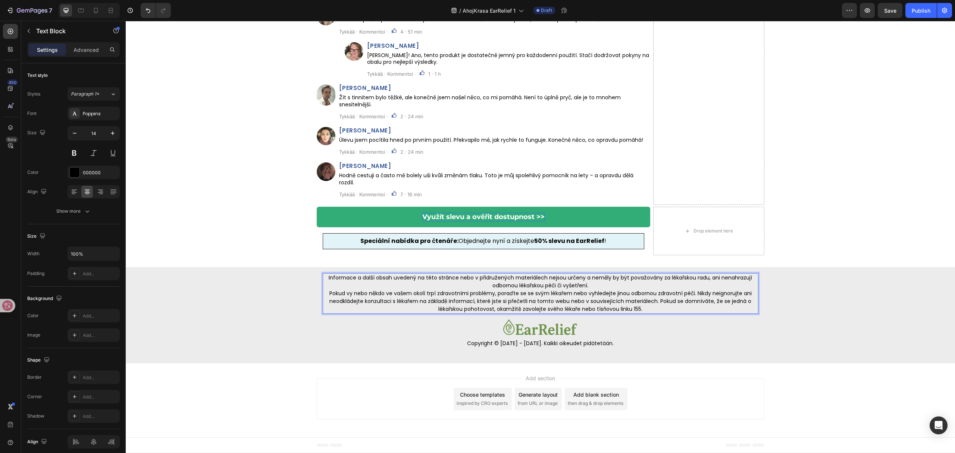
click at [596, 285] on p "Informace a další obsah uvedený na této stránce nebo v přidružených materiálech…" at bounding box center [540, 282] width 434 height 16
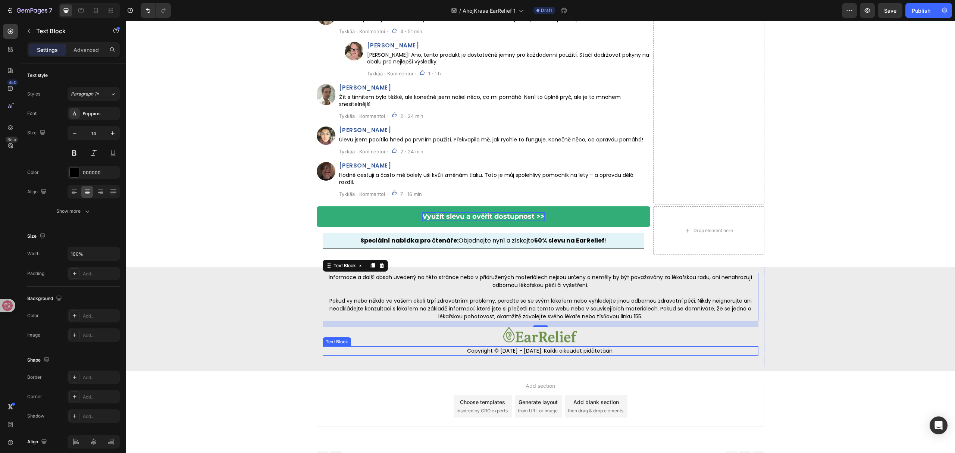
click at [514, 351] on p "Copyright © [DATE] - [DATE]. Kaikki oikeudet pidätetään." at bounding box center [540, 351] width 434 height 8
